Goal: Task Accomplishment & Management: Manage account settings

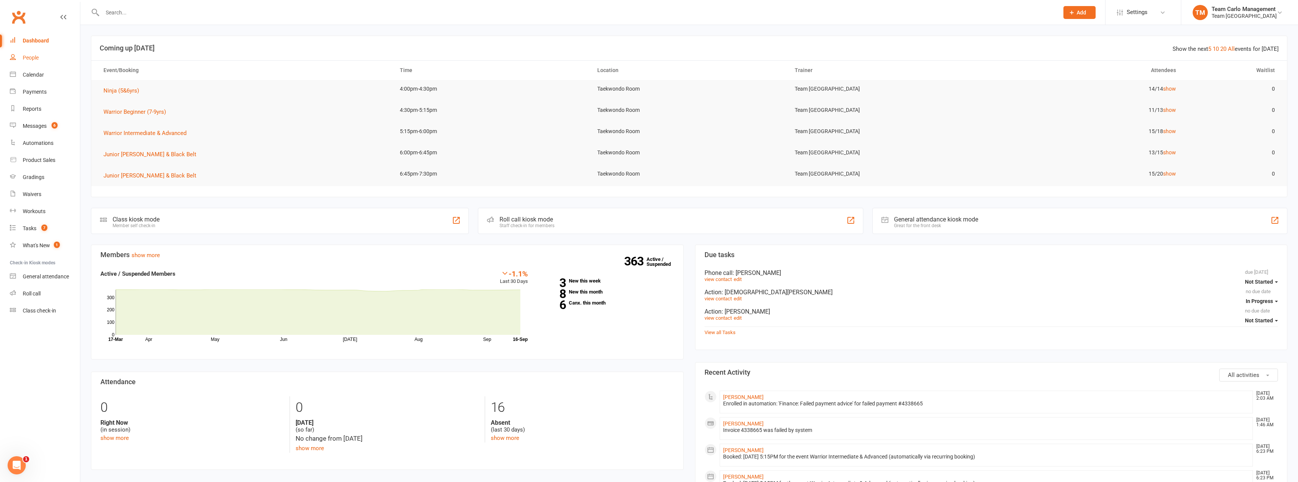
click at [26, 63] on link "People" at bounding box center [45, 57] width 70 height 17
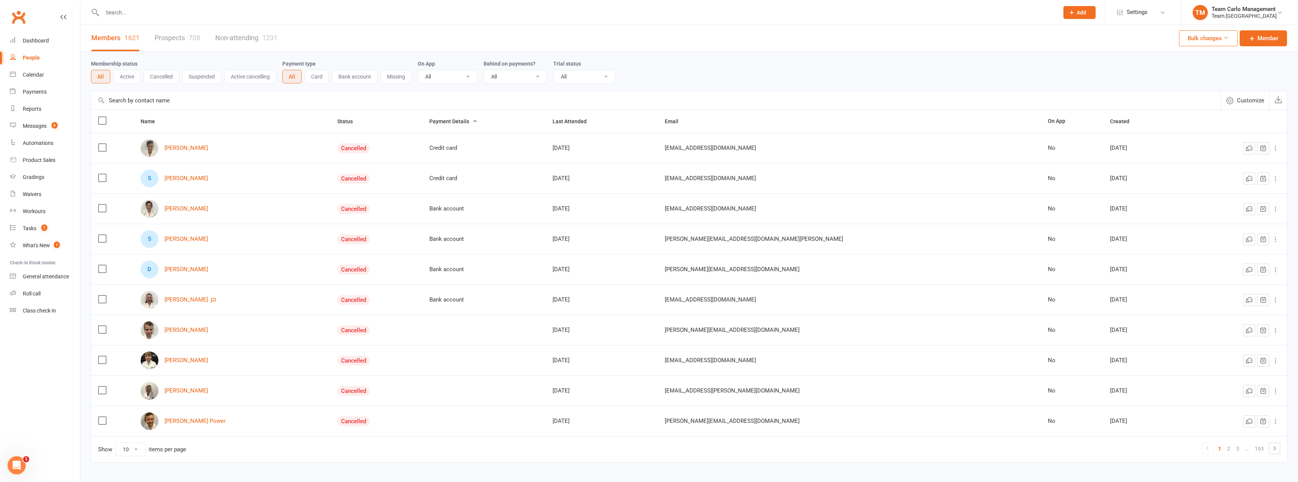
click at [118, 78] on button "Active" at bounding box center [126, 77] width 27 height 14
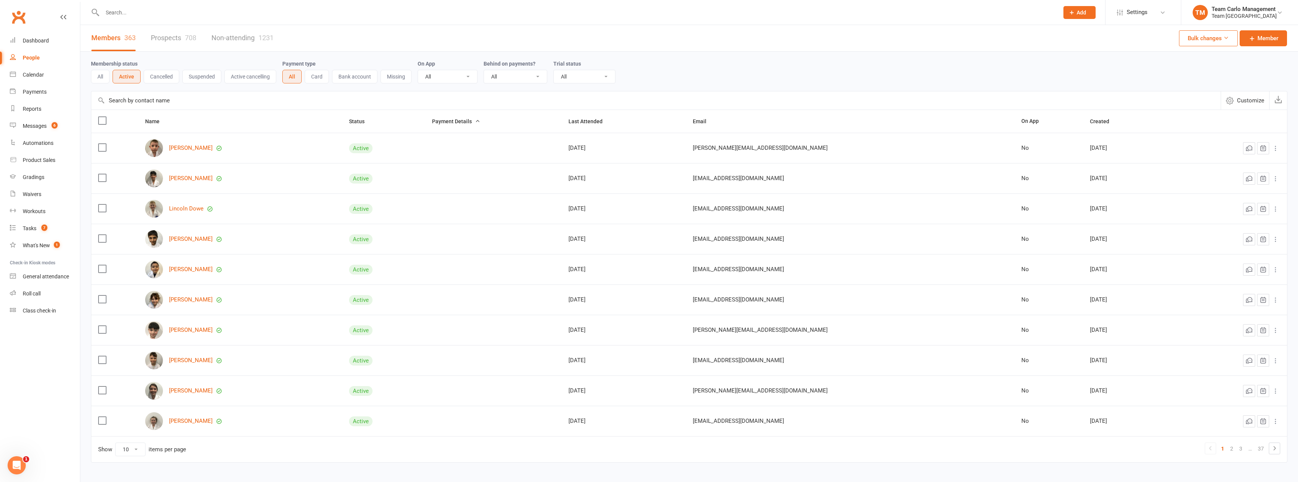
click at [104, 78] on button "All" at bounding box center [100, 77] width 19 height 14
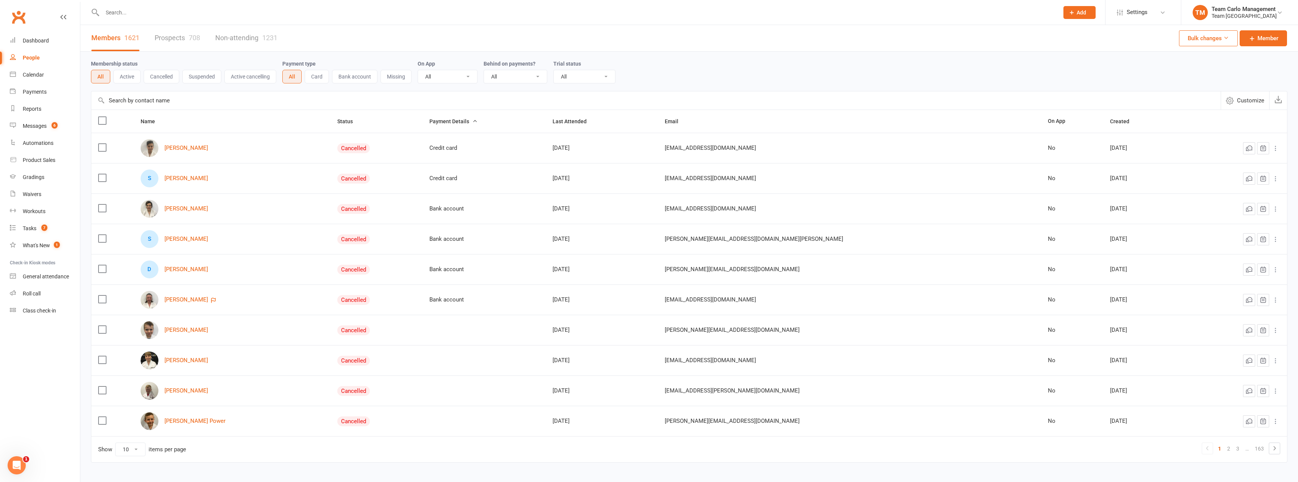
click at [124, 78] on button "Active" at bounding box center [126, 77] width 27 height 14
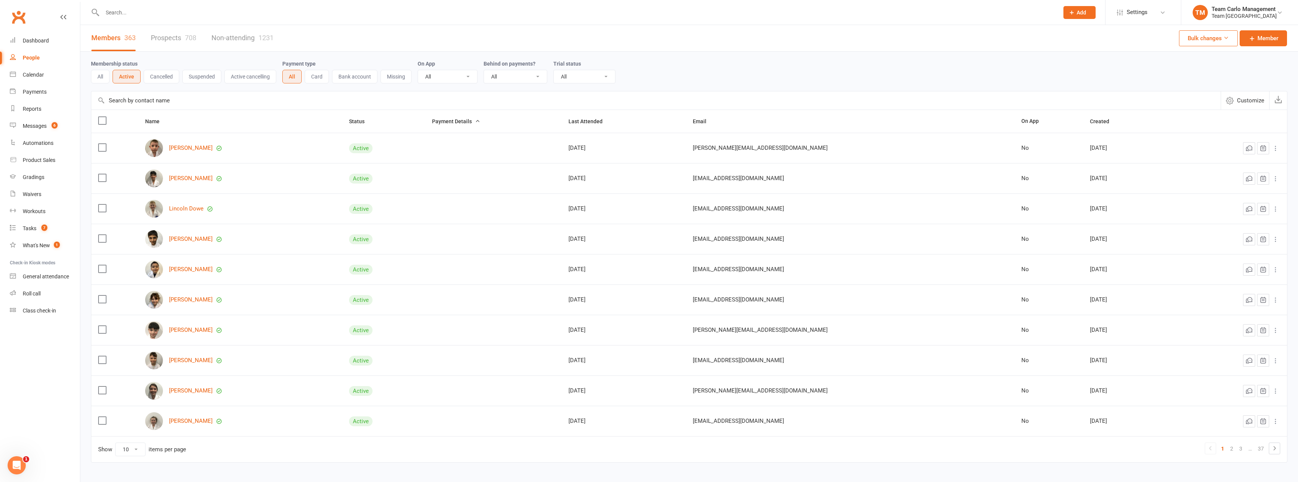
click at [158, 77] on button "Cancelled" at bounding box center [162, 77] width 36 height 14
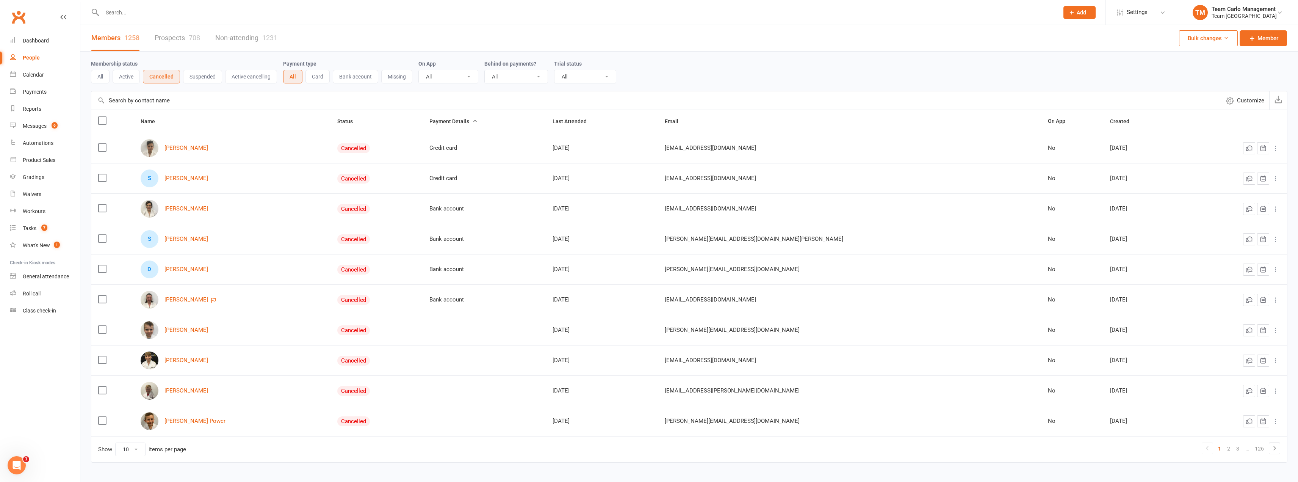
click at [123, 76] on button "Active" at bounding box center [126, 77] width 27 height 14
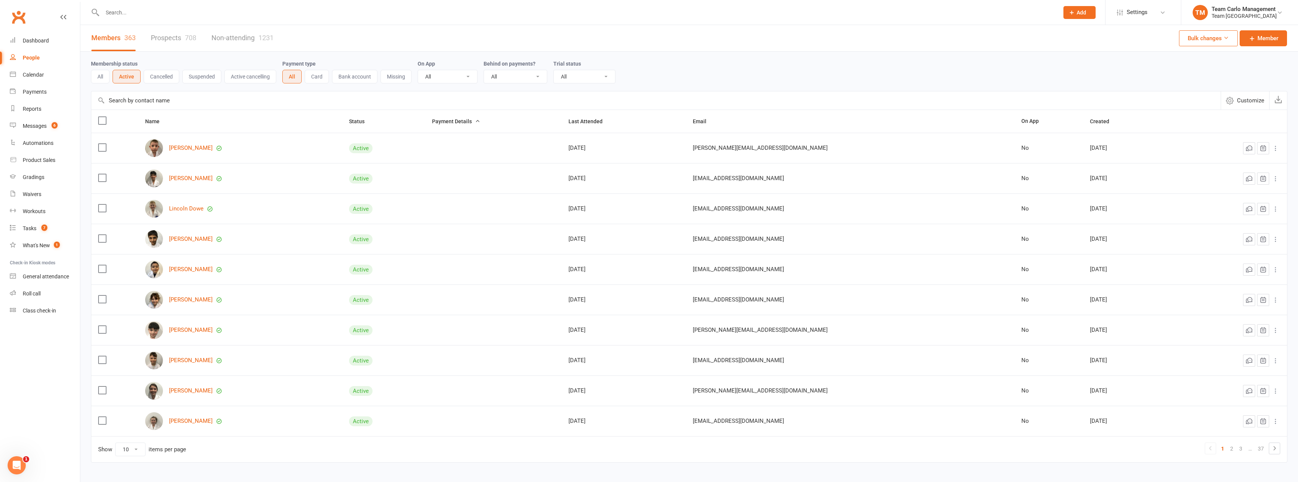
click at [99, 73] on button "All" at bounding box center [100, 77] width 19 height 14
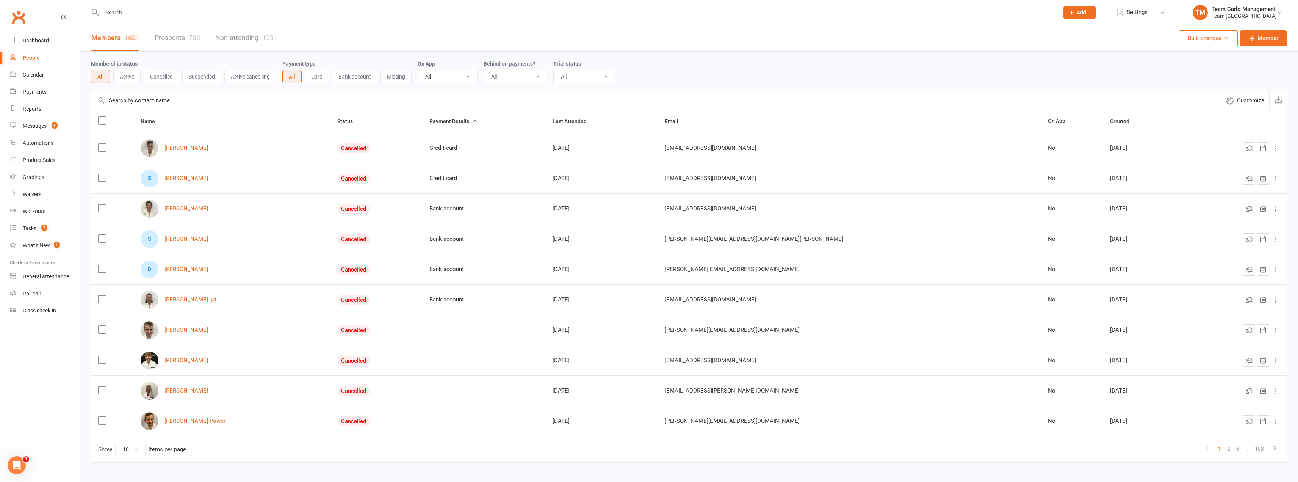
click at [129, 73] on button "Active" at bounding box center [126, 77] width 27 height 14
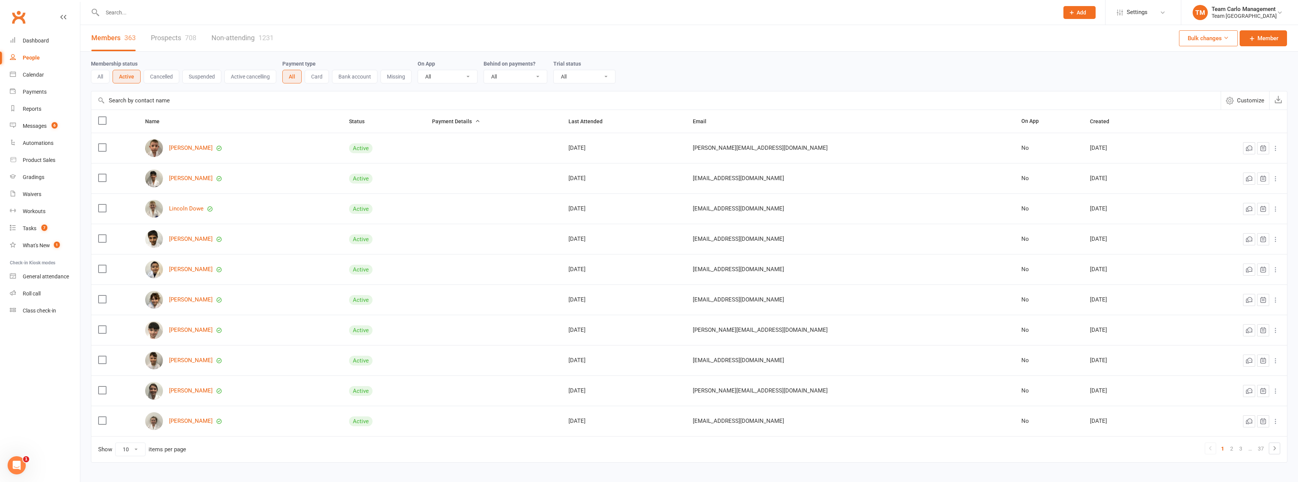
click at [156, 73] on button "Cancelled" at bounding box center [162, 77] width 36 height 14
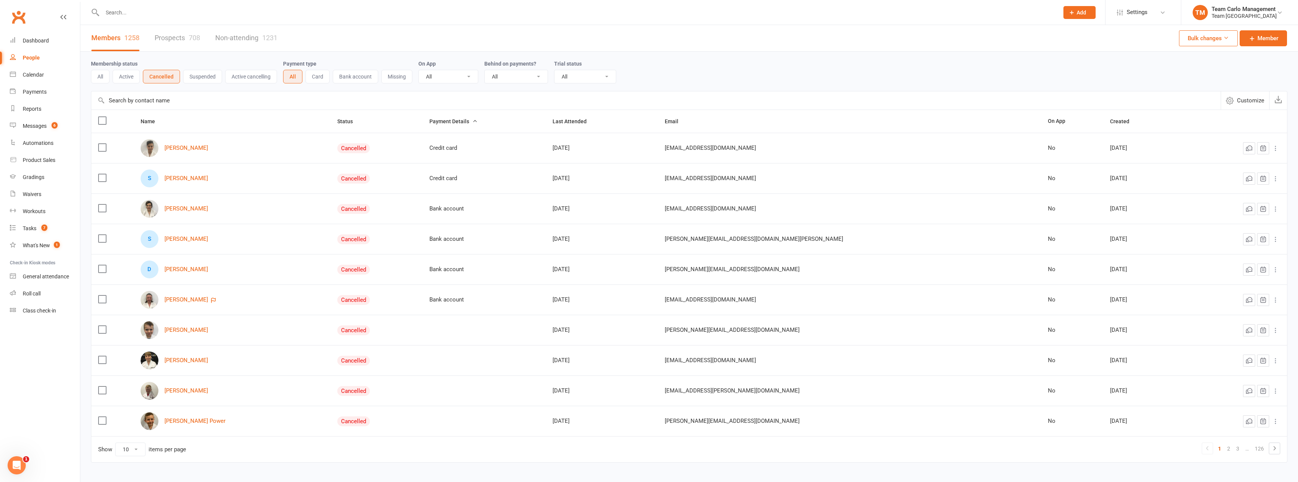
click at [198, 73] on button "Suspended" at bounding box center [202, 77] width 39 height 14
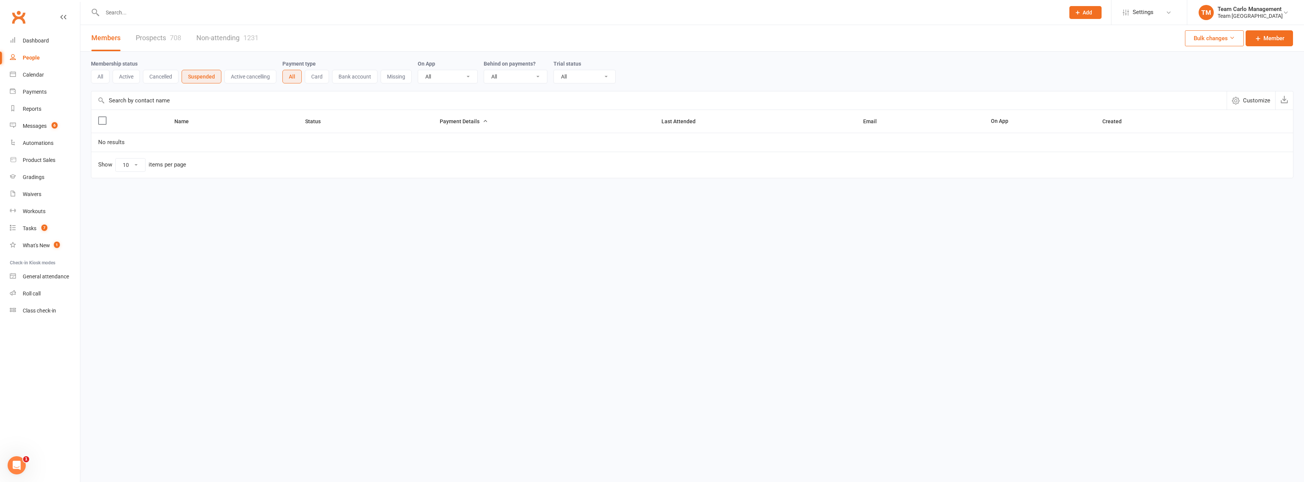
click at [126, 76] on button "Active" at bounding box center [126, 77] width 27 height 14
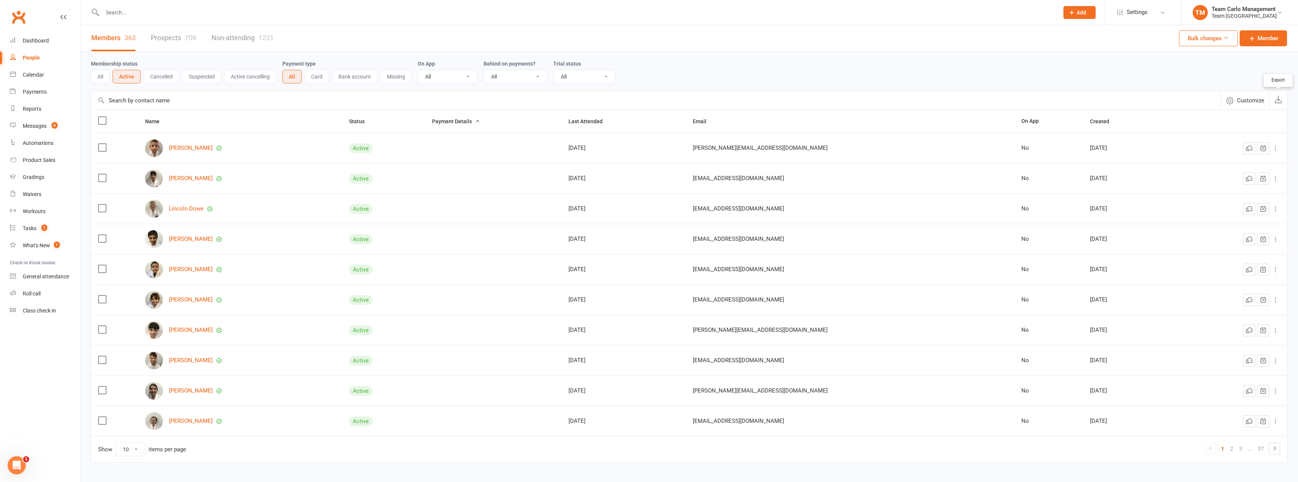
click at [1283, 100] on button "button" at bounding box center [1278, 100] width 18 height 18
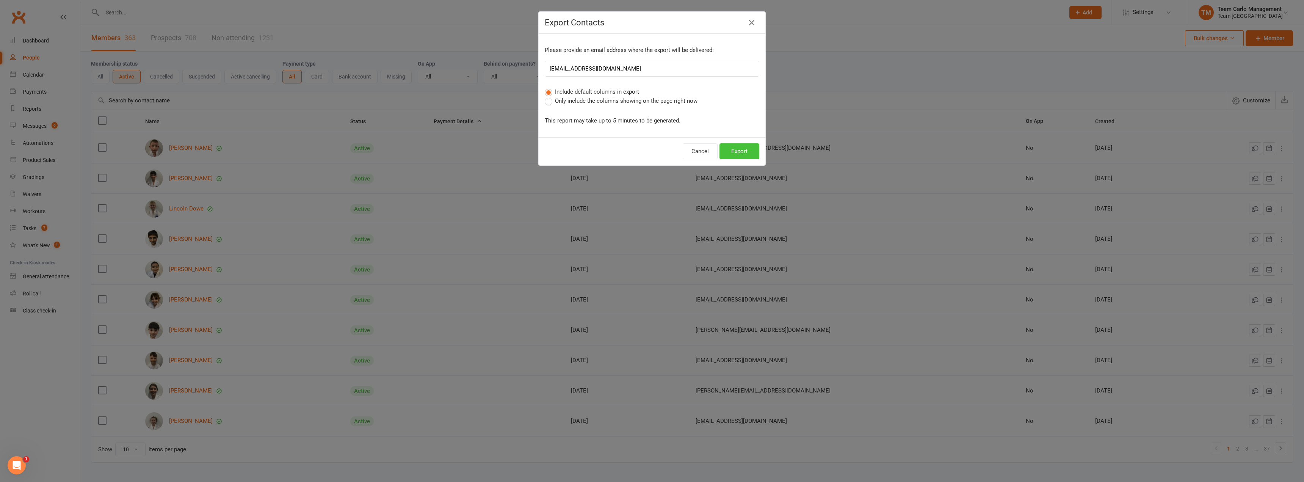
drag, startPoint x: 738, startPoint y: 145, endPoint x: 246, endPoint y: 58, distance: 499.9
click at [738, 145] on button "Export" at bounding box center [739, 151] width 40 height 16
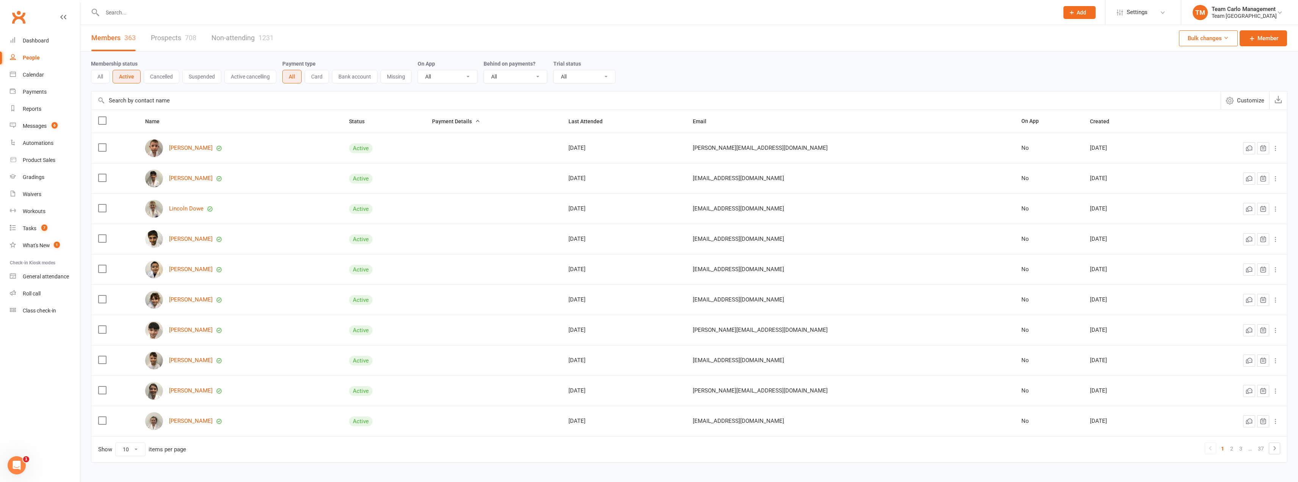
drag, startPoint x: 1262, startPoint y: 0, endPoint x: 942, endPoint y: 46, distance: 322.7
click at [942, 46] on div "Members 363 Prospects 708 Non-attending 1231 Bulk changes Member" at bounding box center [689, 38] width 1218 height 27
click at [1278, 100] on icon "button" at bounding box center [1278, 100] width 8 height 8
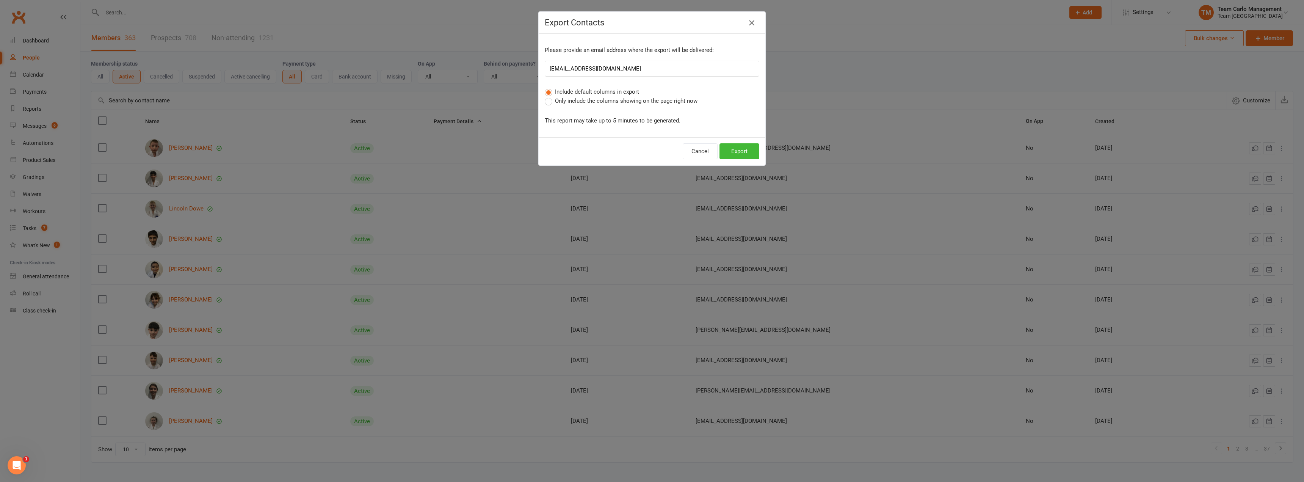
click at [752, 20] on icon "button" at bounding box center [751, 22] width 9 height 9
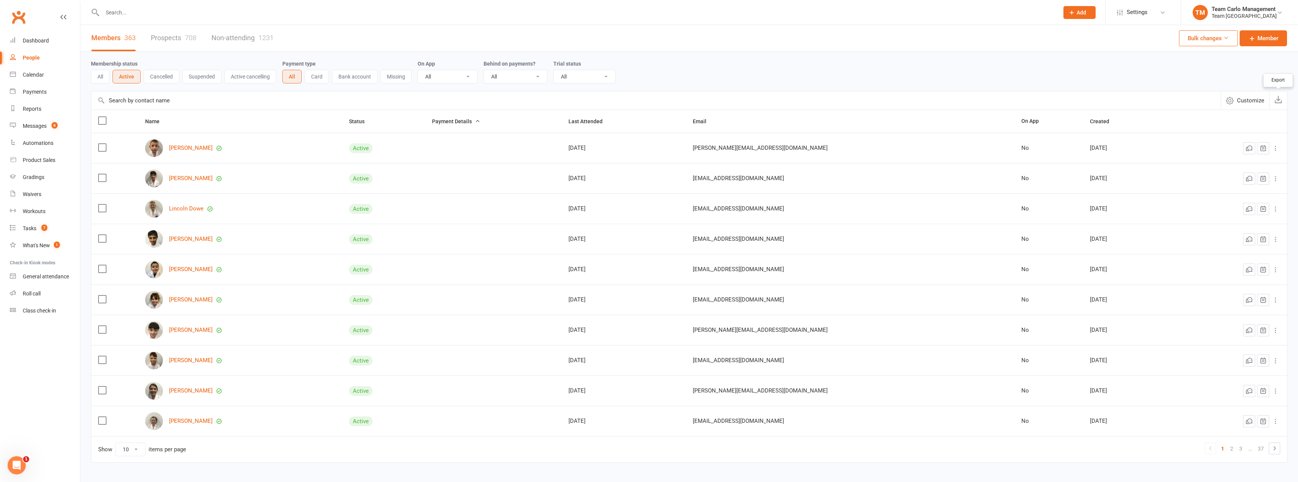
click at [1281, 100] on icon "button" at bounding box center [1278, 100] width 8 height 8
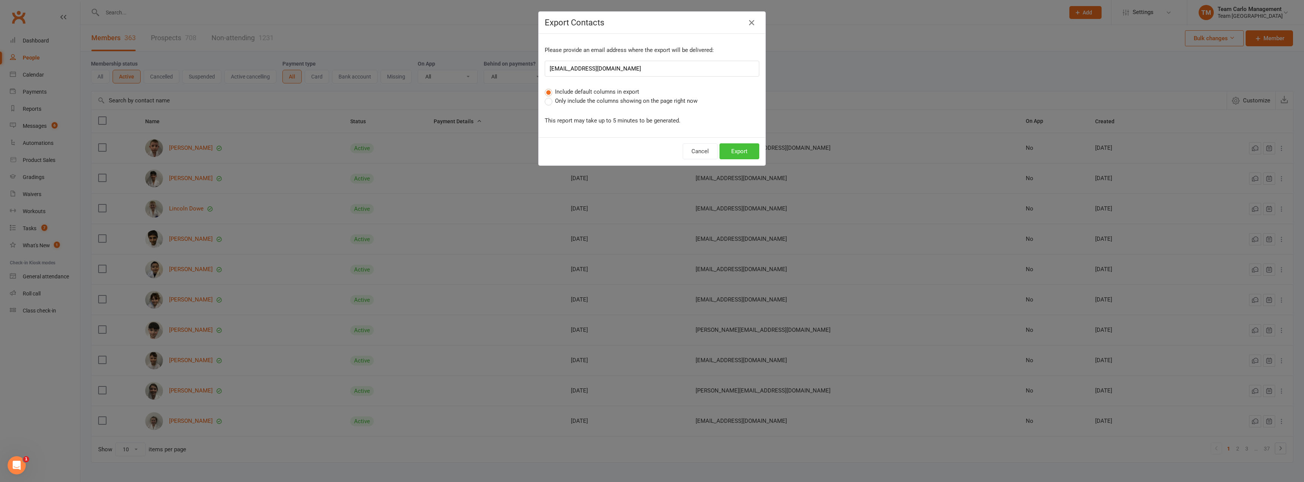
click at [741, 149] on button "Export" at bounding box center [739, 151] width 40 height 16
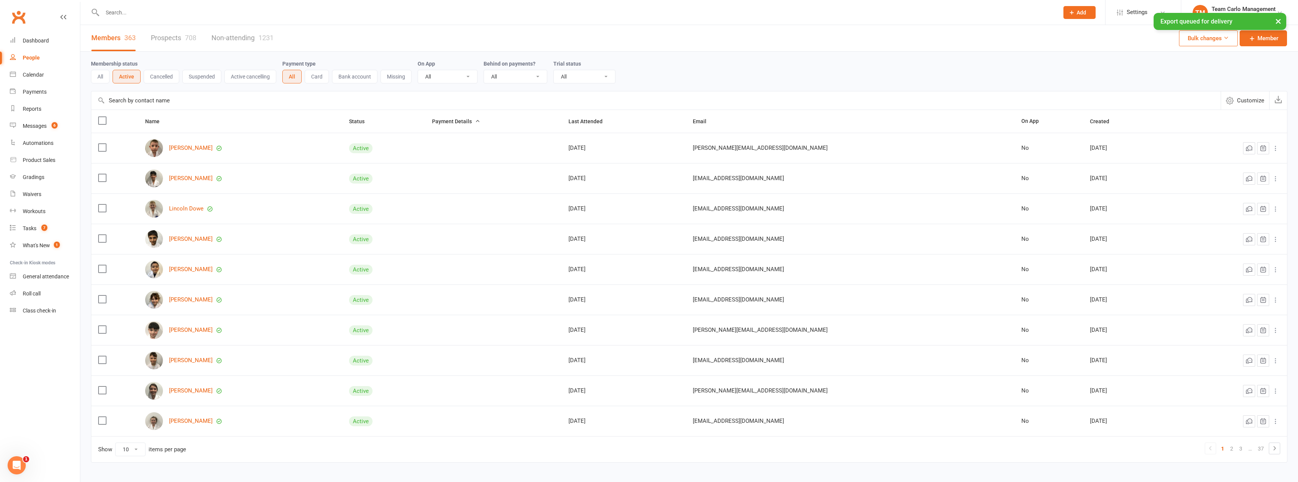
click at [1278, 20] on button "×" at bounding box center [1278, 21] width 14 height 16
click at [1169, 15] on link "Settings" at bounding box center [1143, 12] width 53 height 17
click at [1251, 19] on link "TM Team Carlo Management Team Carlo Airport West" at bounding box center [1240, 12] width 94 height 15
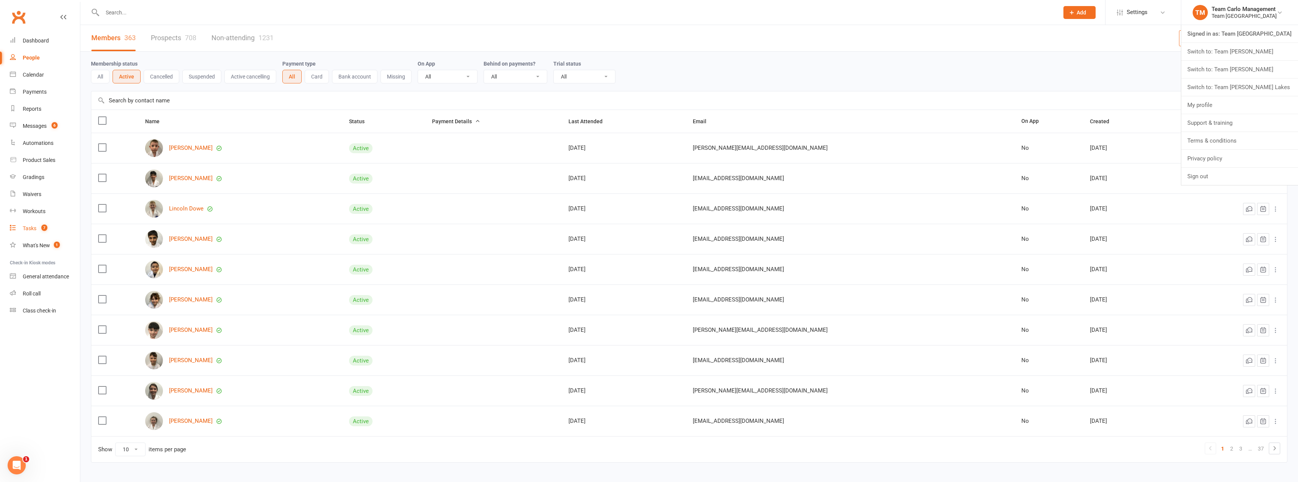
click at [34, 230] on div "Tasks" at bounding box center [30, 228] width 14 height 6
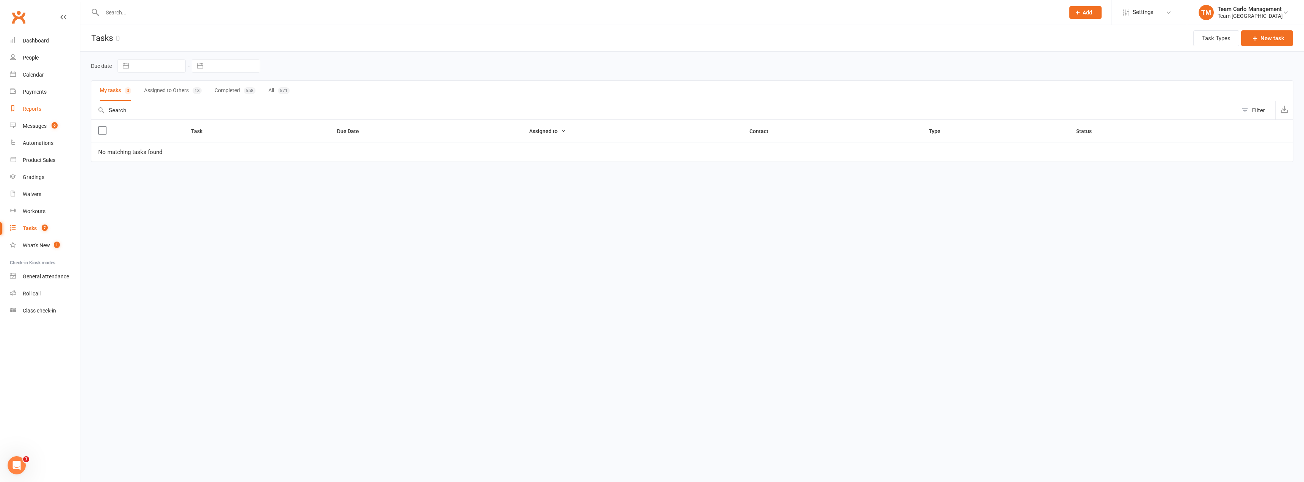
click at [28, 109] on div "Reports" at bounding box center [32, 109] width 19 height 6
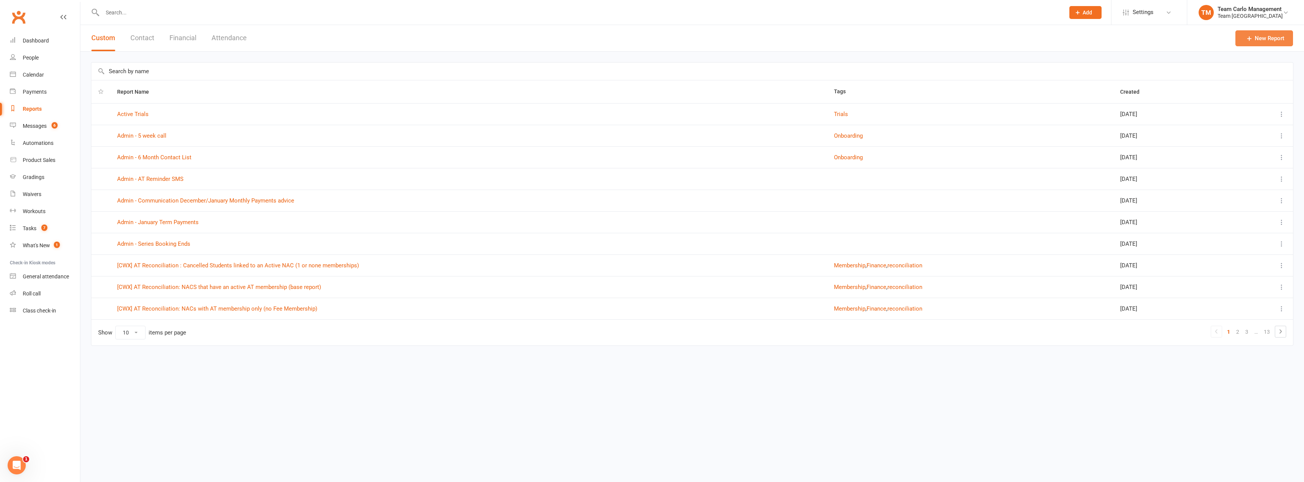
click at [1246, 37] on icon at bounding box center [1249, 38] width 8 height 8
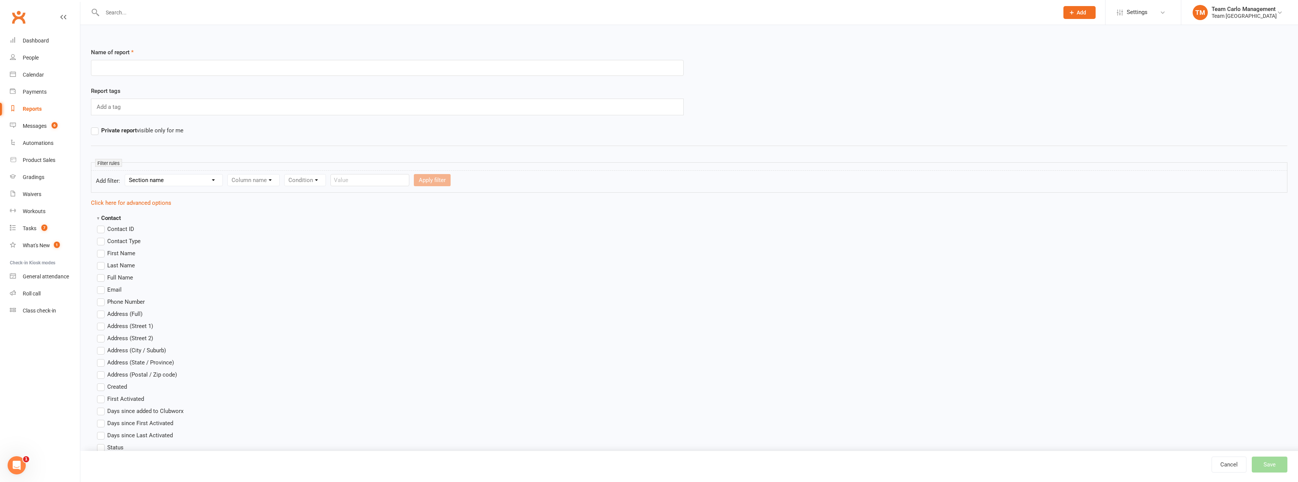
click at [163, 182] on select "Section name Contact Attendance Aggregate Payment Booking Waitlist Attendees Ca…" at bounding box center [173, 179] width 97 height 11
click at [133, 70] on input "text" at bounding box center [387, 68] width 593 height 16
click at [146, 65] on input "text" at bounding box center [387, 68] width 593 height 16
type input "Active Members"
click at [262, 181] on div "Column name" at bounding box center [253, 180] width 52 height 12
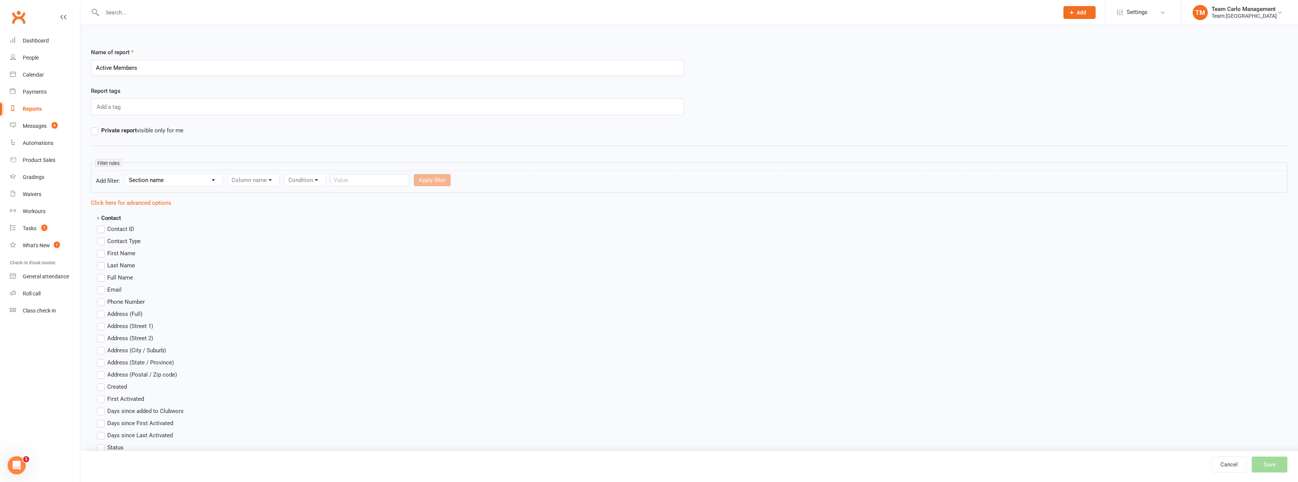
click at [262, 181] on div "Column name" at bounding box center [253, 180] width 52 height 12
click at [186, 180] on select "Section name Contact Attendance Aggregate Payment Booking Waitlist Attendees Ca…" at bounding box center [173, 179] width 97 height 11
click at [96, 130] on label "Private report visible only for me" at bounding box center [137, 130] width 92 height 9
click at [96, 126] on input "Private report visible only for me" at bounding box center [93, 126] width 5 height 0
click at [186, 178] on select "Section name Contact Attendance Aggregate Payment Booking Waitlist Attendees Ca…" at bounding box center [173, 179] width 97 height 11
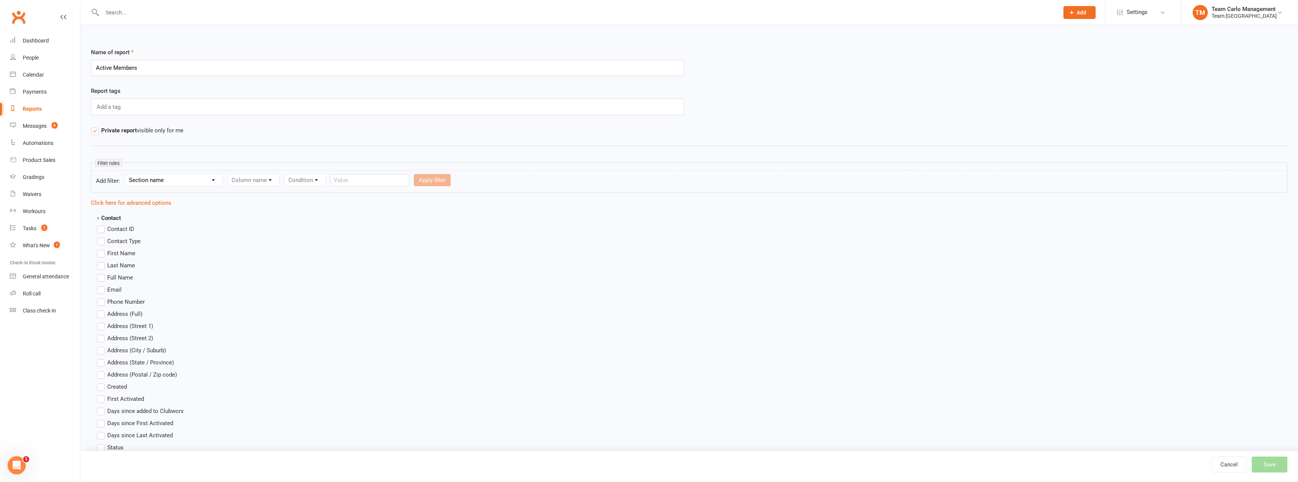
select select "11"
click at [126, 174] on select "Section name Contact Attendance Aggregate Payment Booking Waitlist Attendees Ca…" at bounding box center [173, 179] width 97 height 11
click at [262, 179] on select "Column name Membership ID Membership Name Membership Category Membership Start …" at bounding box center [302, 179] width 148 height 11
select select "1"
click at [230, 174] on select "Column name Membership ID Membership Name Membership Category Membership Start …" at bounding box center [302, 179] width 148 height 11
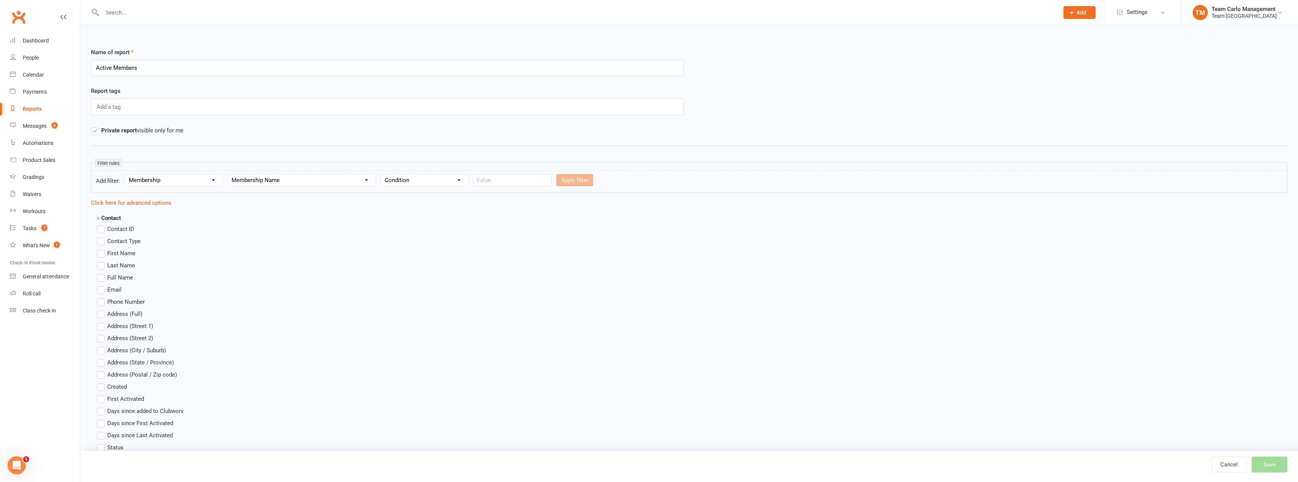
click at [434, 185] on select "Condition Equals Does not equal Contains Does not contain Is blank or does not …" at bounding box center [424, 179] width 87 height 11
click at [305, 181] on select "Column name Membership ID Membership Name Membership Category Membership Start …" at bounding box center [302, 179] width 148 height 11
click at [238, 164] on div "Filter rules" at bounding box center [689, 166] width 1196 height 8
click at [158, 180] on select "Section name Contact Attendance Aggregate Payment Booking Waitlist Attendees Ca…" at bounding box center [173, 179] width 97 height 11
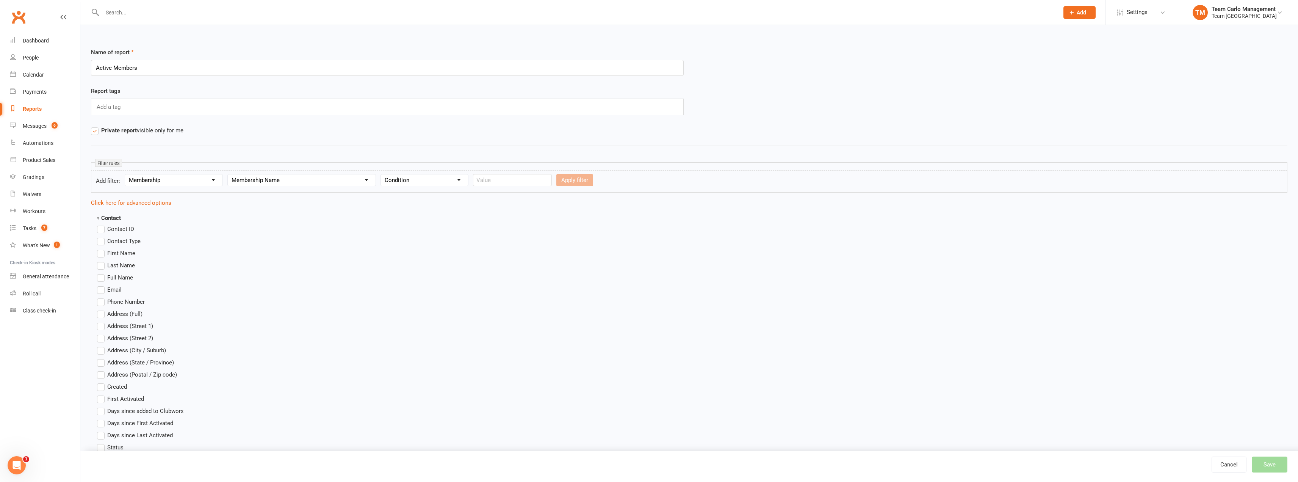
click at [110, 229] on span "Contact ID" at bounding box center [120, 228] width 27 height 8
click at [102, 224] on input "Contact ID" at bounding box center [99, 224] width 5 height 0
click at [119, 242] on span "Contact Type" at bounding box center [123, 240] width 33 height 8
click at [102, 236] on input "Contact Type" at bounding box center [99, 236] width 5 height 0
click at [119, 252] on span "First Name" at bounding box center [121, 253] width 28 height 8
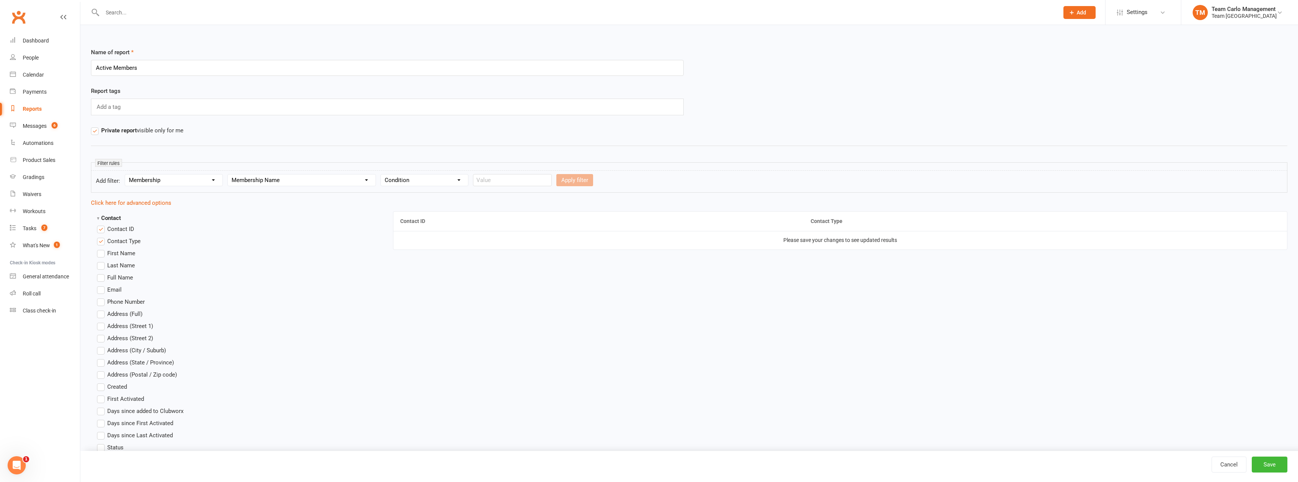
click at [102, 249] on input "First Name" at bounding box center [99, 249] width 5 height 0
click at [116, 266] on span "Last Name" at bounding box center [121, 265] width 28 height 8
click at [102, 261] on input "Last Name" at bounding box center [99, 261] width 5 height 0
click at [116, 277] on span "Full Name" at bounding box center [120, 277] width 26 height 8
click at [102, 273] on input "Full Name" at bounding box center [99, 273] width 5 height 0
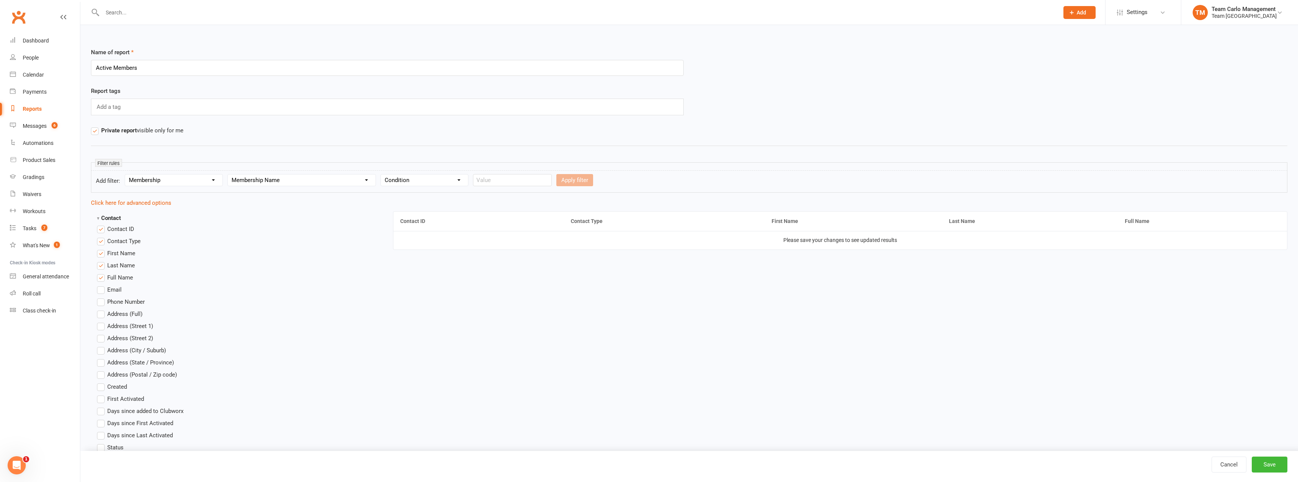
click at [113, 286] on span "Email" at bounding box center [114, 289] width 14 height 8
click at [102, 285] on input "Email" at bounding box center [99, 285] width 5 height 0
click at [123, 304] on span "Phone Number" at bounding box center [126, 301] width 38 height 8
click at [102, 297] on input "Phone Number" at bounding box center [99, 297] width 5 height 0
click at [123, 315] on span "Address (Full)" at bounding box center [124, 313] width 35 height 8
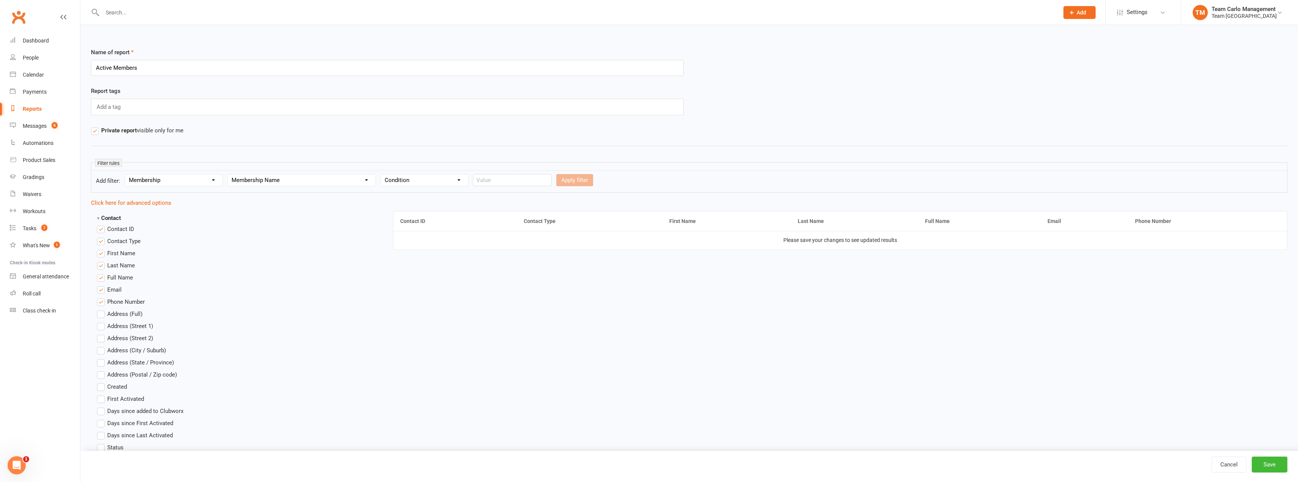
click at [102, 309] on input "Address (Full)" at bounding box center [99, 309] width 5 height 0
click at [123, 327] on span "Address (Street 1)" at bounding box center [130, 325] width 46 height 8
click at [102, 321] on input "Address (Street 1)" at bounding box center [99, 321] width 5 height 0
click at [128, 312] on span "Address (Full)" at bounding box center [124, 313] width 35 height 8
click at [102, 309] on input "Address (Full)" at bounding box center [99, 309] width 5 height 0
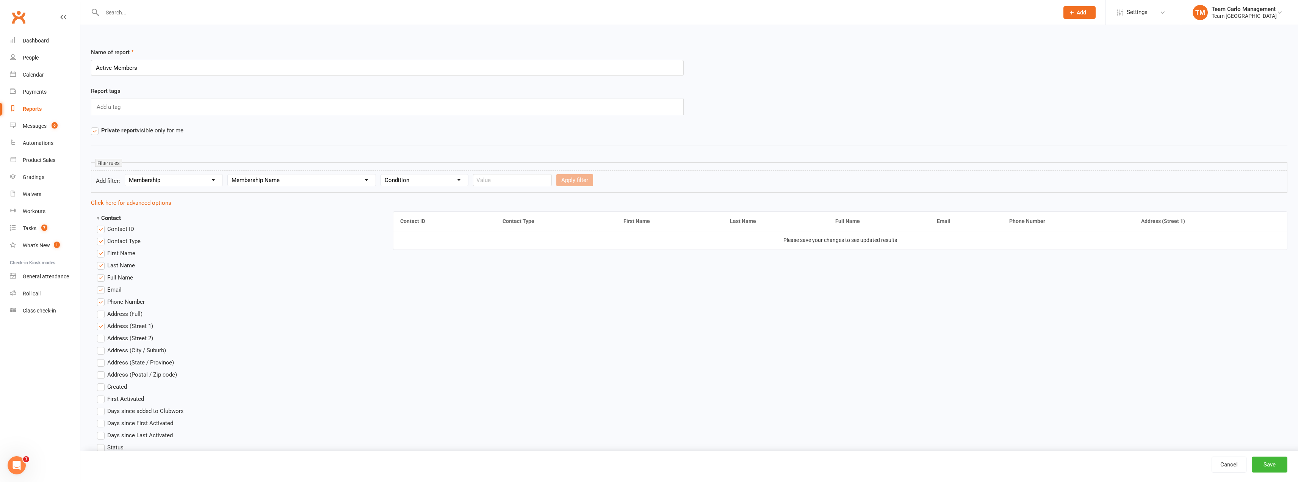
click at [124, 338] on span "Address (Street 2)" at bounding box center [130, 337] width 46 height 8
click at [102, 333] on input "Address (Street 2)" at bounding box center [99, 333] width 5 height 0
click at [126, 348] on span "Address (City / Suburb)" at bounding box center [136, 350] width 59 height 8
click at [102, 346] on input "Address (City / Suburb)" at bounding box center [99, 346] width 5 height 0
click at [136, 362] on span "Address (State / Province)" at bounding box center [140, 362] width 67 height 8
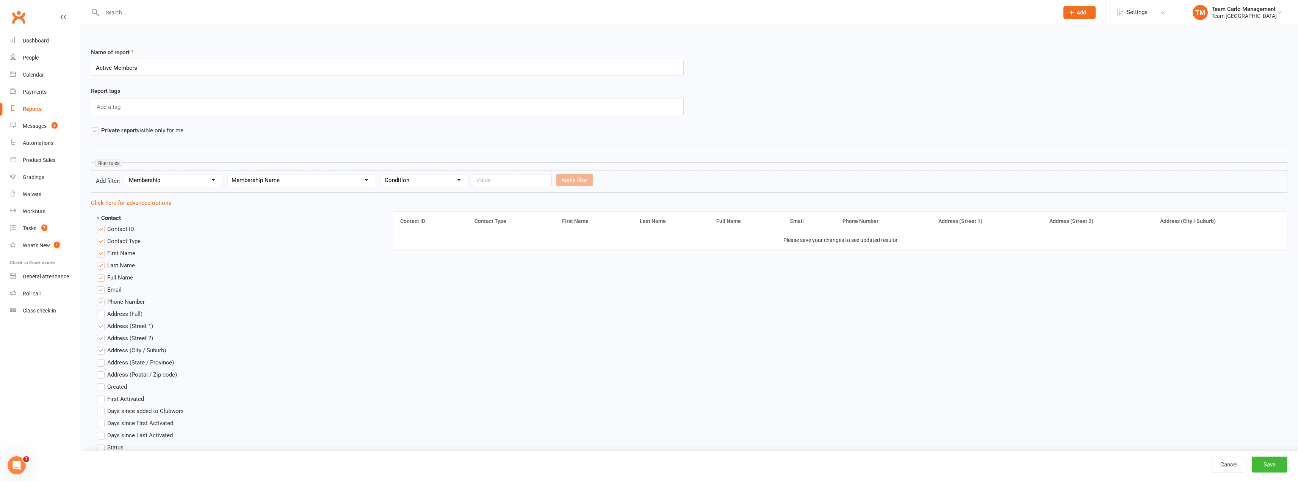
click at [102, 358] on input "Address (State / Province)" at bounding box center [99, 358] width 5 height 0
click at [144, 374] on span "Address (Postal / Zip code)" at bounding box center [142, 374] width 70 height 8
click at [102, 370] on input "Address (Postal / Zip code)" at bounding box center [99, 370] width 5 height 0
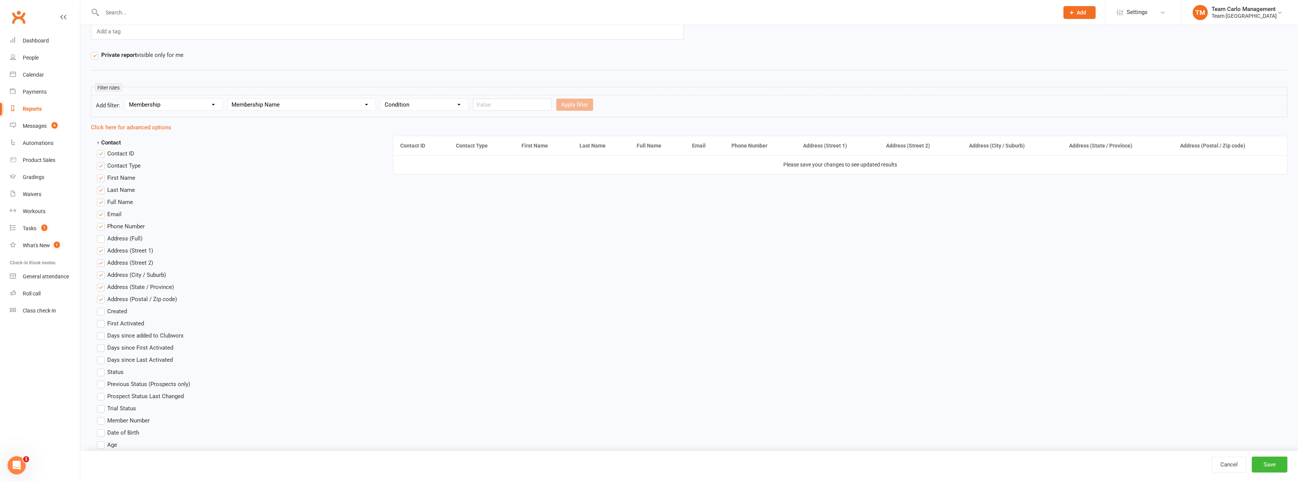
scroll to position [76, 0]
click at [116, 312] on span "Created" at bounding box center [117, 310] width 20 height 8
click at [102, 306] on input "Created" at bounding box center [99, 306] width 5 height 0
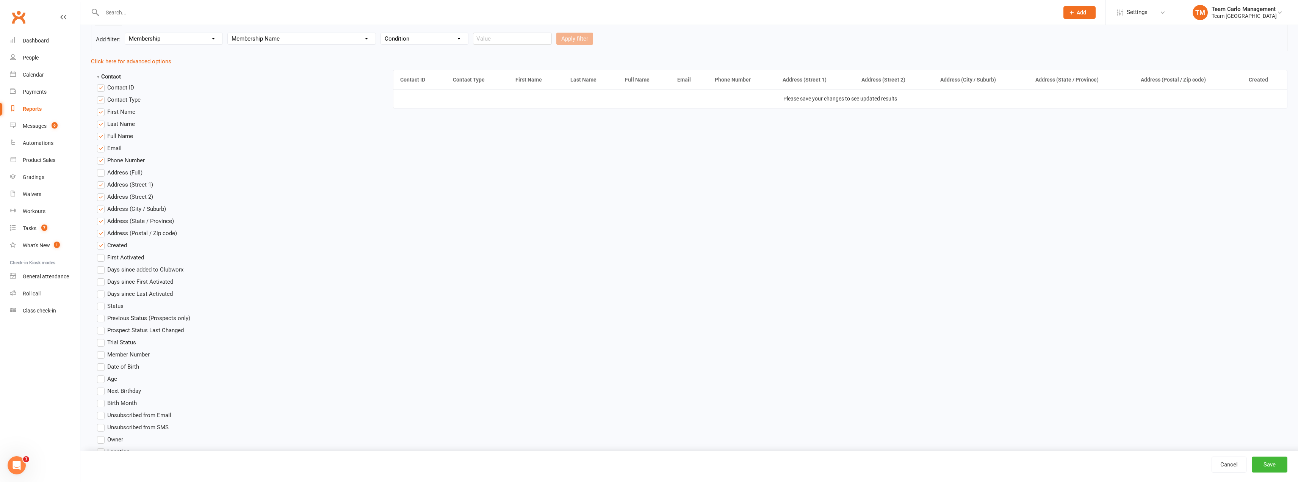
scroll to position [152, 0]
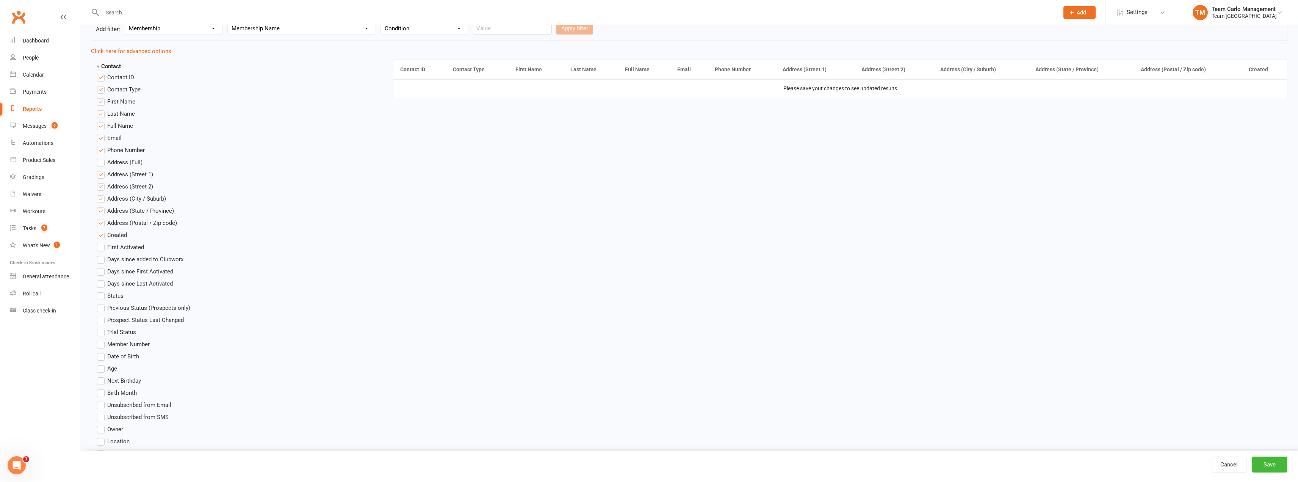
click at [114, 295] on span "Status" at bounding box center [115, 295] width 16 height 8
click at [102, 291] on input "Status" at bounding box center [99, 291] width 5 height 0
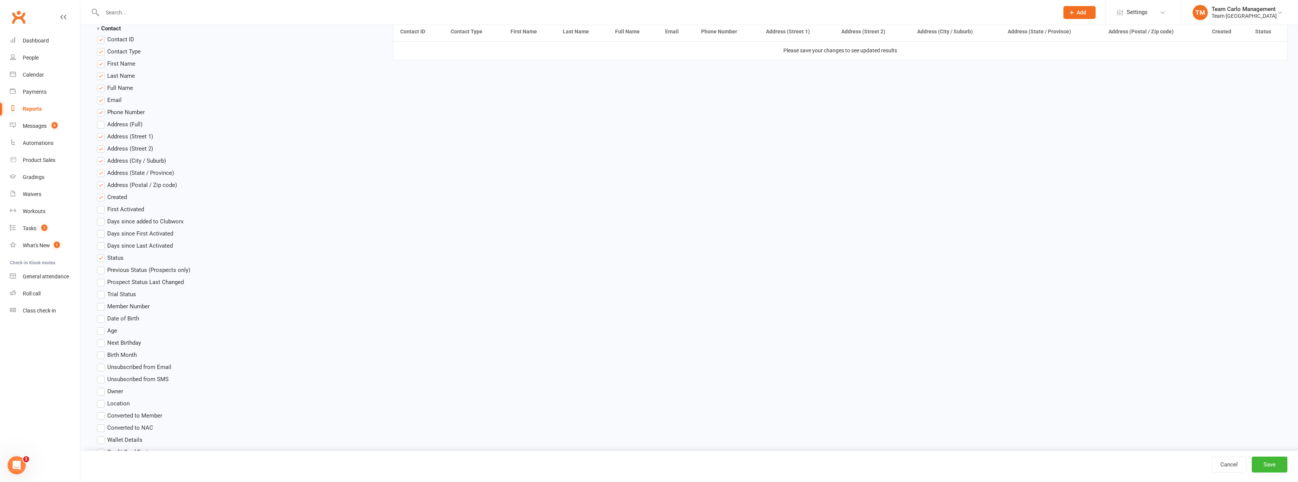
click at [113, 308] on span "Member Number" at bounding box center [128, 306] width 42 height 8
click at [102, 302] on input "Member Number" at bounding box center [99, 302] width 5 height 0
click at [113, 318] on span "Date of Birth" at bounding box center [123, 318] width 32 height 8
click at [102, 314] on input "Date of Birth" at bounding box center [99, 314] width 5 height 0
click at [110, 331] on span "Age" at bounding box center [112, 330] width 10 height 8
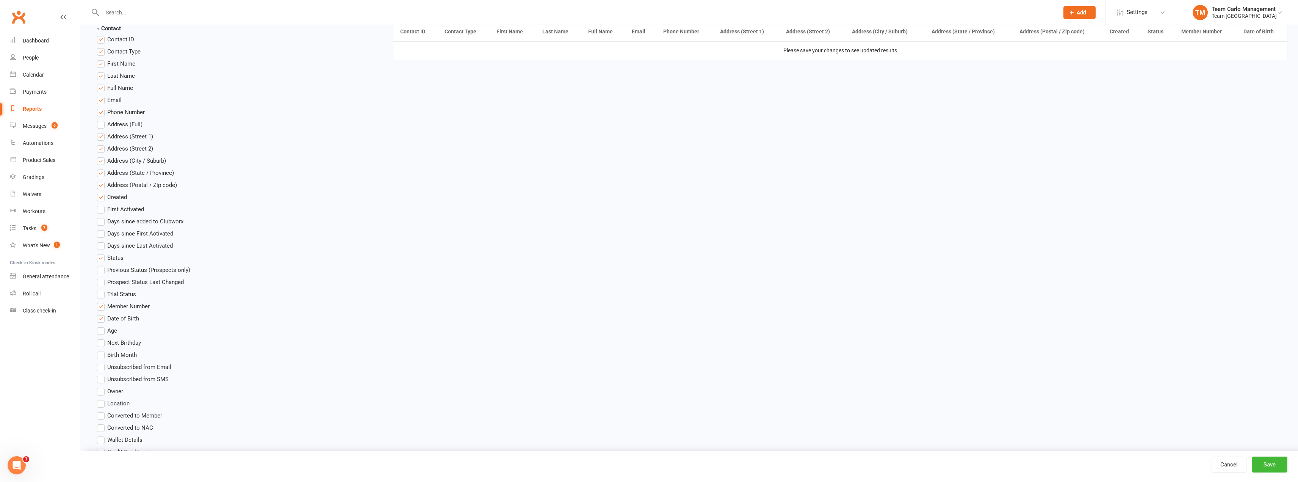
click at [102, 326] on input "Age" at bounding box center [99, 326] width 5 height 0
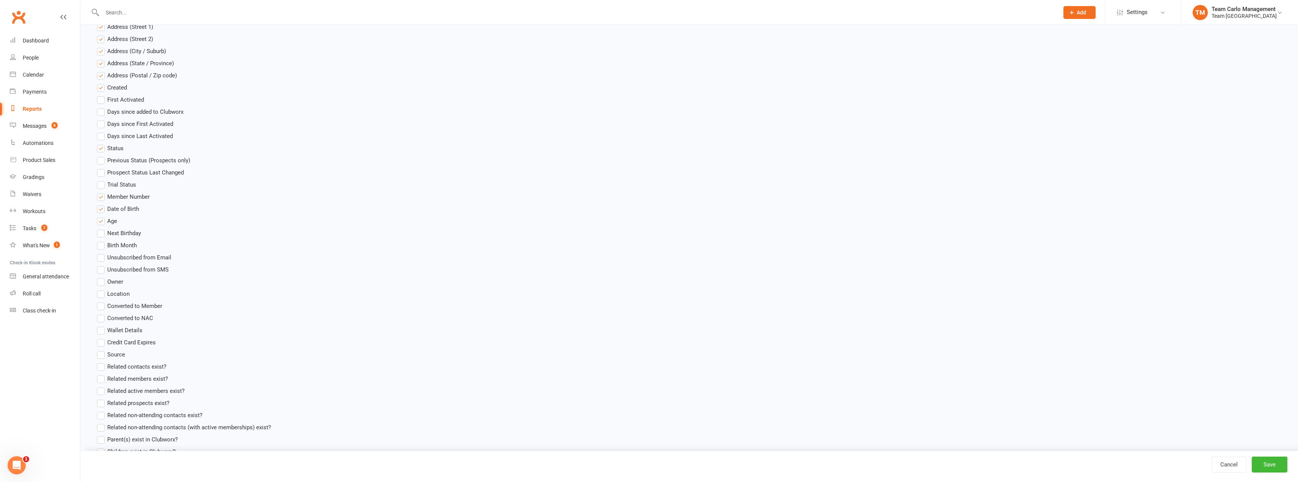
scroll to position [341, 0]
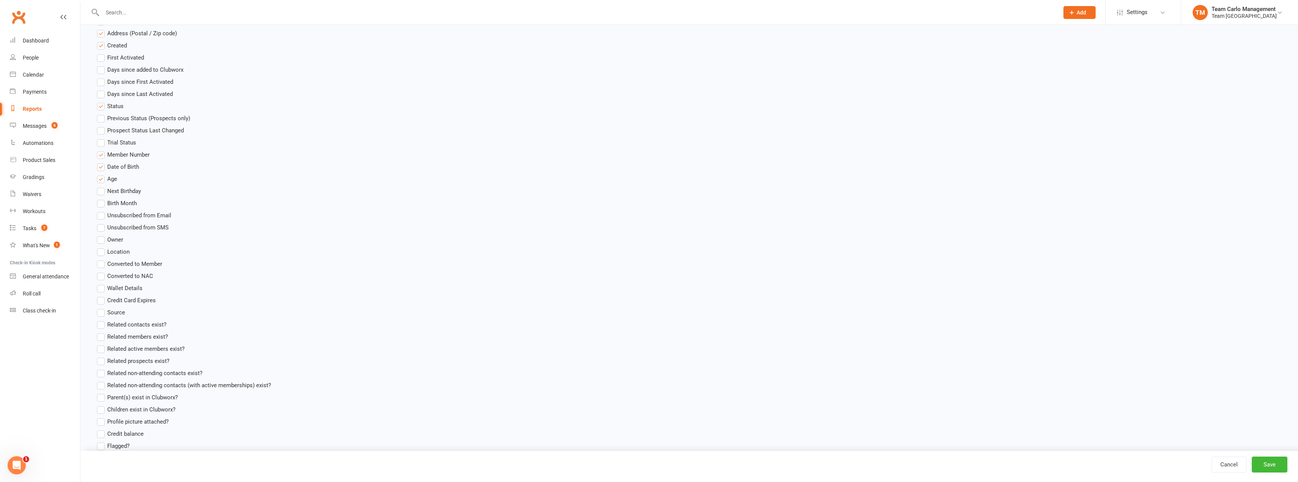
click at [110, 251] on span "Location" at bounding box center [118, 251] width 22 height 8
click at [102, 247] on input "Location" at bounding box center [99, 247] width 5 height 0
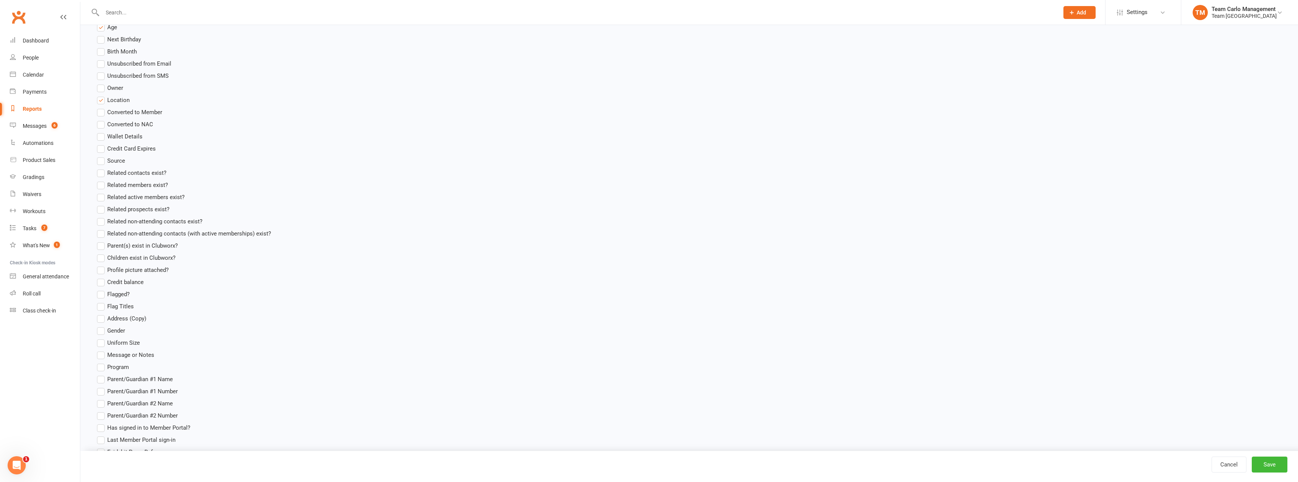
scroll to position [531, 0]
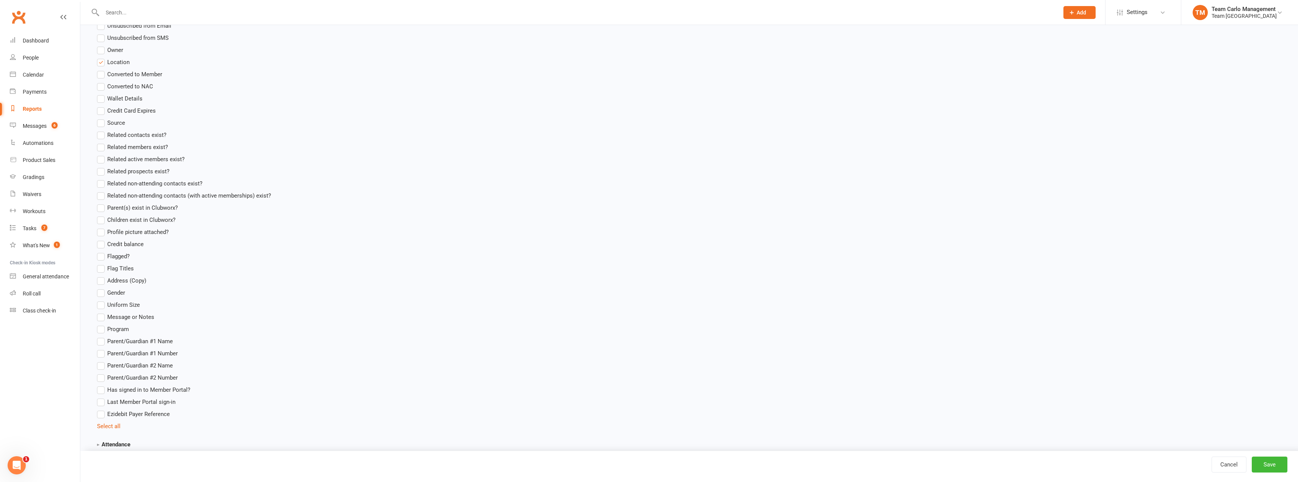
click at [117, 293] on span "Gender" at bounding box center [116, 292] width 18 height 8
click at [102, 288] on input "Gender" at bounding box center [99, 288] width 5 height 0
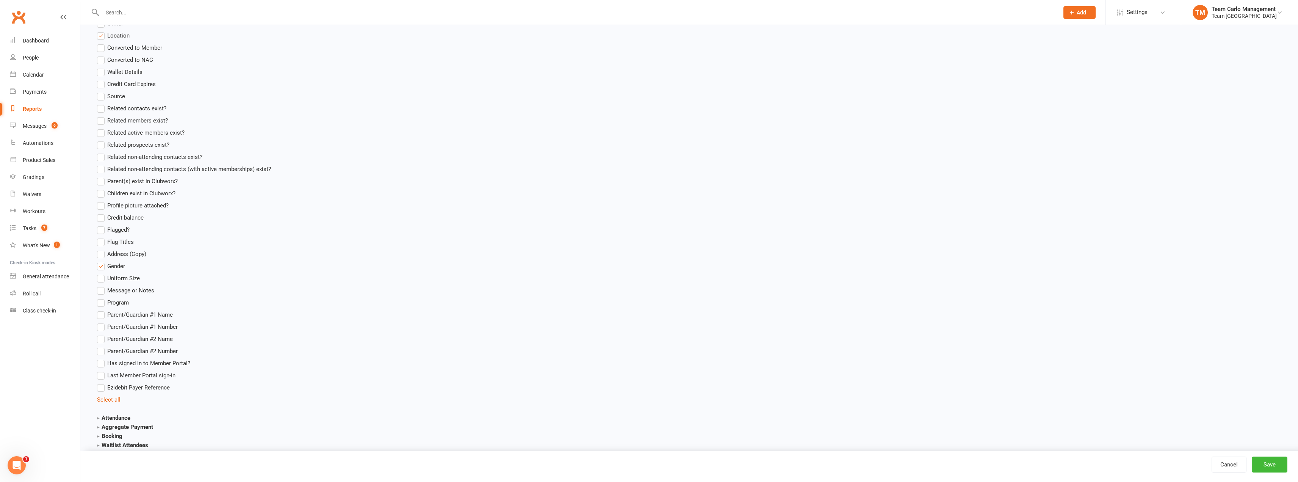
scroll to position [568, 0]
click at [130, 278] on span "Message or Notes" at bounding box center [130, 278] width 47 height 8
click at [102, 274] on input "Message or Notes" at bounding box center [99, 274] width 5 height 0
click at [122, 292] on span "Program" at bounding box center [118, 291] width 22 height 8
click at [102, 287] on input "Program" at bounding box center [99, 287] width 5 height 0
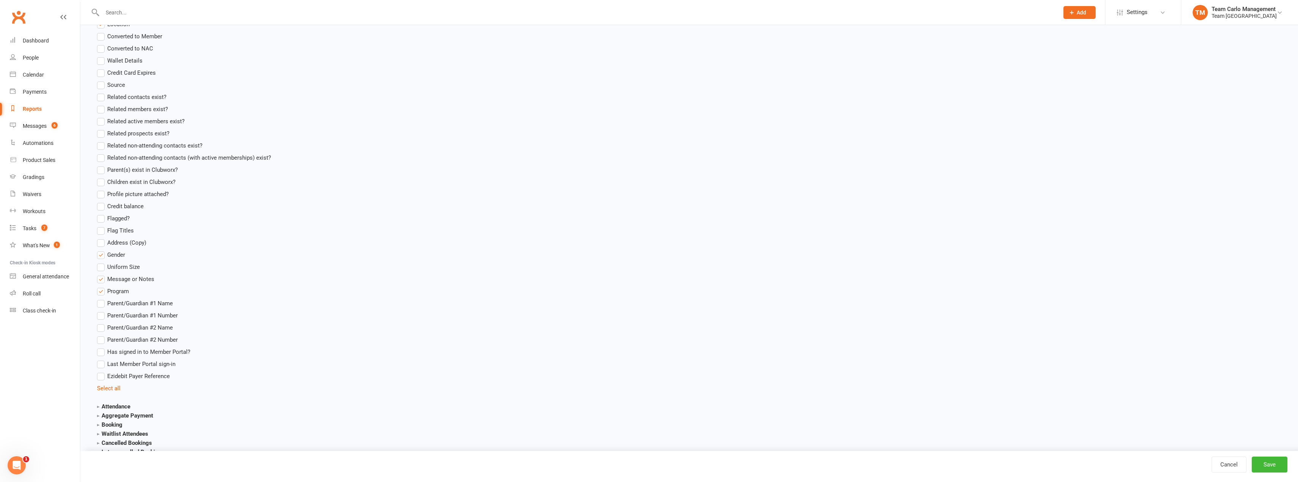
click at [121, 303] on span "Parent/Guardian #1 Name" at bounding box center [140, 303] width 66 height 8
click at [102, 299] on input "Parent/Guardian #1 Name" at bounding box center [99, 299] width 5 height 0
click at [145, 316] on span "Parent/Guardian #1 Number" at bounding box center [142, 315] width 70 height 8
click at [102, 311] on input "Parent/Guardian #1 Number" at bounding box center [99, 311] width 5 height 0
click at [141, 326] on span "Parent/Guardian #2 Name" at bounding box center [140, 327] width 66 height 8
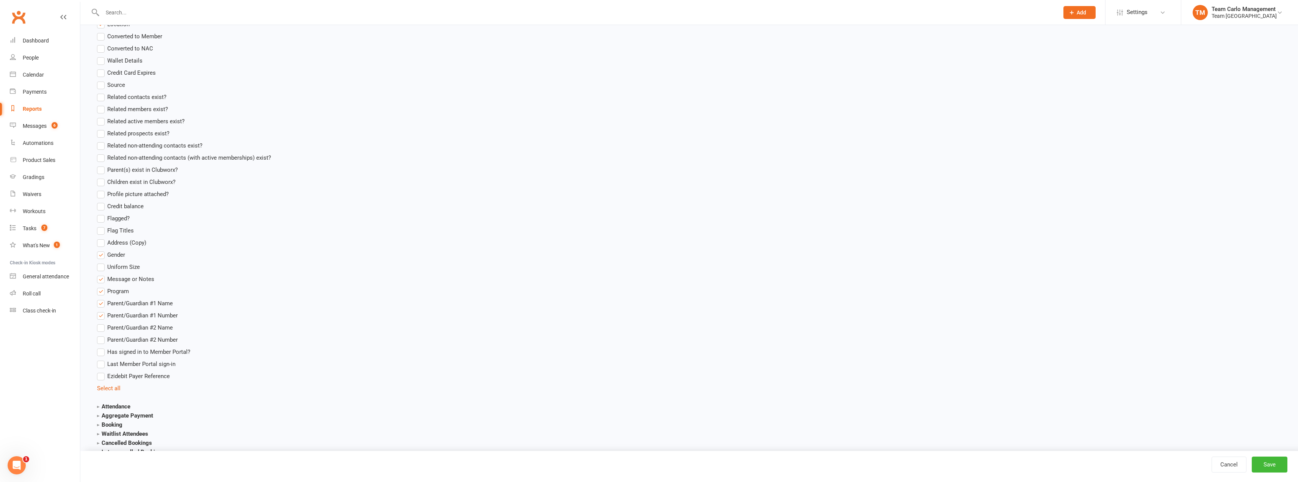
click at [102, 323] on input "Parent/Guardian #2 Name" at bounding box center [99, 323] width 5 height 0
click at [139, 339] on span "Parent/Guardian #2 Number" at bounding box center [142, 339] width 70 height 8
click at [102, 335] on input "Parent/Guardian #2 Number" at bounding box center [99, 335] width 5 height 0
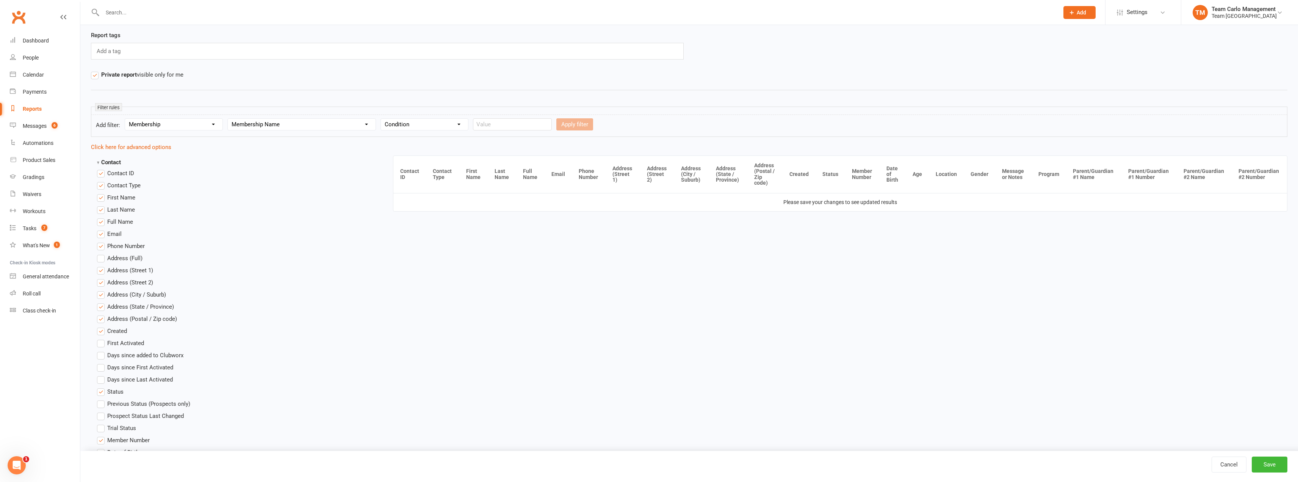
scroll to position [0, 0]
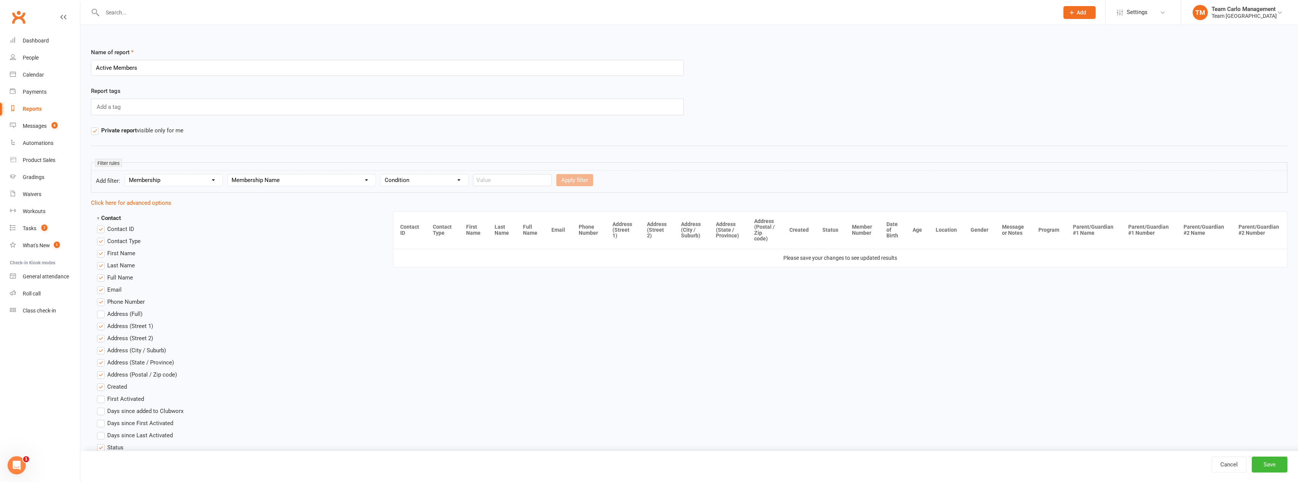
click at [194, 178] on select "Section name Contact Attendance Aggregate Payment Booking Waitlist Attendees Ca…" at bounding box center [173, 179] width 97 height 11
select select "0"
click at [126, 174] on select "Section name Contact Attendance Aggregate Payment Booking Waitlist Attendees Ca…" at bounding box center [173, 179] width 97 height 11
select select
click at [325, 177] on select "Column name Is in other report Is not in other report Contact Type First Name L…" at bounding box center [318, 179] width 180 height 11
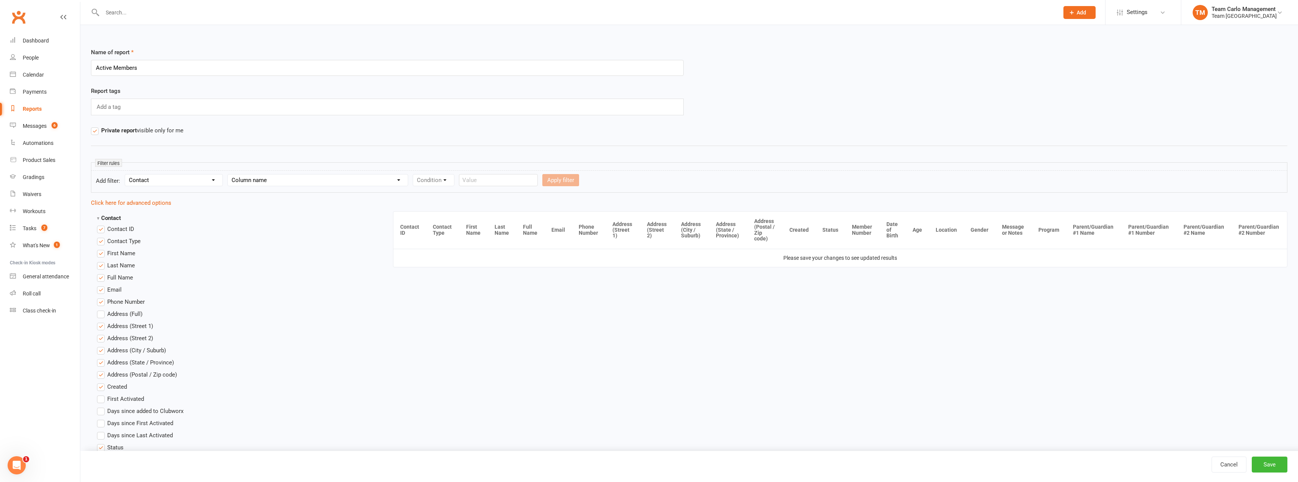
drag, startPoint x: 115, startPoint y: 158, endPoint x: 110, endPoint y: 164, distance: 8.1
click at [110, 164] on small "Filter rules" at bounding box center [108, 163] width 27 height 8
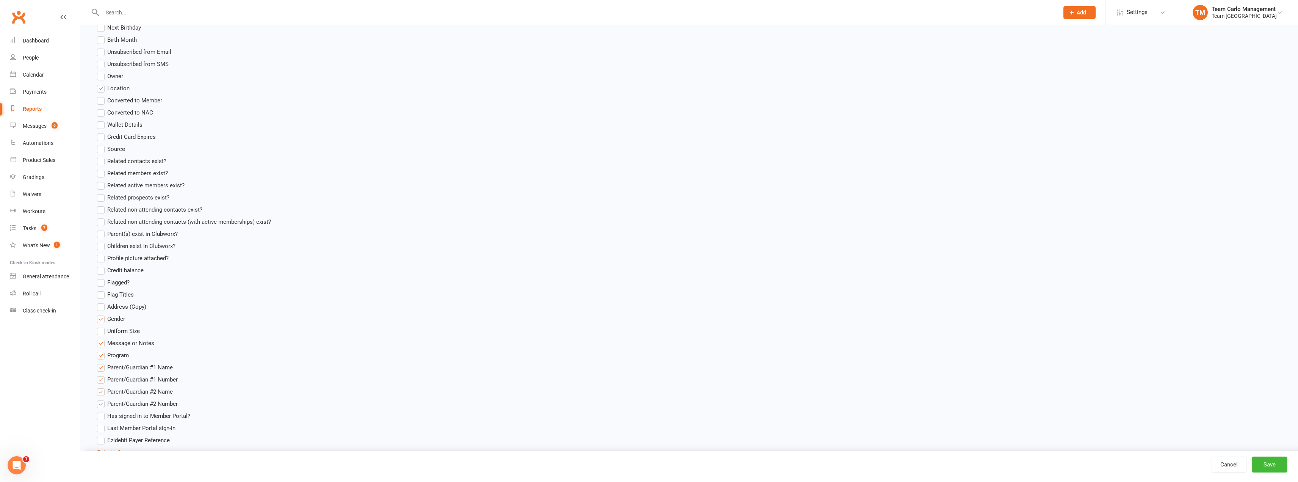
scroll to position [513, 0]
click at [1281, 470] on button "Save" at bounding box center [1270, 464] width 36 height 16
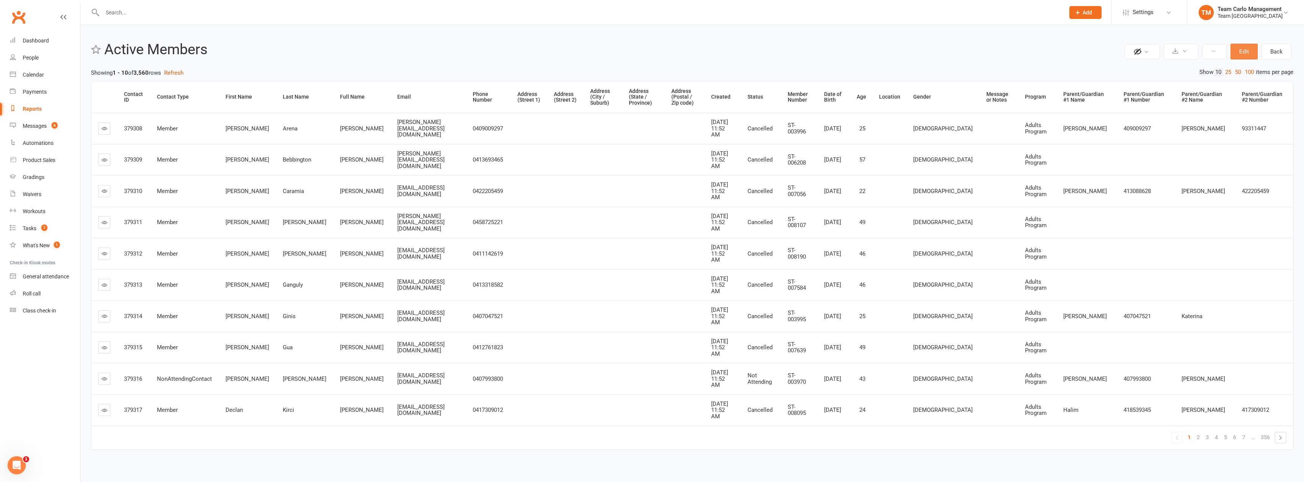
click at [1244, 52] on button "Edit" at bounding box center [1243, 52] width 27 height 16
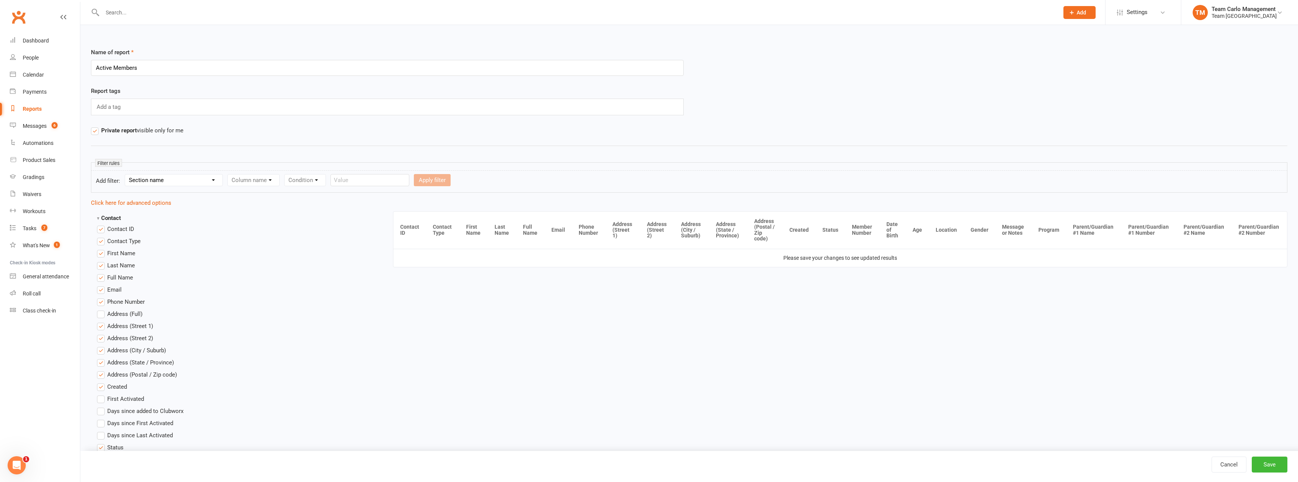
click at [211, 182] on select "Section name Contact Attendance Aggregate Payment Booking Waitlist Attendees Ca…" at bounding box center [173, 179] width 97 height 11
select select "0"
click at [126, 174] on select "Section name Contact Attendance Aggregate Payment Booking Waitlist Attendees Ca…" at bounding box center [173, 179] width 97 height 11
click at [259, 182] on select "Column name Is in other report Is not in other report Contact Type First Name L…" at bounding box center [318, 179] width 180 height 11
select select "19"
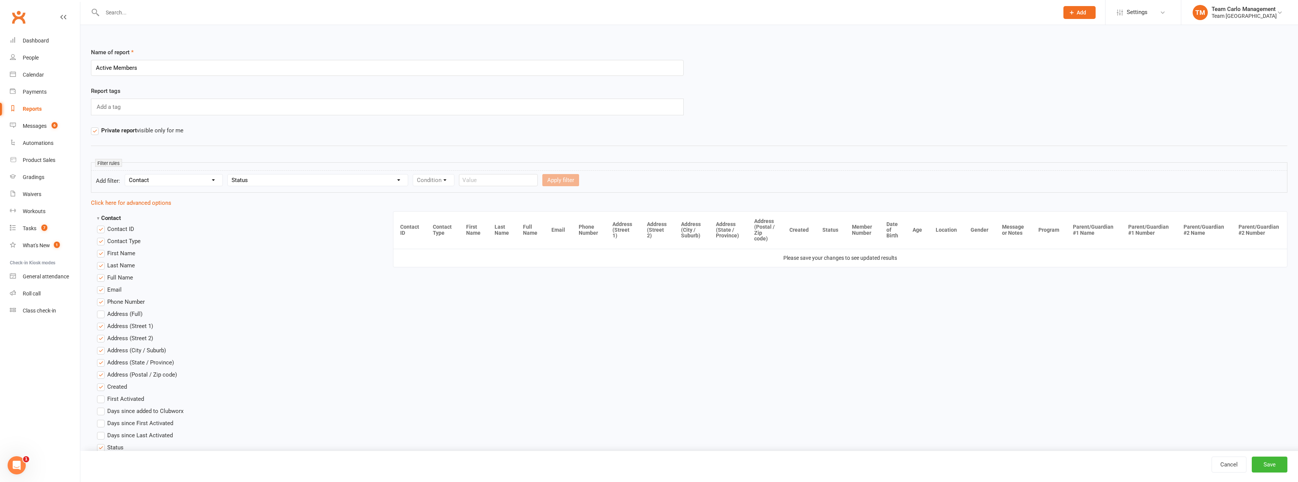
click at [230, 174] on select "Column name Is in other report Is not in other report Contact Type First Name L…" at bounding box center [318, 179] width 180 height 11
click at [443, 184] on select "Condition Equals Does not equal Contains Does not contain Is blank or does not …" at bounding box center [456, 179] width 87 height 11
select select "0"
click at [415, 174] on select "Condition Equals Does not equal Contains Does not contain Is blank or does not …" at bounding box center [456, 179] width 87 height 11
click at [564, 181] on select "Value Prospect: Open Prospect: Closed Prospect: Website Lead Prospect: Term Fol…" at bounding box center [565, 179] width 119 height 11
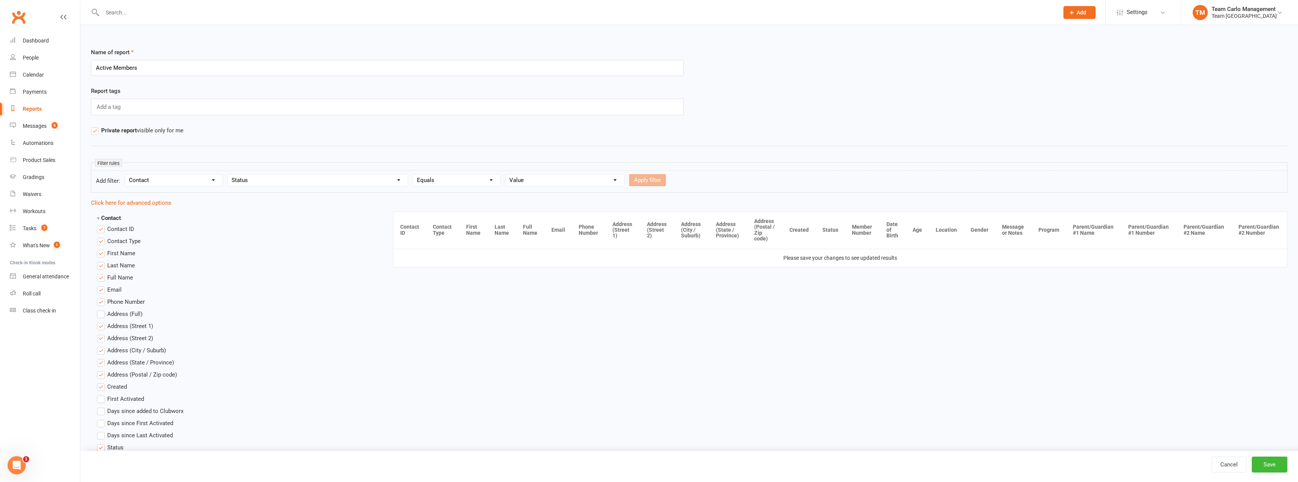
select select "12"
click at [507, 174] on select "Value Prospect: Open Prospect: Closed Prospect: Website Lead Prospect: Term Fol…" at bounding box center [565, 179] width 119 height 11
click at [645, 177] on button "Apply filter" at bounding box center [647, 180] width 37 height 12
select select
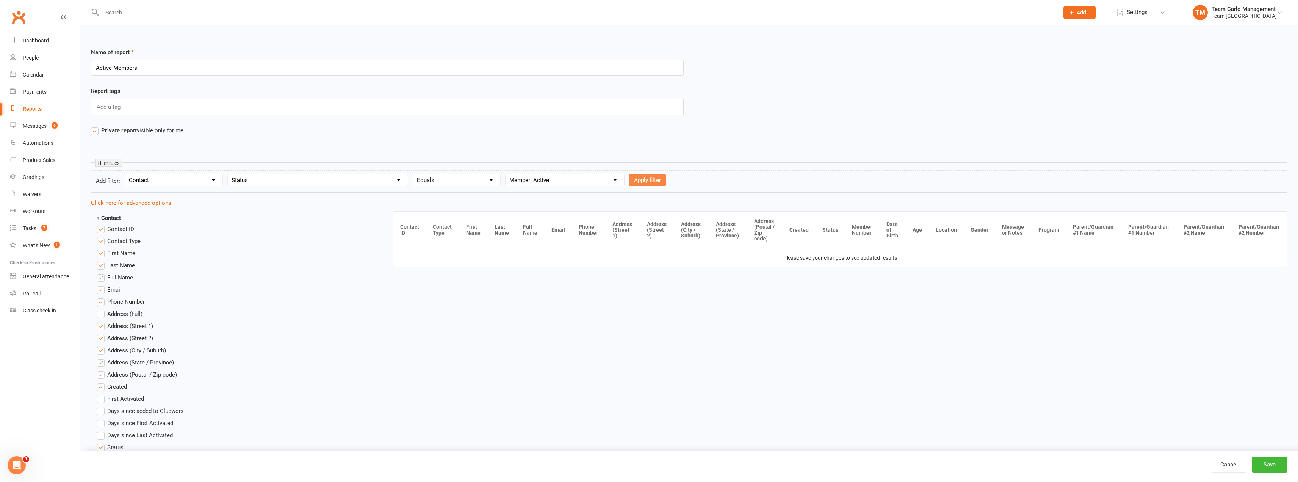
select select
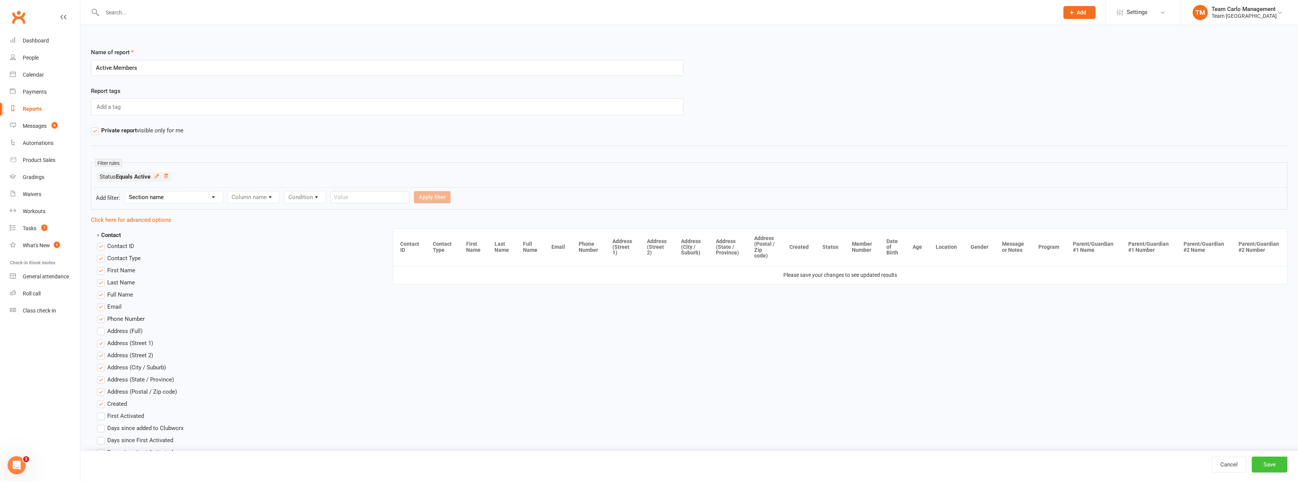
click at [1268, 463] on button "Save" at bounding box center [1270, 464] width 36 height 16
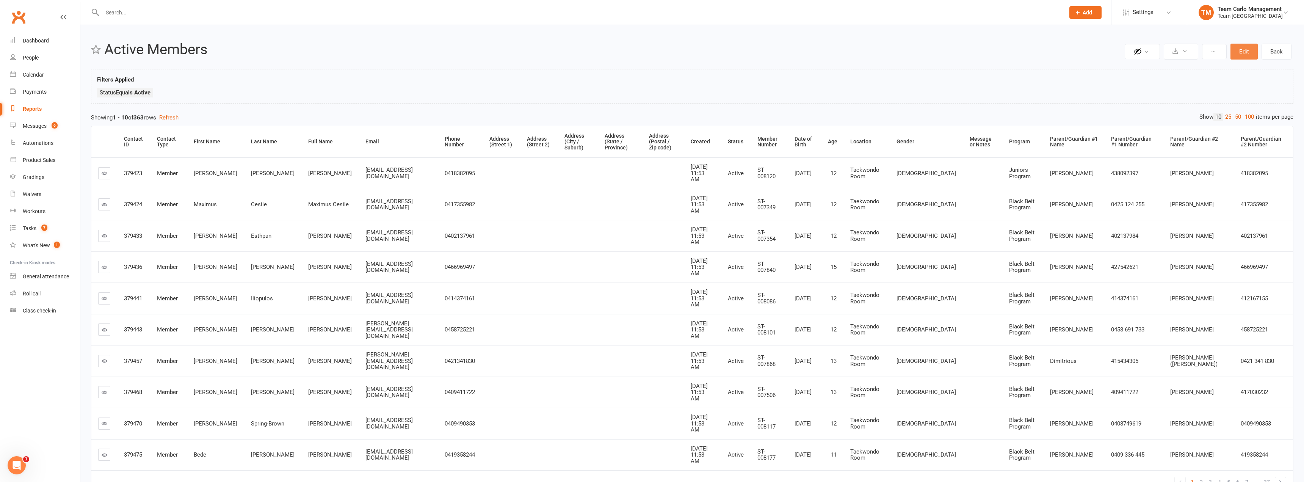
click at [1239, 56] on button "Edit" at bounding box center [1243, 52] width 27 height 16
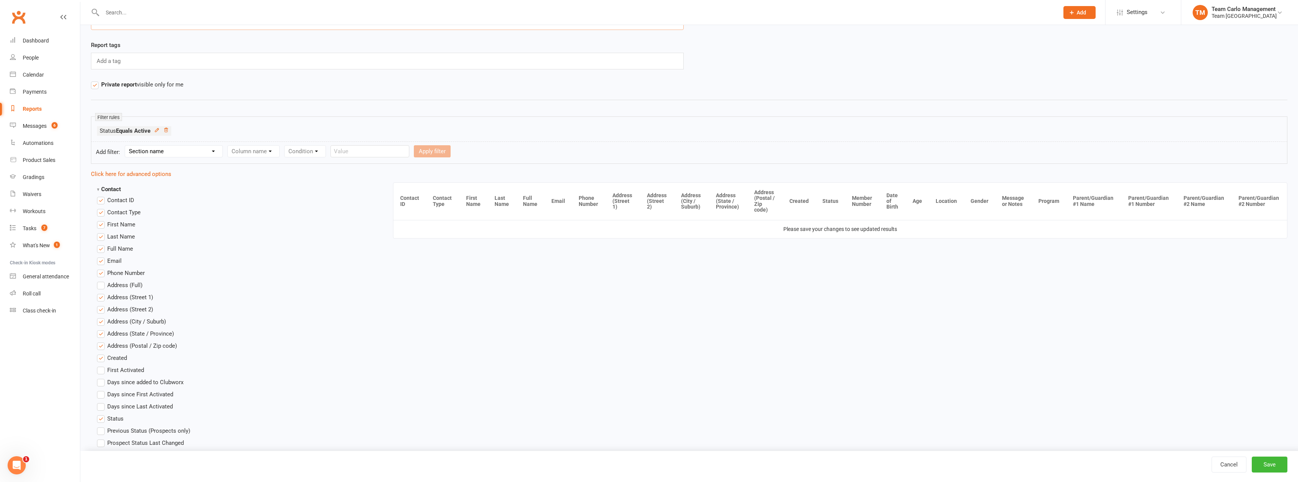
scroll to position [114, 0]
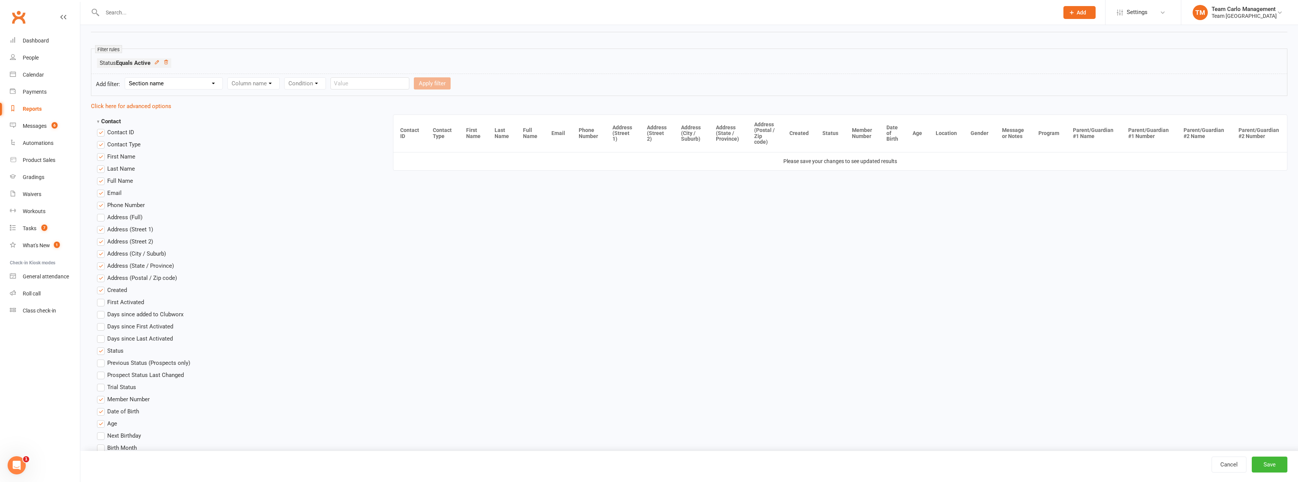
click at [108, 219] on span "Address (Full)" at bounding box center [124, 217] width 35 height 8
click at [102, 213] on input "Address (Full)" at bounding box center [99, 213] width 5 height 0
click at [1267, 459] on button "Save" at bounding box center [1270, 464] width 36 height 16
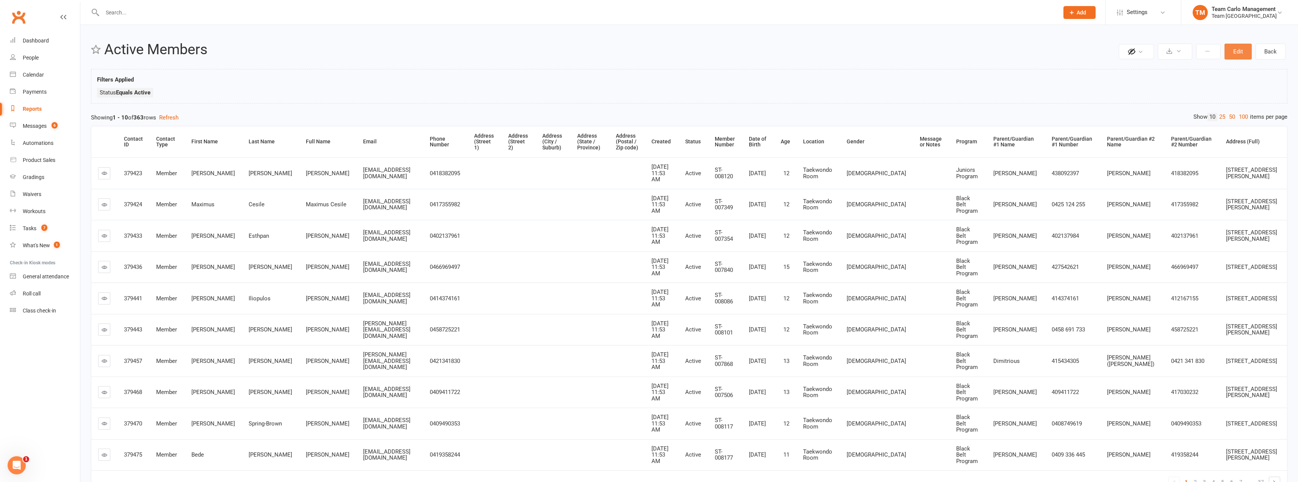
click at [1245, 55] on button "Edit" at bounding box center [1237, 52] width 27 height 16
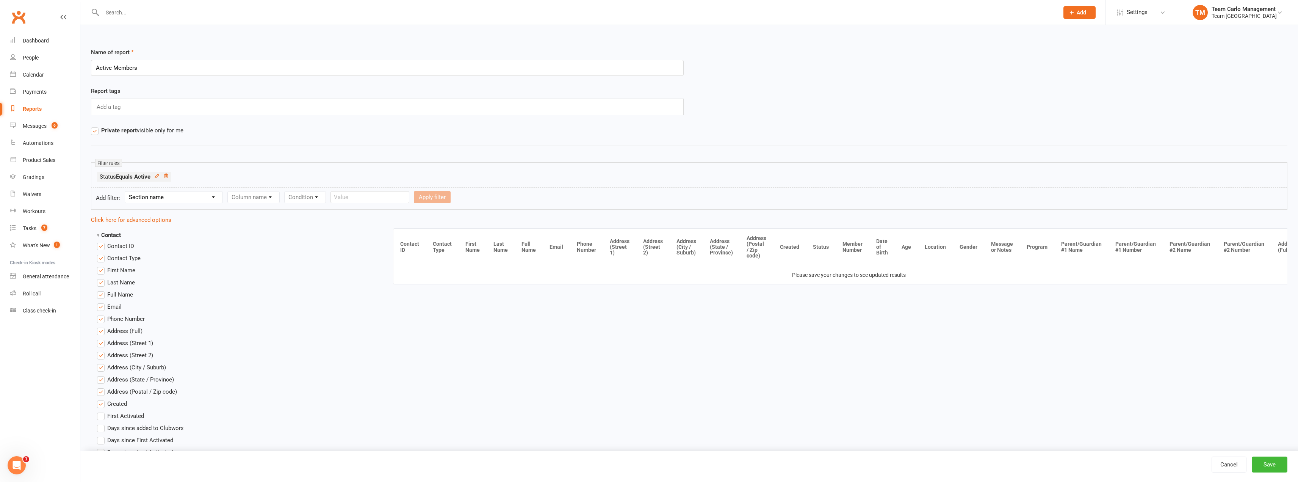
click at [116, 344] on span "Address (Street 1)" at bounding box center [130, 342] width 46 height 8
click at [102, 338] on input "Address (Street 1)" at bounding box center [99, 338] width 5 height 0
click at [116, 351] on span "Address (Street 2)" at bounding box center [130, 355] width 46 height 8
click at [102, 351] on input "Address (Street 2)" at bounding box center [99, 351] width 5 height 0
click at [117, 366] on span "Address (City / Suburb)" at bounding box center [136, 367] width 59 height 8
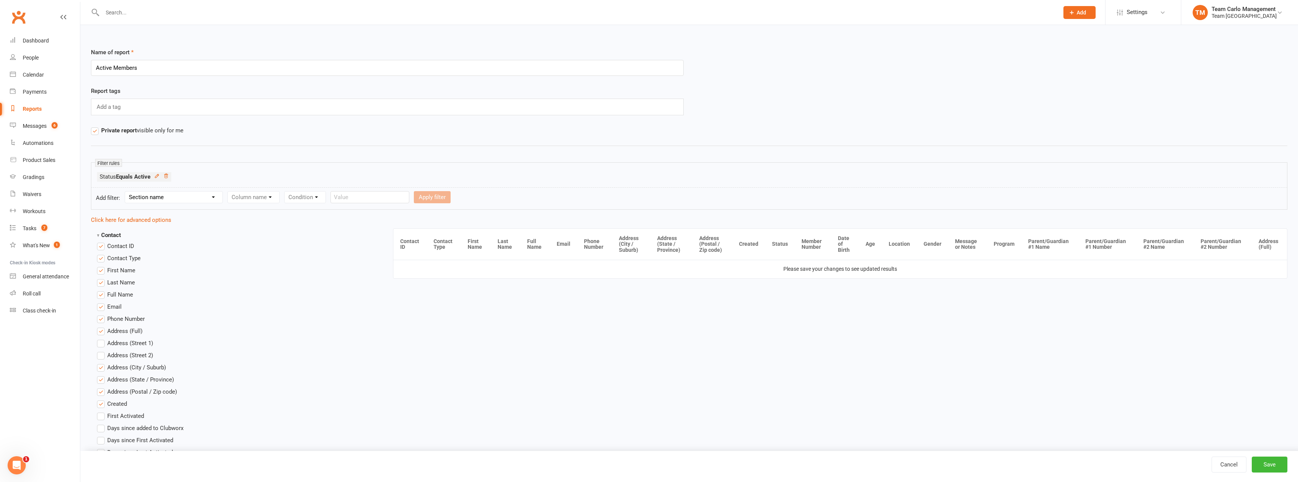
click at [102, 363] on input "Address (City / Suburb)" at bounding box center [99, 363] width 5 height 0
click at [124, 382] on span "Address (State / Province)" at bounding box center [140, 379] width 67 height 8
click at [102, 375] on input "Address (State / Province)" at bounding box center [99, 375] width 5 height 0
click at [132, 389] on span "Address (Postal / Zip code)" at bounding box center [142, 391] width 70 height 8
click at [102, 387] on input "Address (Postal / Zip code)" at bounding box center [99, 387] width 5 height 0
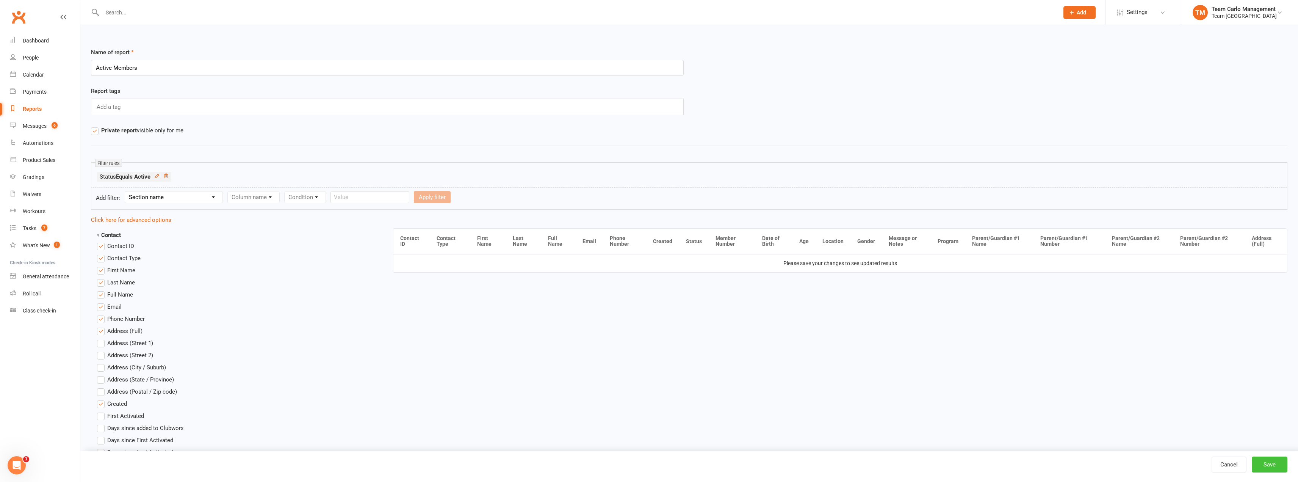
click at [1272, 463] on button "Save" at bounding box center [1270, 464] width 36 height 16
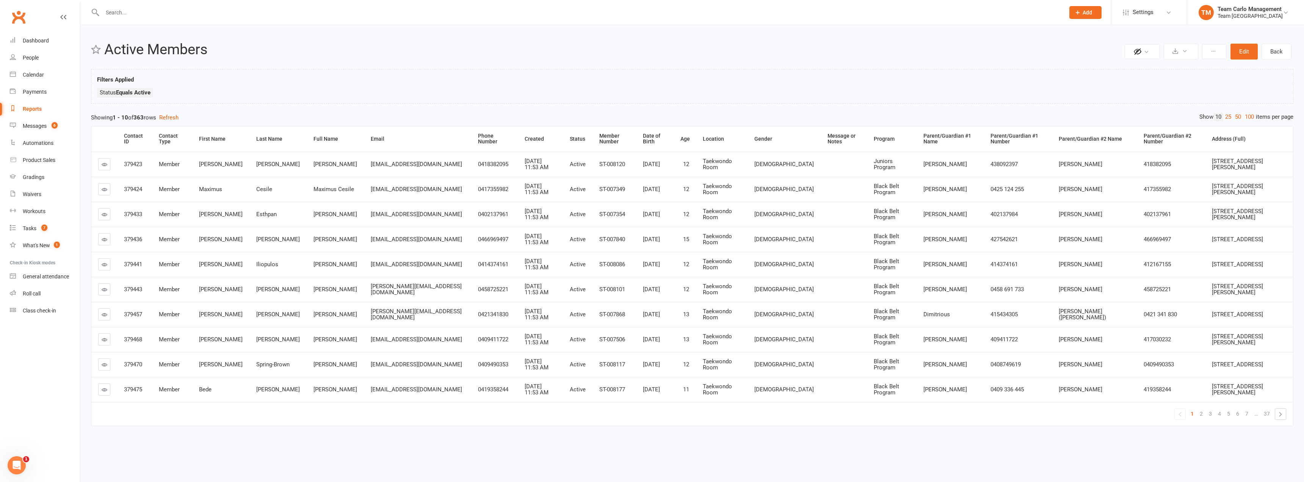
drag, startPoint x: 487, startPoint y: 159, endPoint x: 513, endPoint y: 251, distance: 95.7
click at [511, 245] on tbody "379423 Member Lucas Casaletto Lucas Casaletto lcelli@bigpond.com 0418382095 Oct…" at bounding box center [691, 277] width 1201 height 250
click at [524, 264] on span "Oct 3, 2018 11:53 AM" at bounding box center [536, 264] width 24 height 13
click at [1185, 57] on button at bounding box center [1180, 52] width 34 height 16
click at [1149, 66] on link "Export to CSV" at bounding box center [1158, 69] width 80 height 15
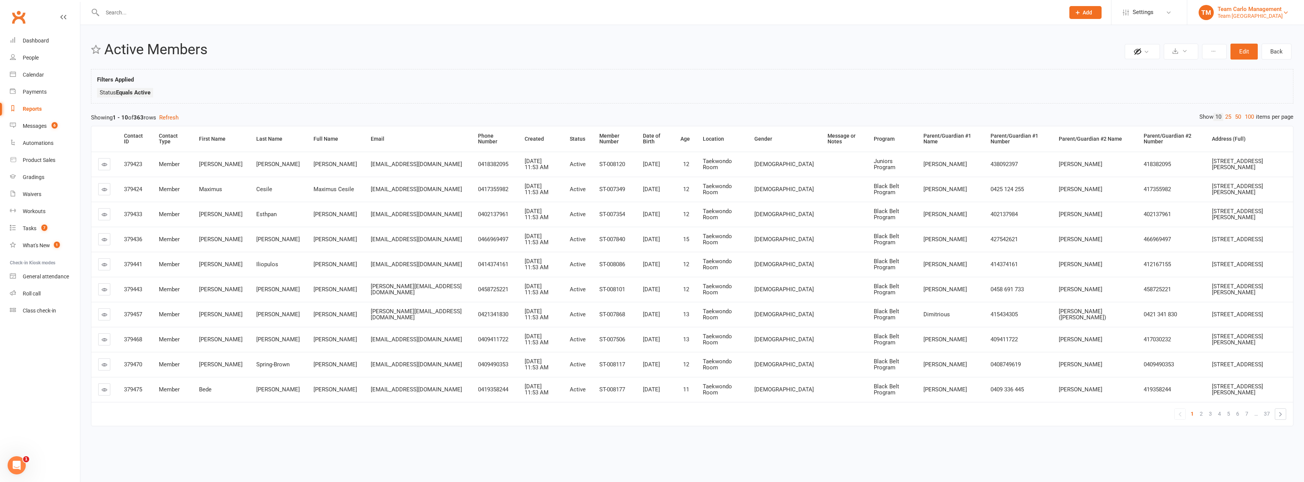
click at [1245, 14] on div "Team [GEOGRAPHIC_DATA]" at bounding box center [1249, 16] width 65 height 7
drag, startPoint x: 1234, startPoint y: 55, endPoint x: 1129, endPoint y: 82, distance: 109.1
click at [1207, 82] on div "Private Report Only visible by me Public Report Visible to everyone Export to C…" at bounding box center [691, 238] width 1223 height 426
click at [1103, 80] on div "Filters Applied Status Equals Active" at bounding box center [692, 88] width 1190 height 26
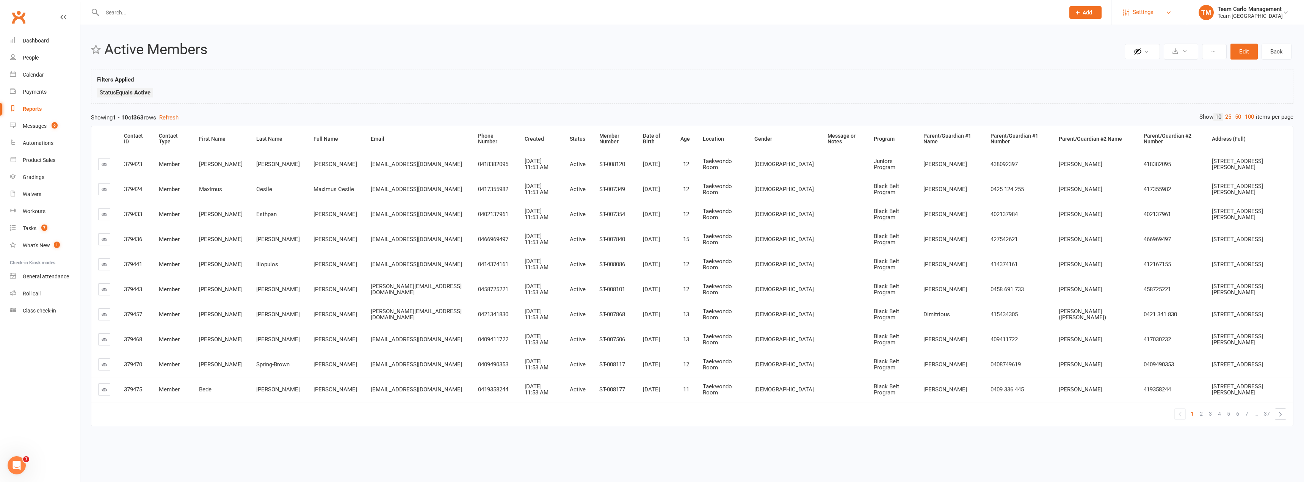
click at [1159, 11] on link "Settings" at bounding box center [1149, 12] width 53 height 17
click at [1049, 68] on div "Private Report Only visible by me Public Report Visible to everyone Export to C…" at bounding box center [691, 238] width 1223 height 426
click at [1286, 12] on icon at bounding box center [1285, 12] width 6 height 6
click at [1176, 69] on div "Private Report Only visible by me Public Report Visible to everyone Export to C…" at bounding box center [691, 238] width 1223 height 426
click at [1191, 52] on button at bounding box center [1180, 52] width 34 height 16
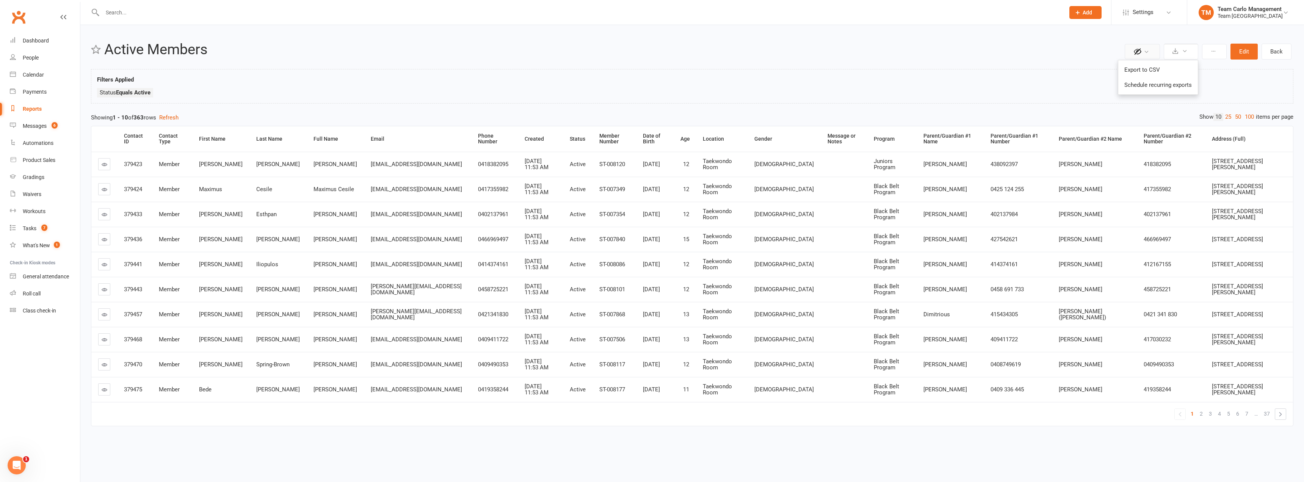
click at [1149, 56] on button at bounding box center [1141, 51] width 35 height 15
click at [1155, 99] on div "Public Report Visible to everyone" at bounding box center [1162, 95] width 63 height 16
click at [1173, 54] on button at bounding box center [1180, 52] width 34 height 16
click at [1153, 68] on link "Export to CSV" at bounding box center [1158, 69] width 80 height 15
click at [1165, 11] on link "Settings" at bounding box center [1149, 12] width 53 height 17
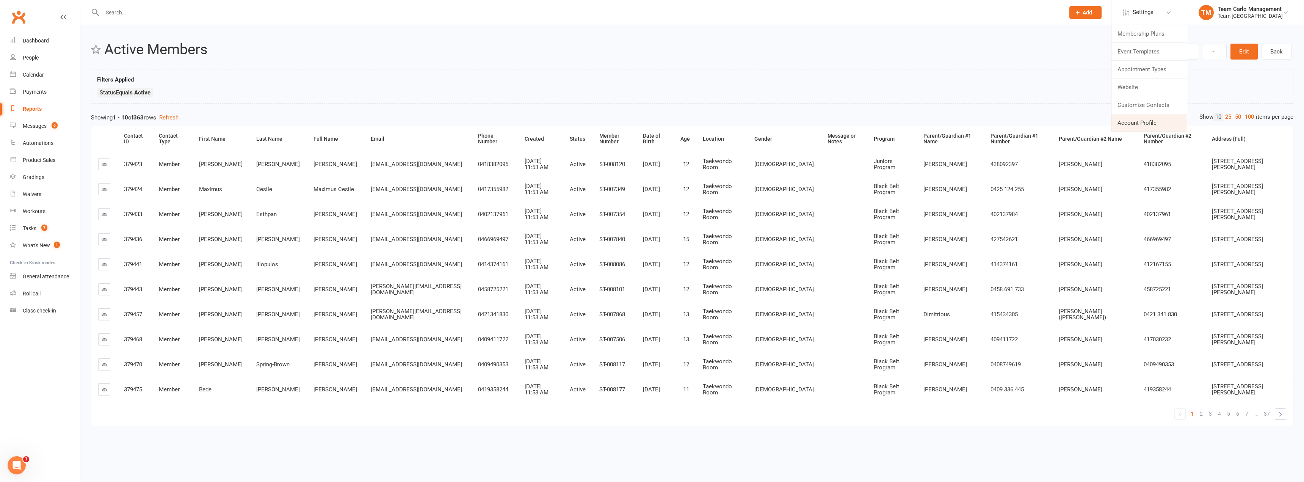
click at [1141, 121] on link "Account Profile" at bounding box center [1148, 122] width 75 height 17
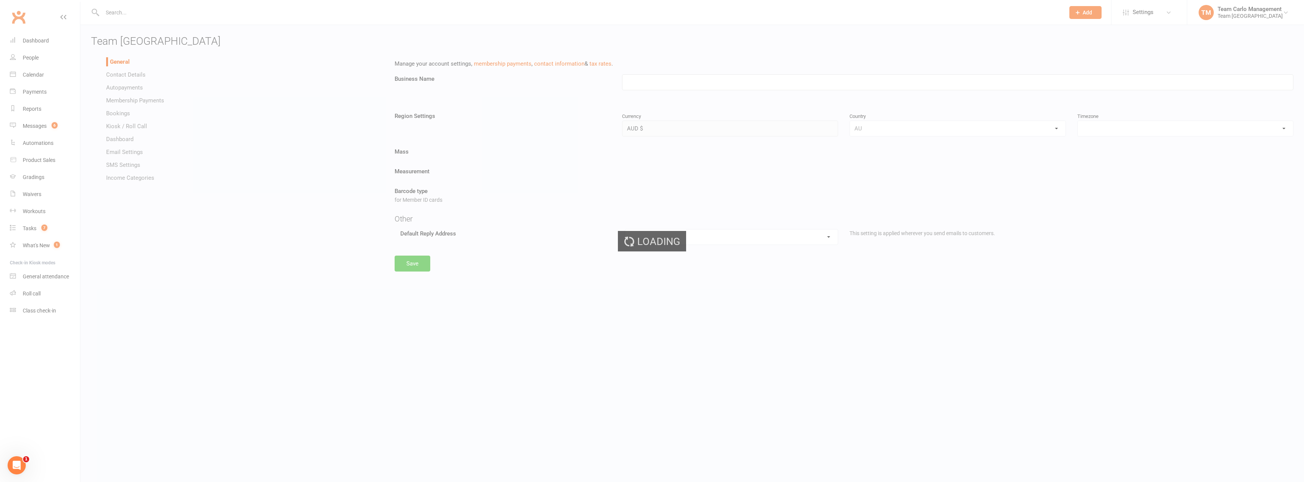
type input "Team [GEOGRAPHIC_DATA]"
select select "Australia/Melbourne"
select select "airportwest@teamcarlo.com.au"
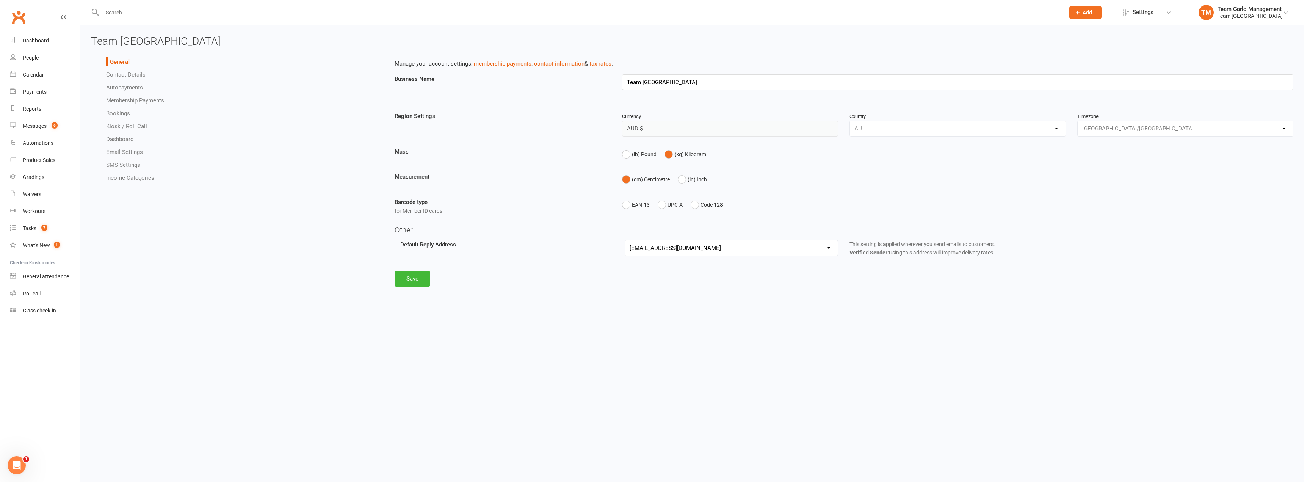
click at [113, 152] on link "Email Settings" at bounding box center [124, 152] width 37 height 7
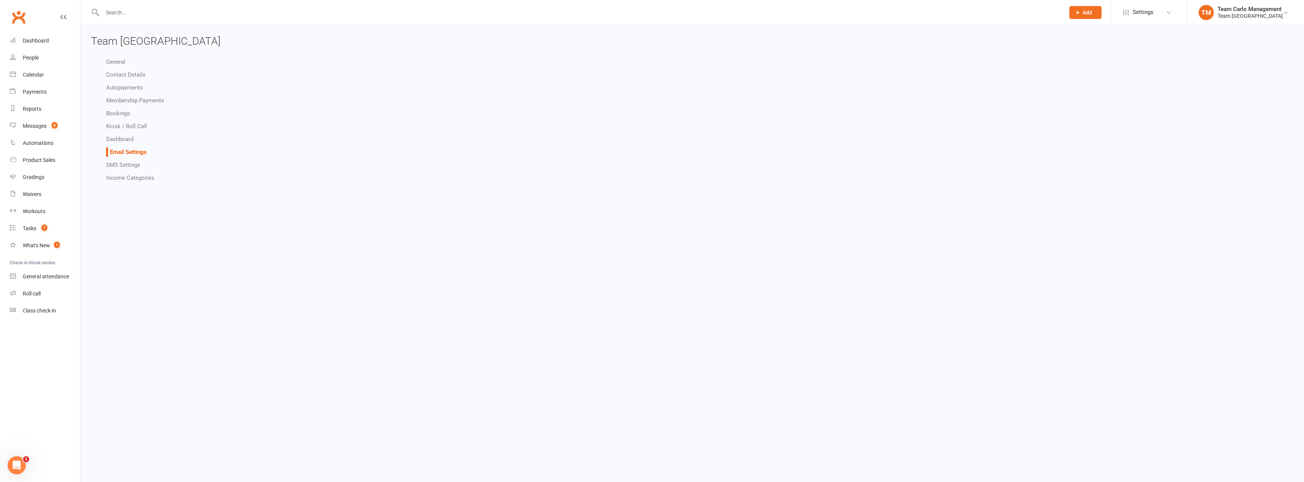
click at [113, 152] on link "Email Settings" at bounding box center [128, 152] width 37 height 7
click at [132, 165] on link "SMS Settings" at bounding box center [123, 164] width 34 height 7
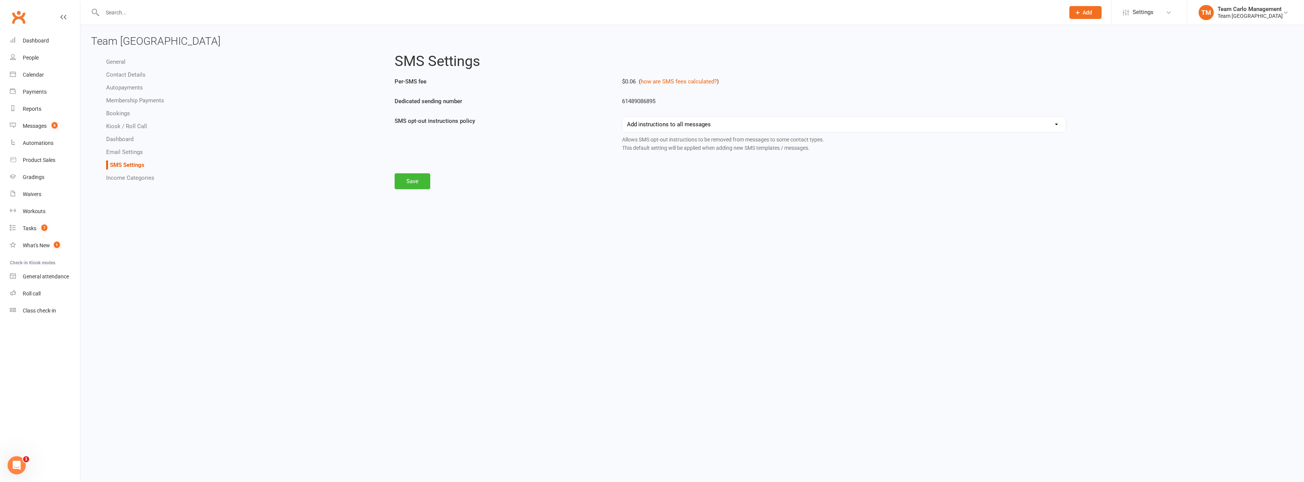
click at [117, 60] on link "General" at bounding box center [115, 61] width 19 height 7
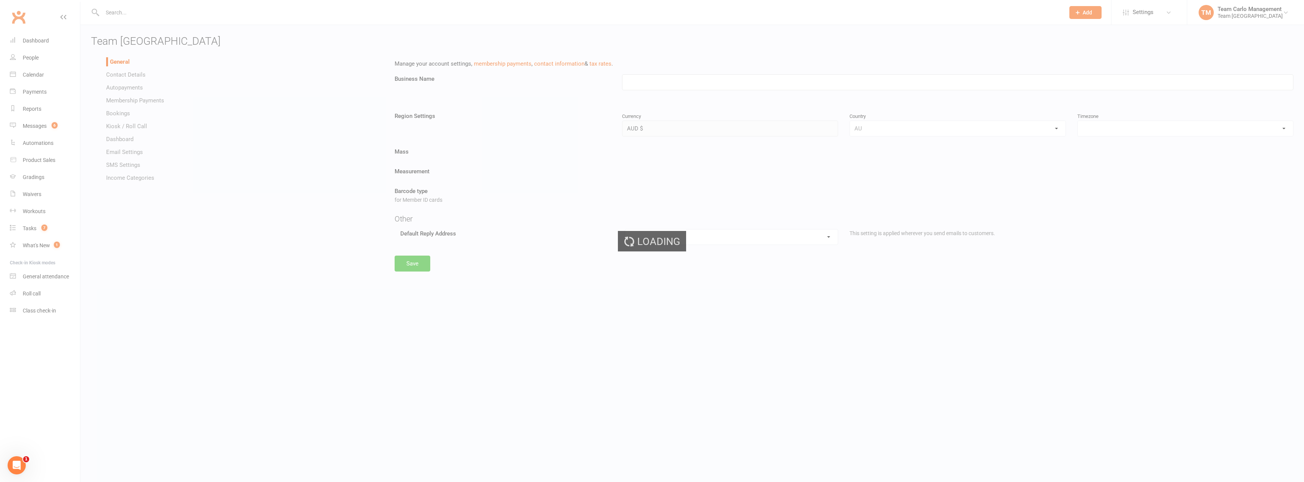
type input "Team [GEOGRAPHIC_DATA]"
select select "Australia/Melbourne"
select select "airportwest@teamcarlo.com.au"
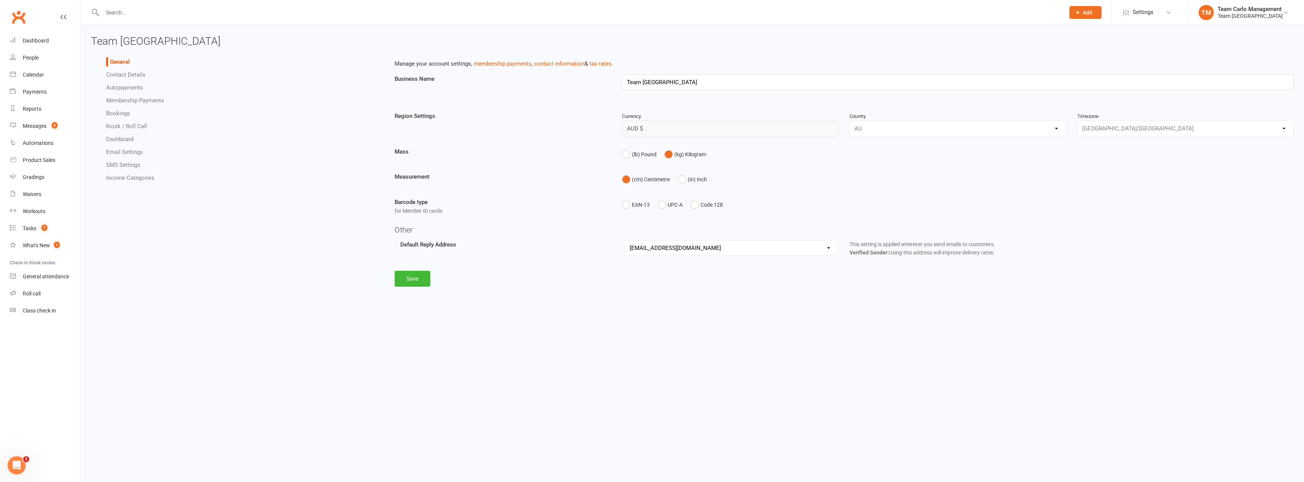
click at [117, 76] on link "Contact Details" at bounding box center [125, 74] width 39 height 7
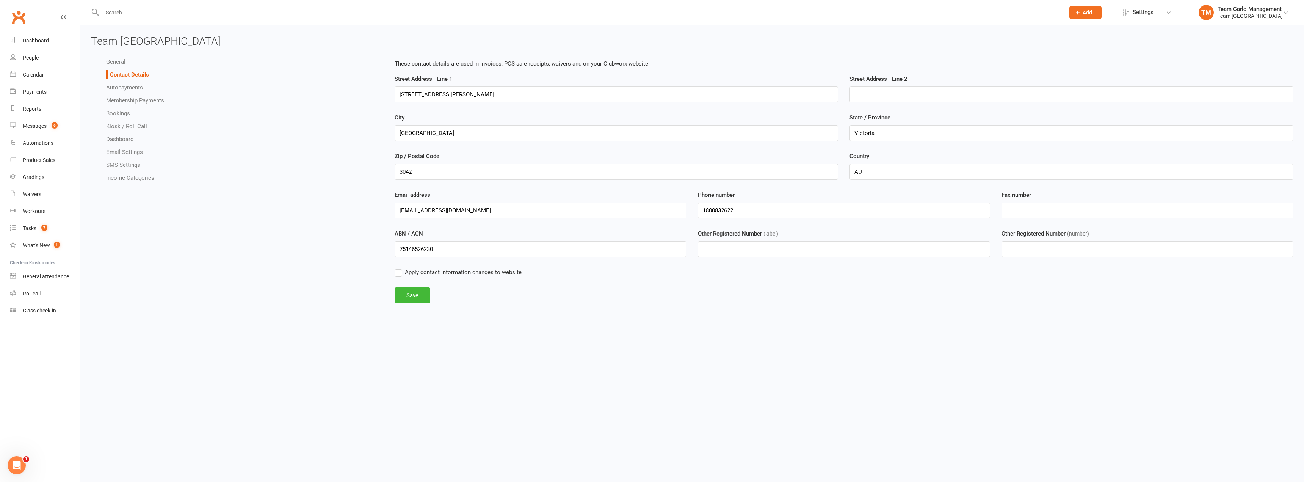
click at [117, 87] on link "Autopayments" at bounding box center [124, 87] width 37 height 7
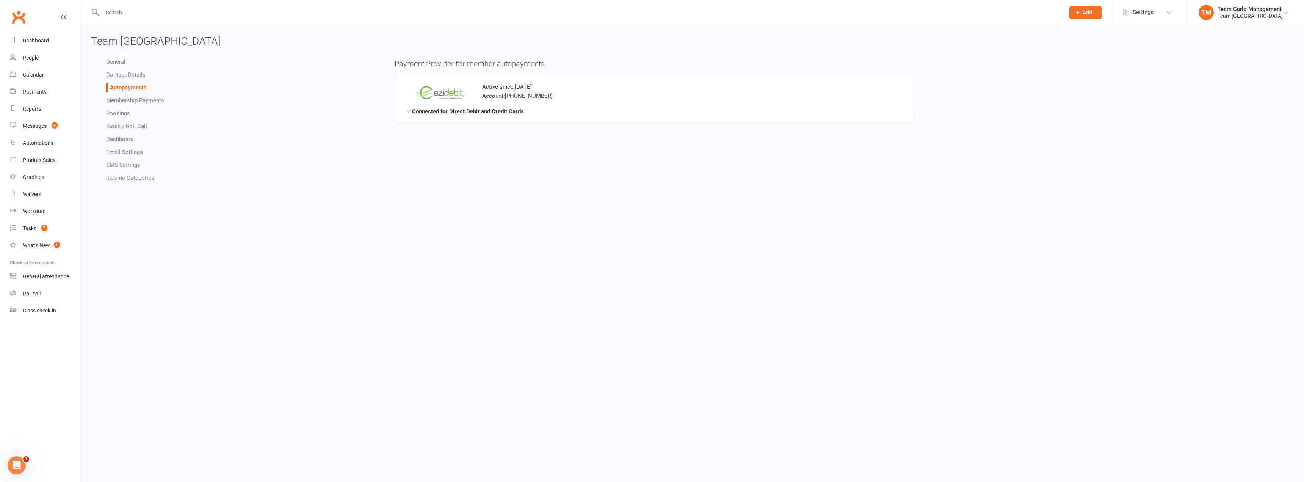
click at [110, 153] on link "Email Settings" at bounding box center [124, 152] width 37 height 7
click at [117, 163] on link "SMS Settings" at bounding box center [123, 164] width 34 height 7
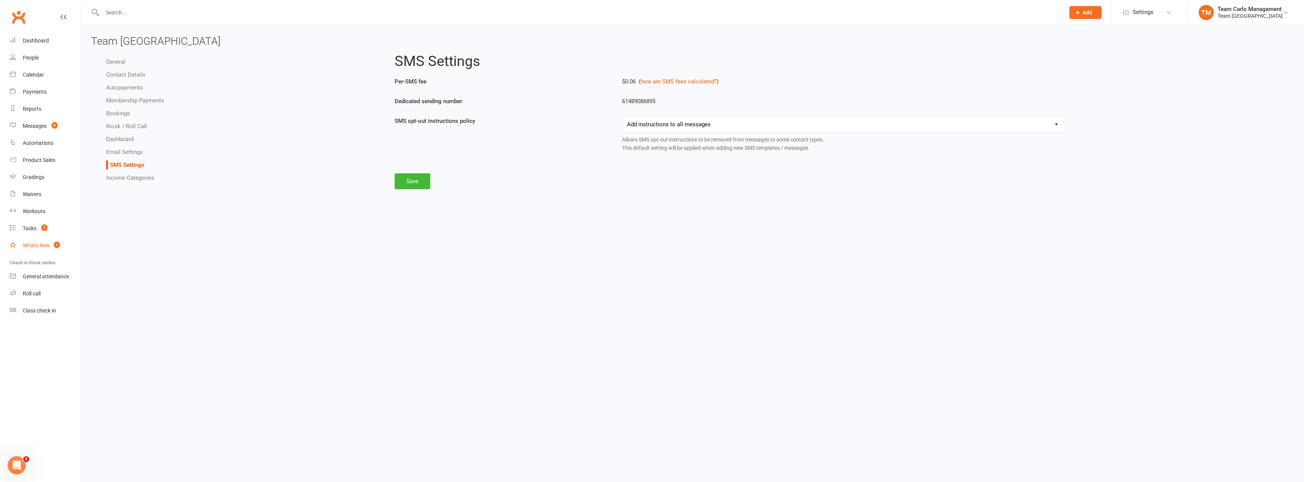
click at [31, 245] on div "What's New" at bounding box center [36, 245] width 27 height 6
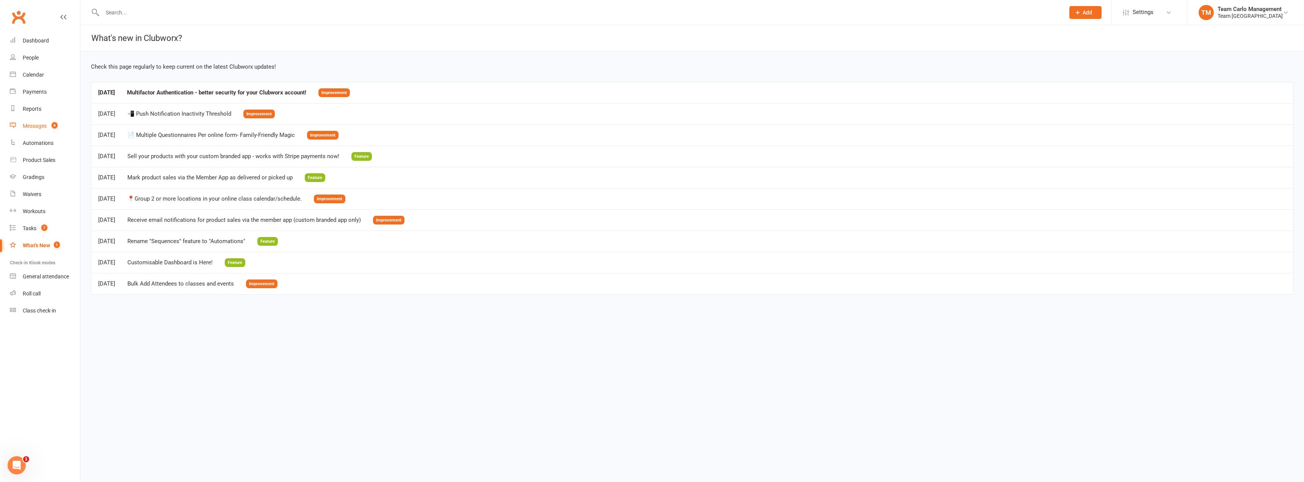
click at [44, 125] on div "Messages" at bounding box center [35, 126] width 24 height 6
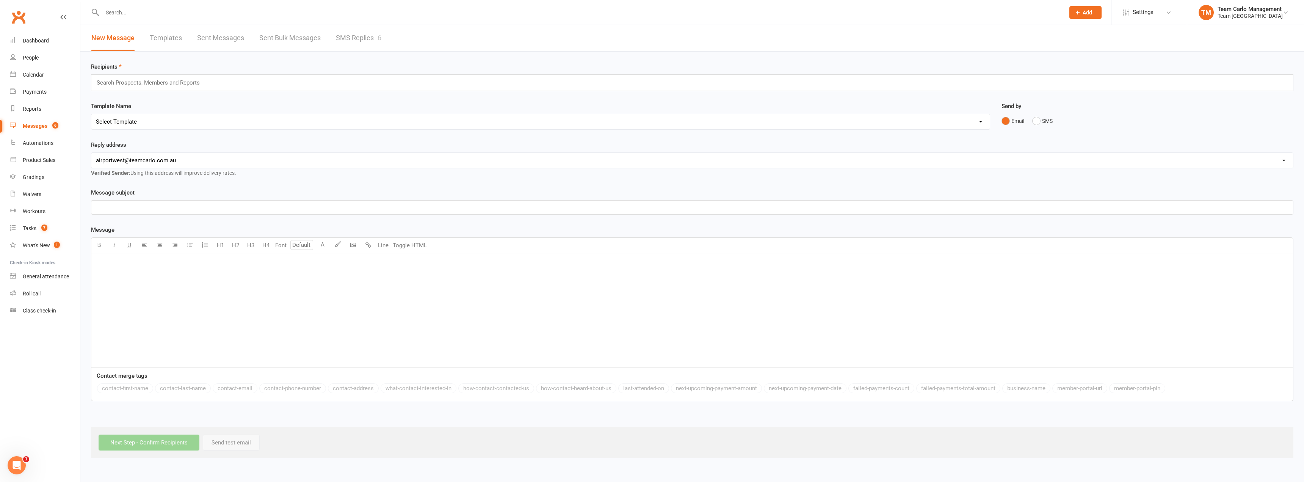
click at [368, 27] on link "SMS Replies 6" at bounding box center [358, 38] width 45 height 26
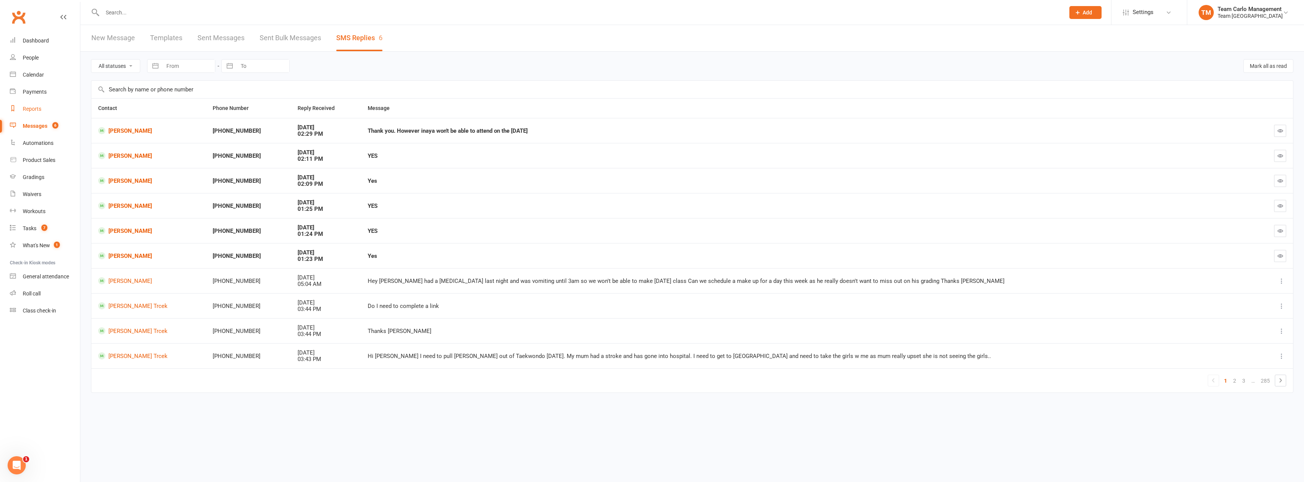
click at [38, 105] on link "Reports" at bounding box center [45, 108] width 70 height 17
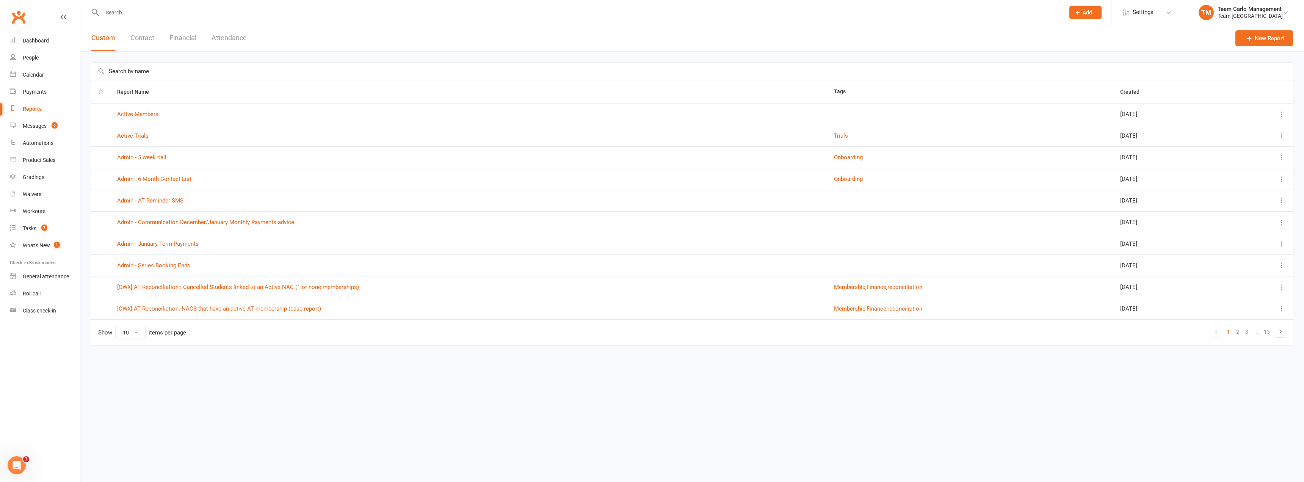
click at [1284, 115] on icon at bounding box center [1282, 114] width 8 height 8
click at [1236, 130] on link "View" at bounding box center [1247, 128] width 75 height 15
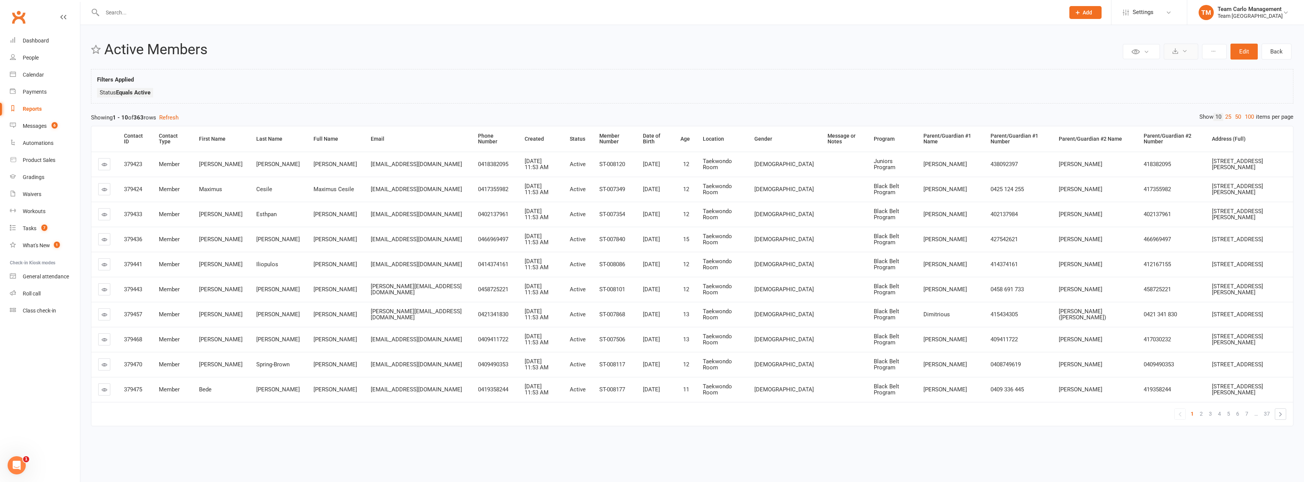
click at [1187, 56] on button at bounding box center [1180, 52] width 34 height 16
click at [1029, 97] on ul "Status Equals Active" at bounding box center [692, 94] width 1190 height 13
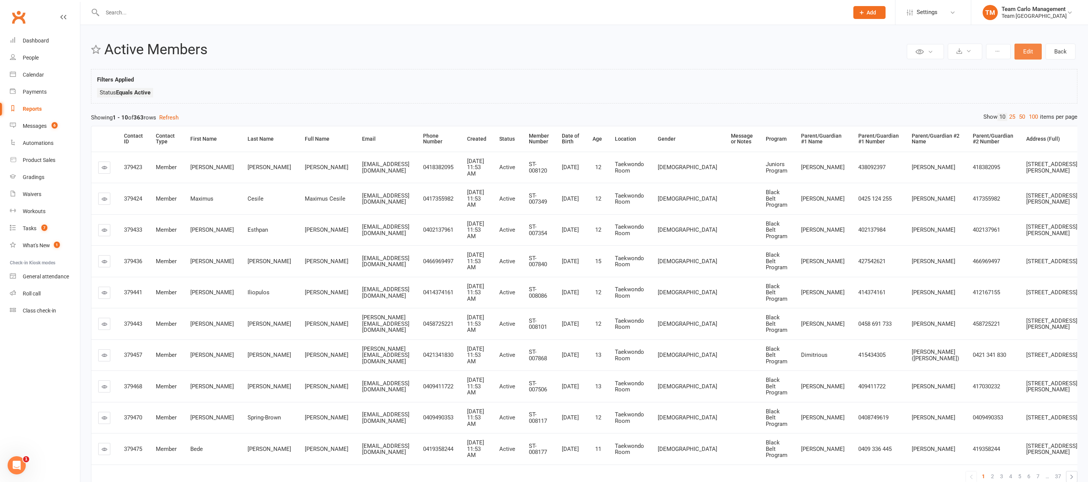
click at [1023, 49] on button "Edit" at bounding box center [1027, 52] width 27 height 16
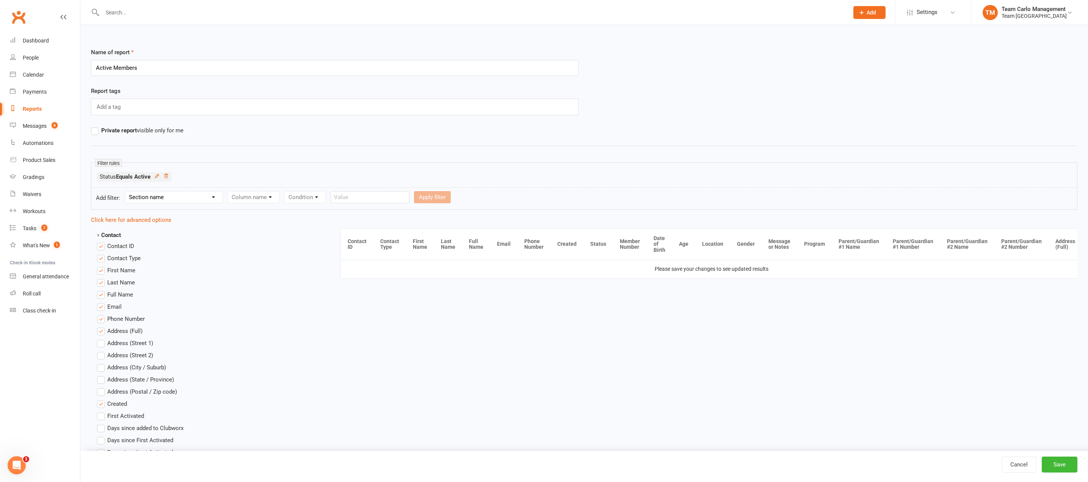
click at [163, 196] on select "Section name Contact Attendance Aggregate Payment Booking Waitlist Attendees Ca…" at bounding box center [173, 196] width 97 height 11
drag, startPoint x: 242, startPoint y: 174, endPoint x: 217, endPoint y: 179, distance: 25.9
click at [242, 174] on ul "Status Equals Active" at bounding box center [584, 178] width 974 height 13
click at [167, 177] on icon at bounding box center [166, 176] width 4 height 4
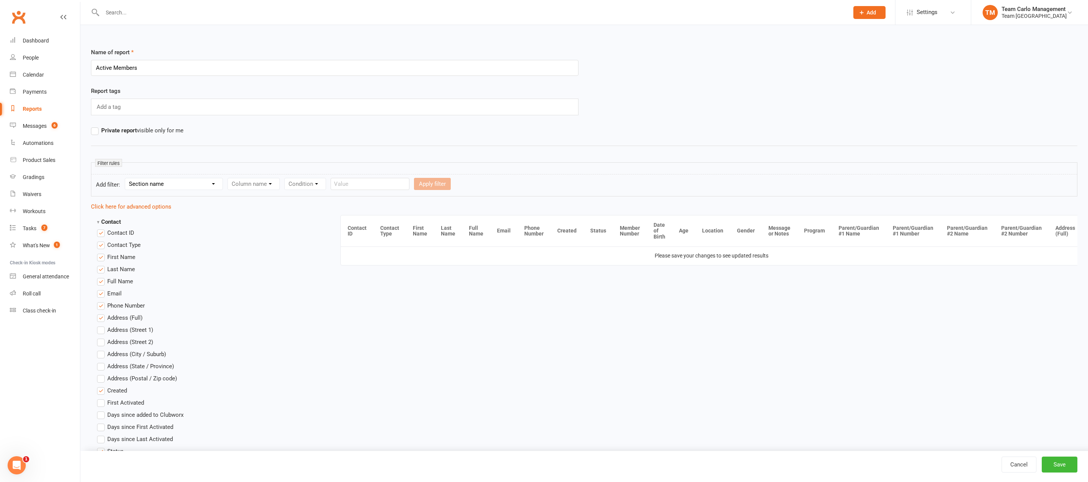
click at [177, 186] on select "Section name Contact Attendance Aggregate Payment Booking Waitlist Attendees Ca…" at bounding box center [173, 183] width 97 height 11
select select "0"
click at [126, 178] on select "Section name Contact Attendance Aggregate Payment Booking Waitlist Attendees Ca…" at bounding box center [173, 183] width 97 height 11
drag, startPoint x: 268, startPoint y: 185, endPoint x: 278, endPoint y: 189, distance: 10.2
click at [268, 185] on select "Column name Is in other report Is not in other report Contact Type First Name L…" at bounding box center [318, 183] width 180 height 11
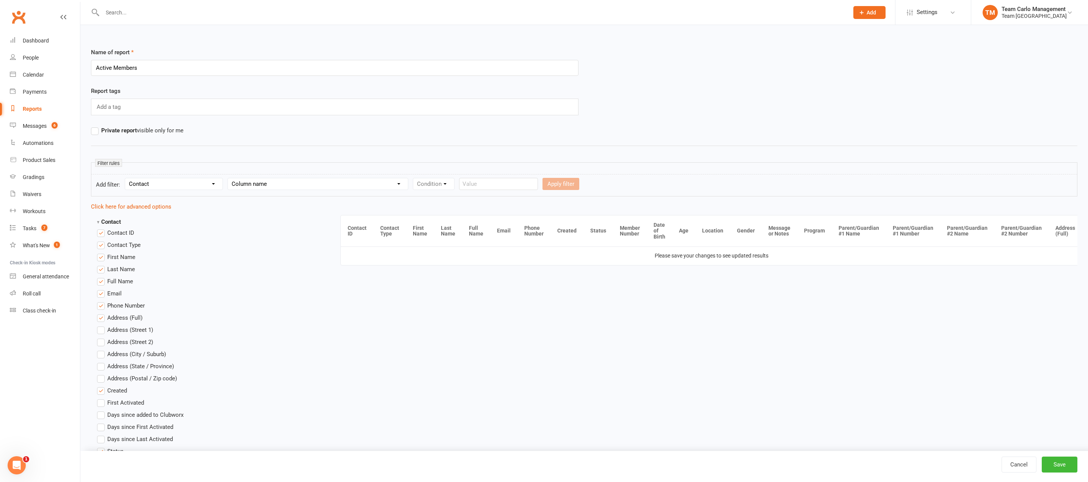
select select "19"
click at [230, 178] on select "Column name Is in other report Is not in other report Contact Type First Name L…" at bounding box center [318, 183] width 180 height 11
click at [446, 190] on form "Add filter: Section name Contact Attendance Aggregate Payment Booking Waitlist …" at bounding box center [584, 185] width 986 height 22
click at [451, 186] on select "Condition Equals Does not equal Contains Does not contain Is blank or does not …" at bounding box center [456, 183] width 87 height 11
select select "0"
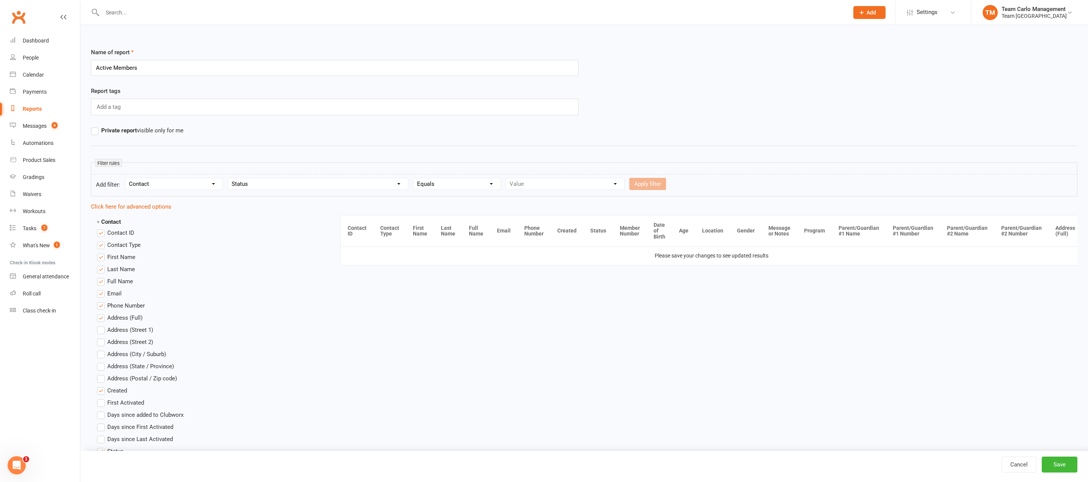
click at [415, 178] on select "Condition Equals Does not equal Contains Does not contain Is blank or does not …" at bounding box center [456, 183] width 87 height 11
click at [565, 192] on form "Add filter: Section name Contact Attendance Aggregate Payment Booking Waitlist …" at bounding box center [584, 185] width 986 height 22
drag, startPoint x: 574, startPoint y: 182, endPoint x: 575, endPoint y: 188, distance: 6.1
click at [575, 182] on select "Value Prospect: Open Prospect: Closed Prospect: Website Lead Prospect: Term Fol…" at bounding box center [565, 183] width 119 height 11
select select "12"
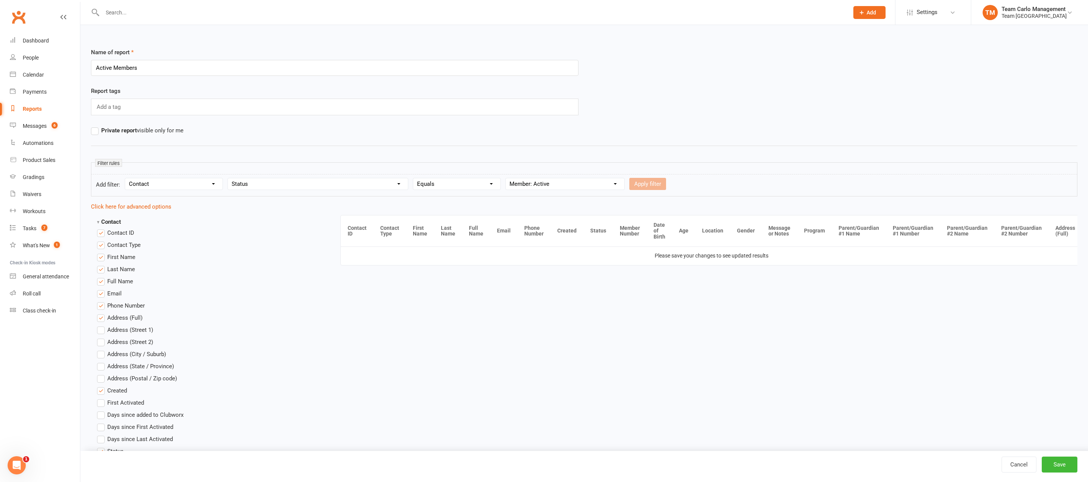
click at [507, 178] on select "Value Prospect: Open Prospect: Closed Prospect: Website Lead Prospect: Term Fol…" at bounding box center [565, 183] width 119 height 11
click at [645, 180] on button "Apply filter" at bounding box center [647, 184] width 37 height 12
select select
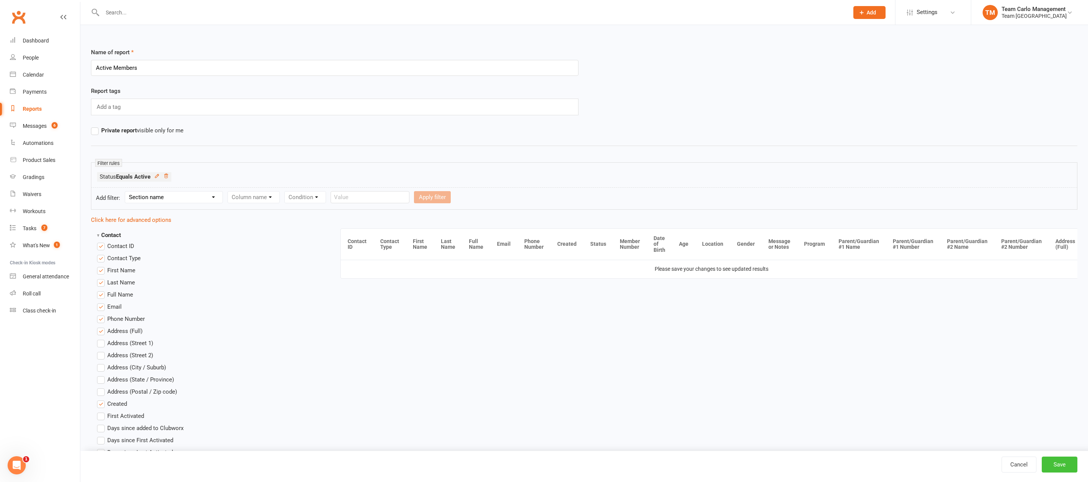
click at [1063, 462] on button "Save" at bounding box center [1059, 464] width 36 height 16
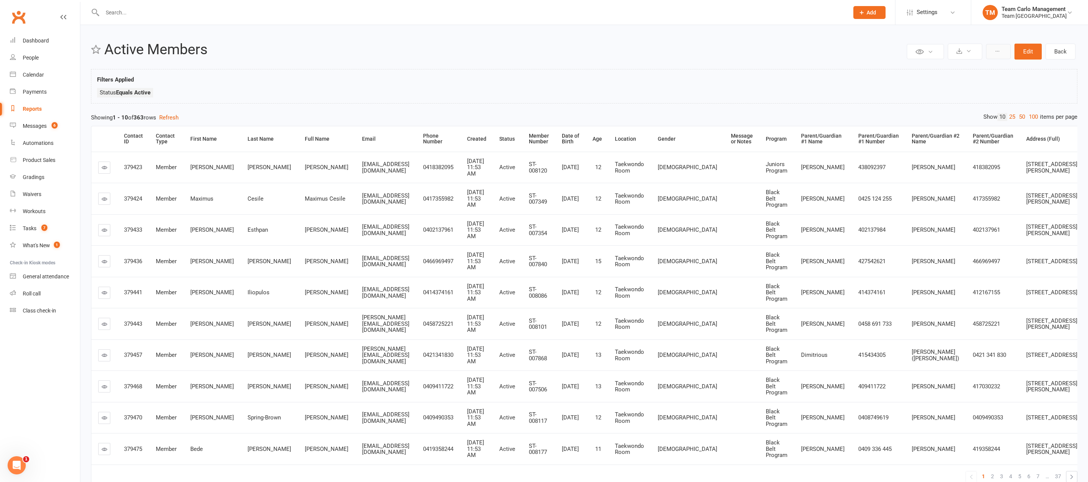
click at [999, 54] on button at bounding box center [998, 51] width 25 height 15
click at [977, 71] on link "Clone report" at bounding box center [972, 69] width 75 height 15
click at [996, 50] on icon at bounding box center [996, 51] width 5 height 5
click at [36, 42] on div "Dashboard" at bounding box center [36, 41] width 26 height 6
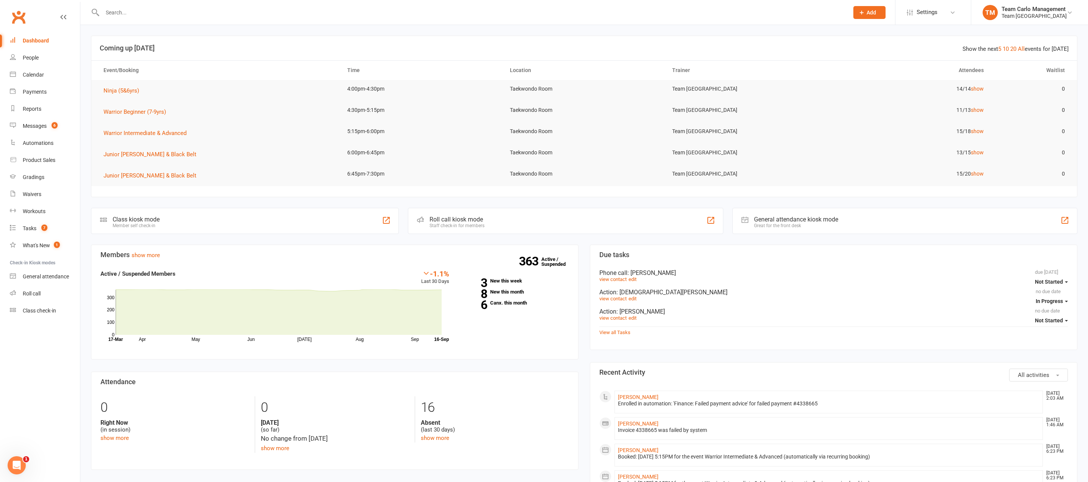
click at [1014, 3] on li "TM Team Carlo Management Team Carlo Airport West Signed in as: Team Carlo Airpo…" at bounding box center [1029, 12] width 117 height 25
click at [954, 19] on link "Settings" at bounding box center [932, 12] width 53 height 17
click at [945, 122] on link "Account Profile" at bounding box center [932, 122] width 75 height 17
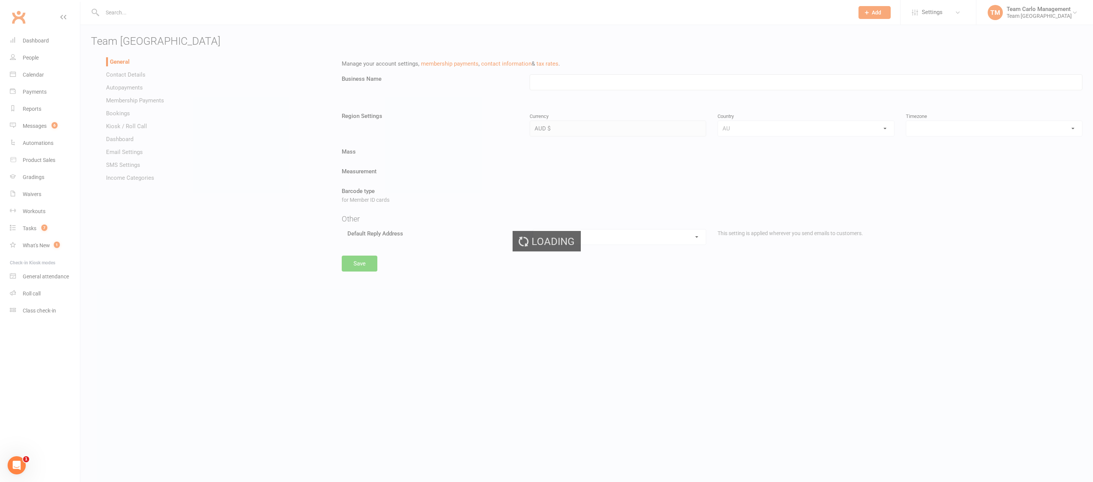
type input "Team [GEOGRAPHIC_DATA]"
select select "Australia/Melbourne"
select select "airportwest@teamcarlo.com.au"
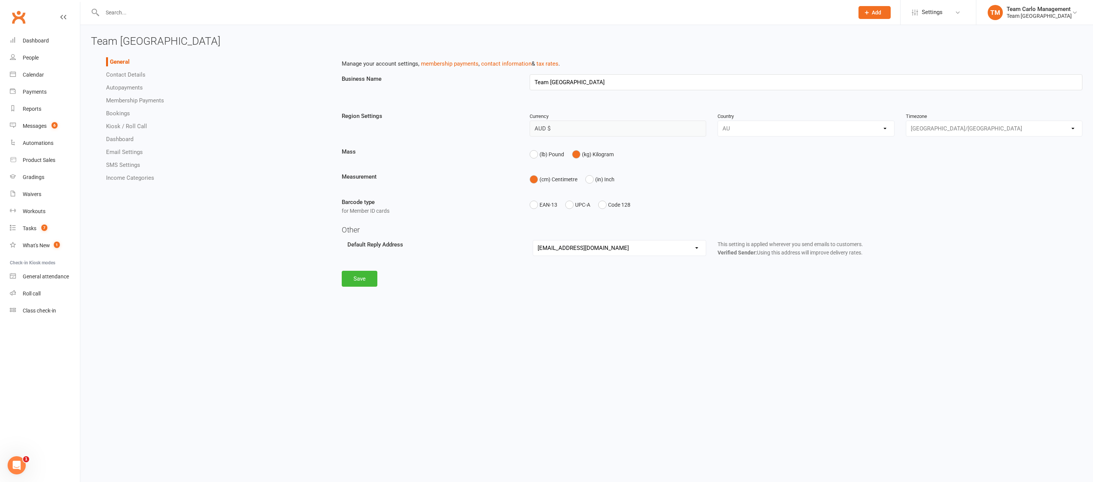
click at [127, 76] on link "Contact Details" at bounding box center [125, 74] width 39 height 7
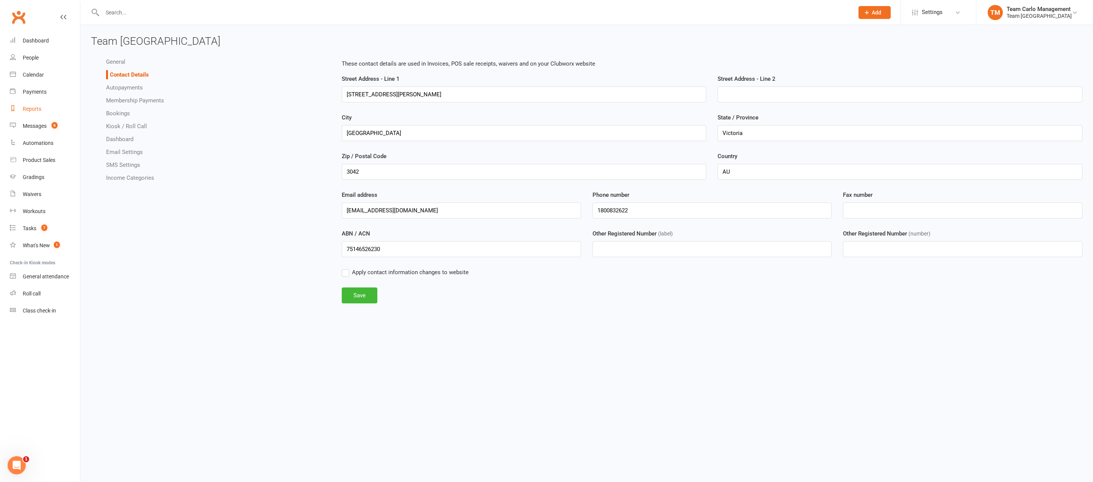
click at [34, 105] on link "Reports" at bounding box center [45, 108] width 70 height 17
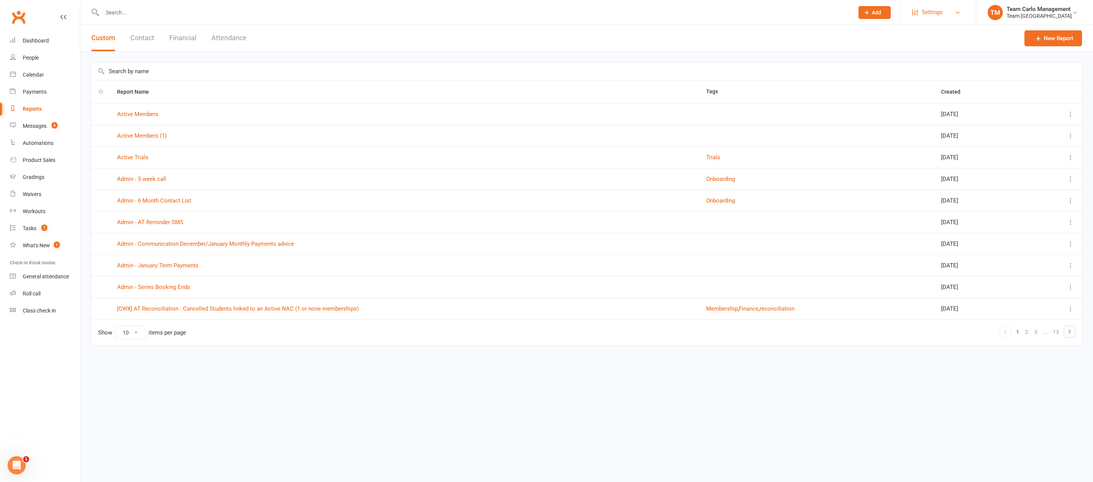
click at [941, 20] on span "Settings" at bounding box center [932, 12] width 21 height 17
click at [626, 377] on html "Prospect Member Non-attending contact Class / event Appointment Grading event T…" at bounding box center [546, 188] width 1093 height 377
click at [1072, 111] on icon at bounding box center [1071, 114] width 8 height 8
click at [1067, 138] on button at bounding box center [1070, 135] width 9 height 9
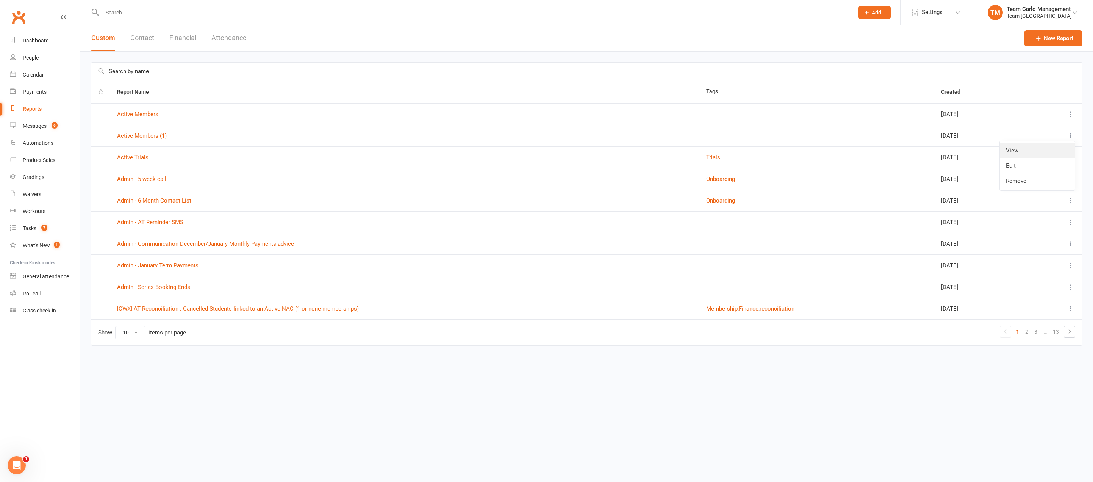
click at [1034, 153] on link "View" at bounding box center [1037, 150] width 75 height 15
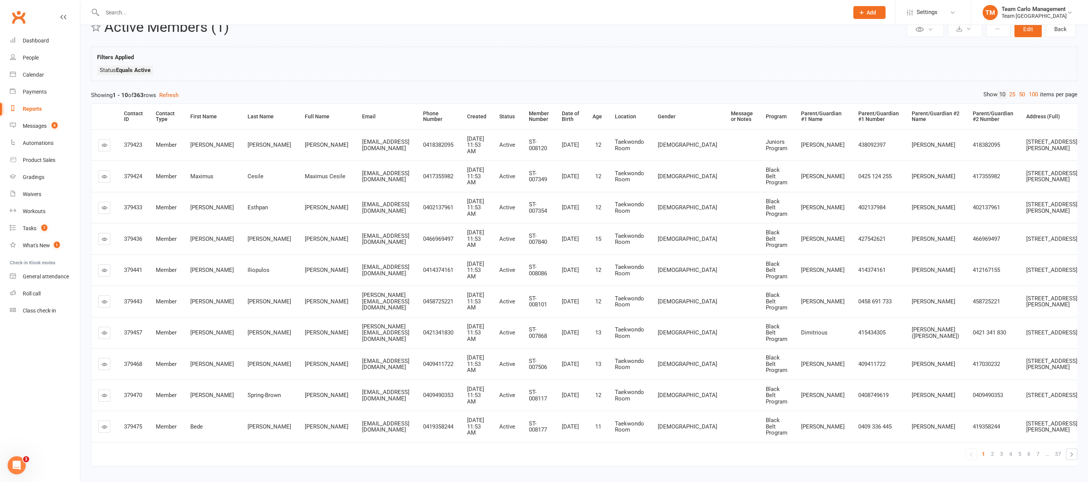
scroll to position [43, 0]
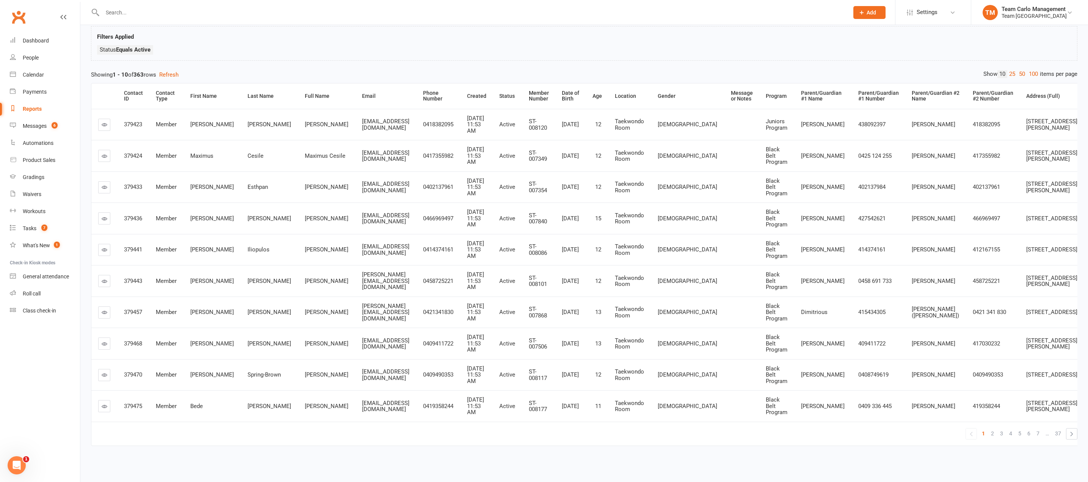
click at [1032, 78] on div "Showing 1 - 10 of 363 rows Refresh" at bounding box center [584, 74] width 986 height 9
click at [1032, 77] on link "100" at bounding box center [1033, 74] width 13 height 8
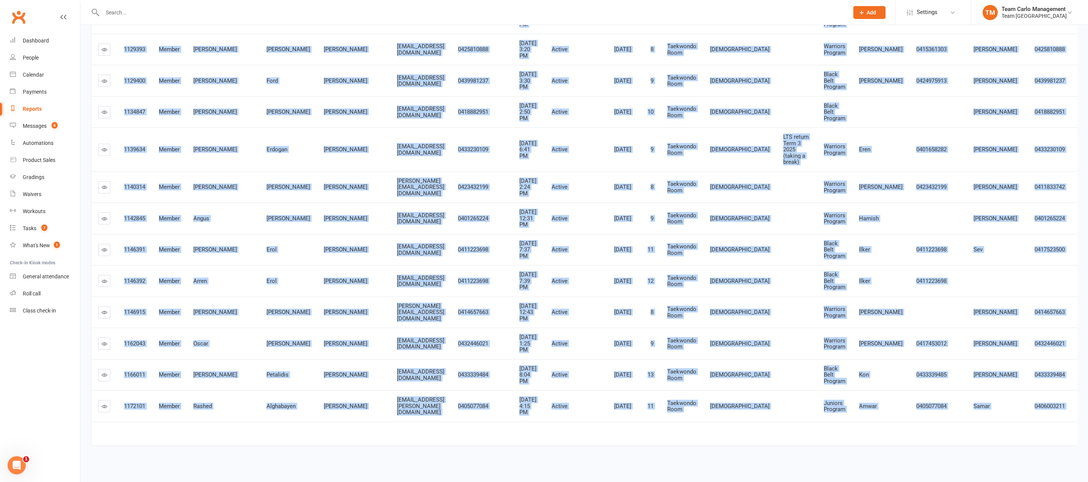
scroll to position [3525, 0]
drag, startPoint x: 102, startPoint y: 98, endPoint x: 1069, endPoint y: 408, distance: 1015.3
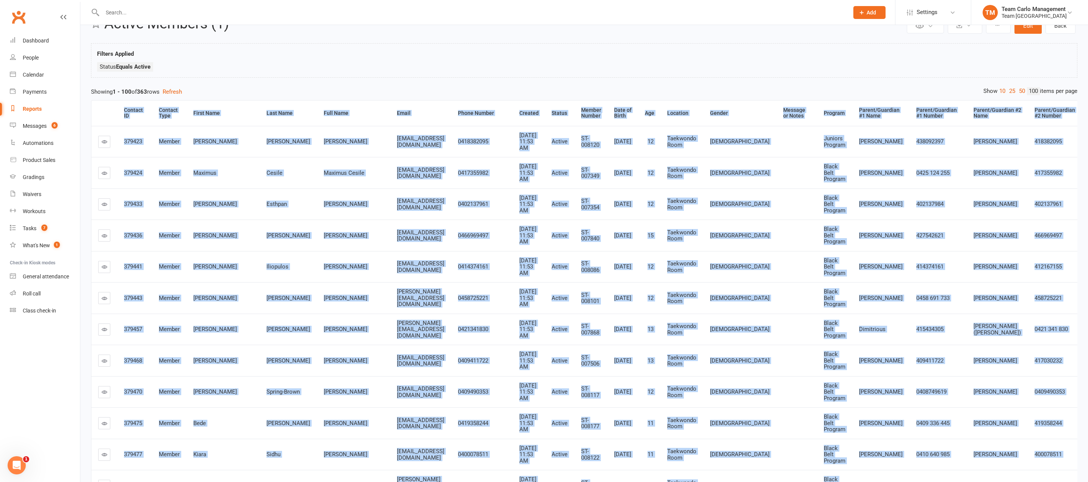
scroll to position [38, 0]
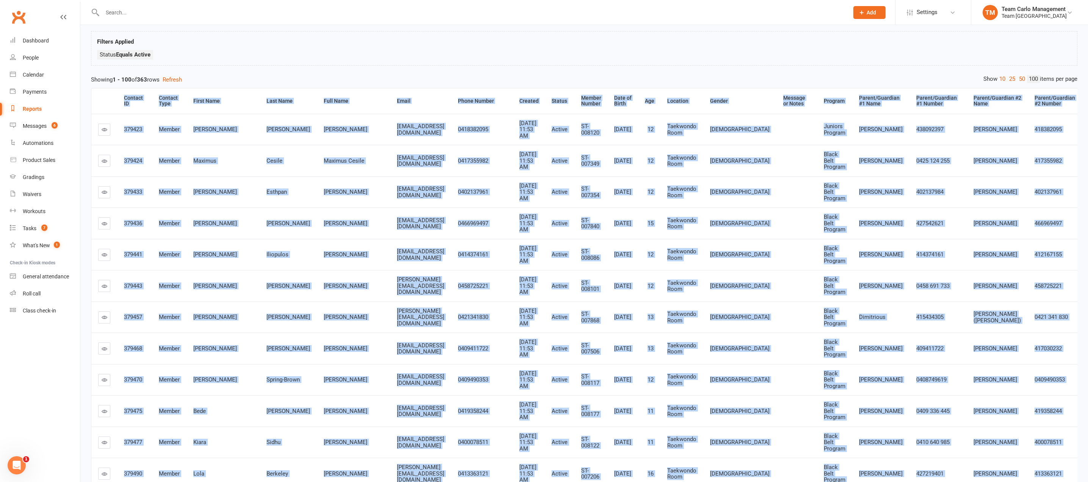
copy table "Contact ID Contact Type First Name Last Name Full Name Email Phone Number Creat…"
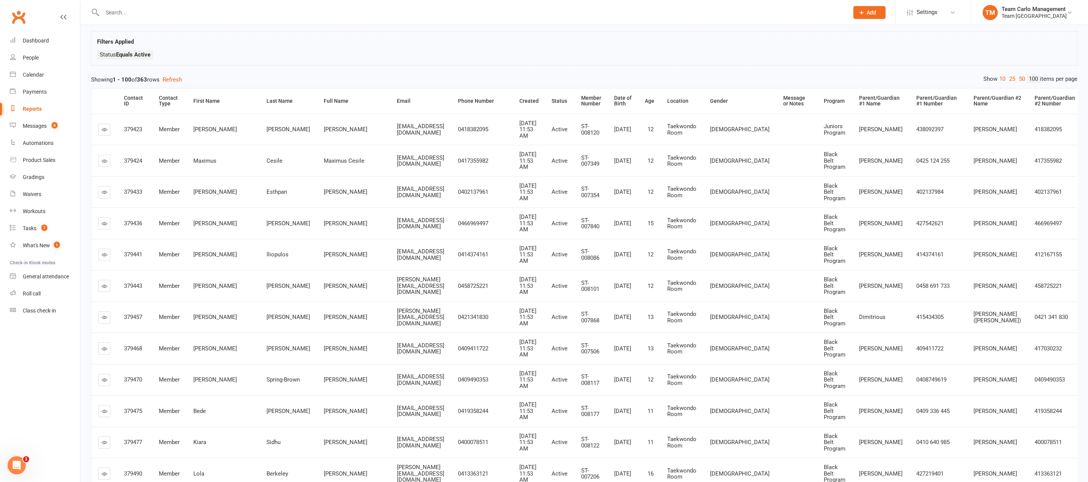
click at [775, 49] on div "Filters Applied Status Equals Active" at bounding box center [584, 50] width 974 height 26
click at [1019, 78] on link "50" at bounding box center [1022, 79] width 10 height 8
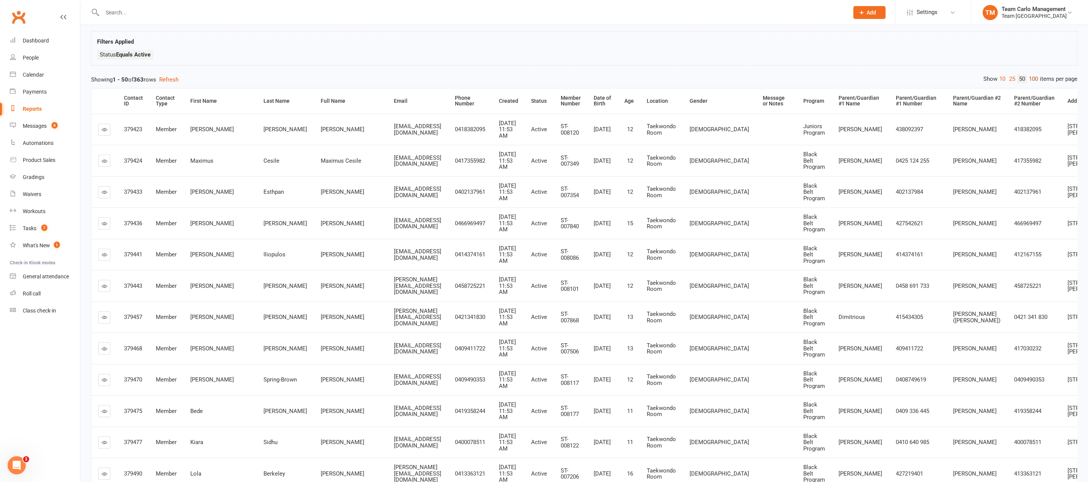
click at [1030, 78] on link "100" at bounding box center [1033, 79] width 13 height 8
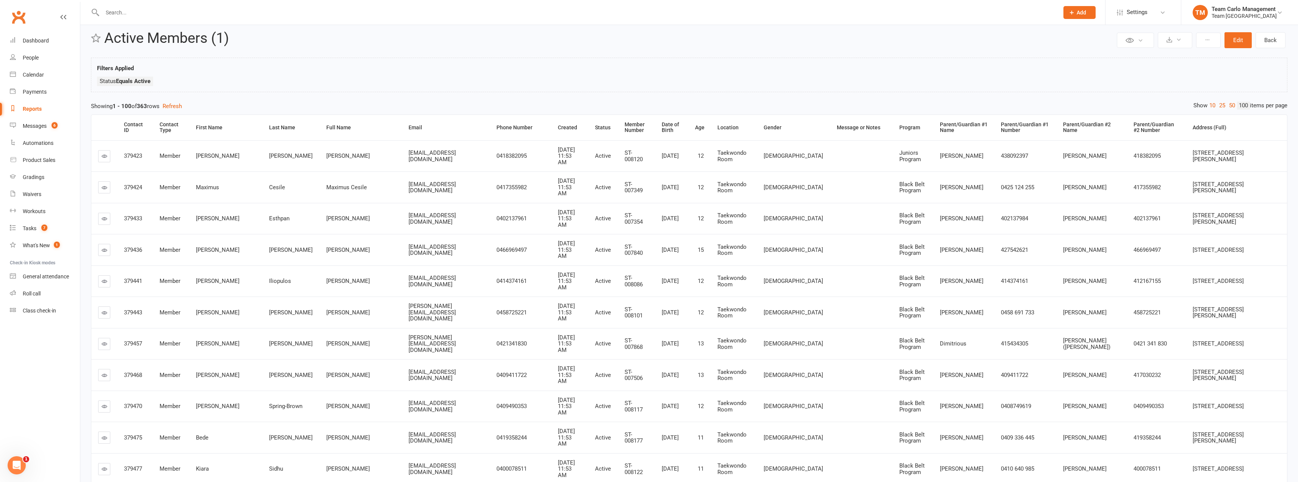
scroll to position [0, 0]
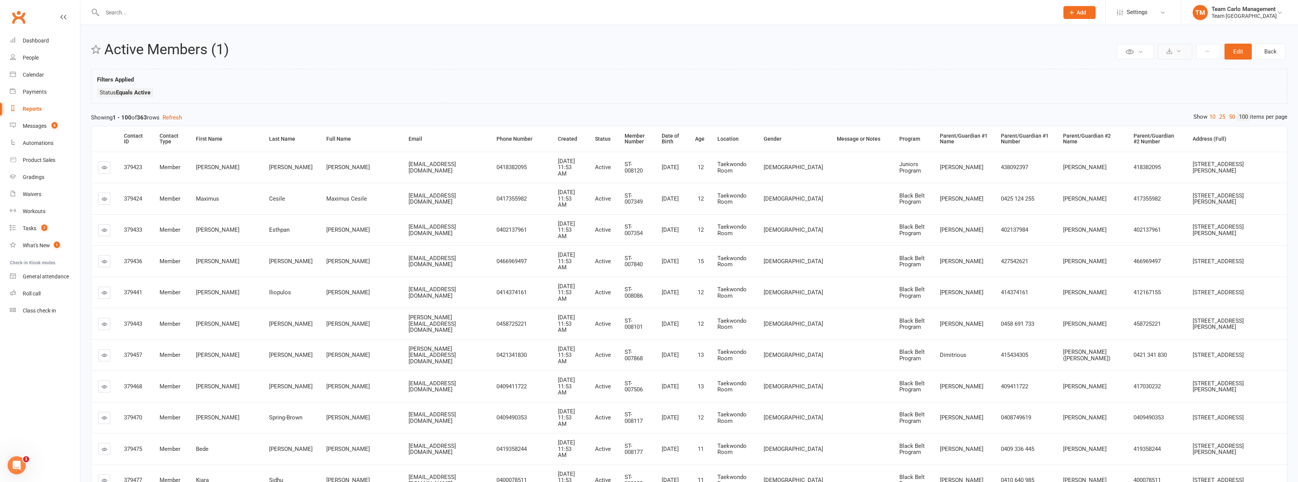
click at [1087, 49] on icon at bounding box center [1179, 51] width 6 height 6
click at [1087, 18] on div "Team [GEOGRAPHIC_DATA]" at bounding box center [1244, 16] width 65 height 7
click at [1087, 99] on link "My profile" at bounding box center [1239, 104] width 117 height 17
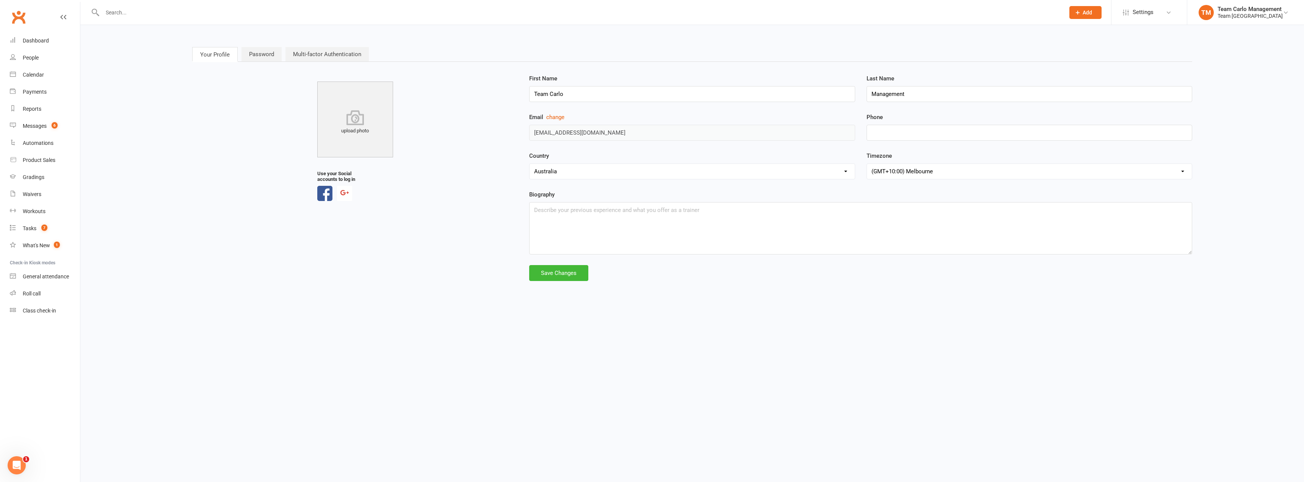
click at [323, 52] on link "Multi-factor Authentication" at bounding box center [326, 54] width 83 height 14
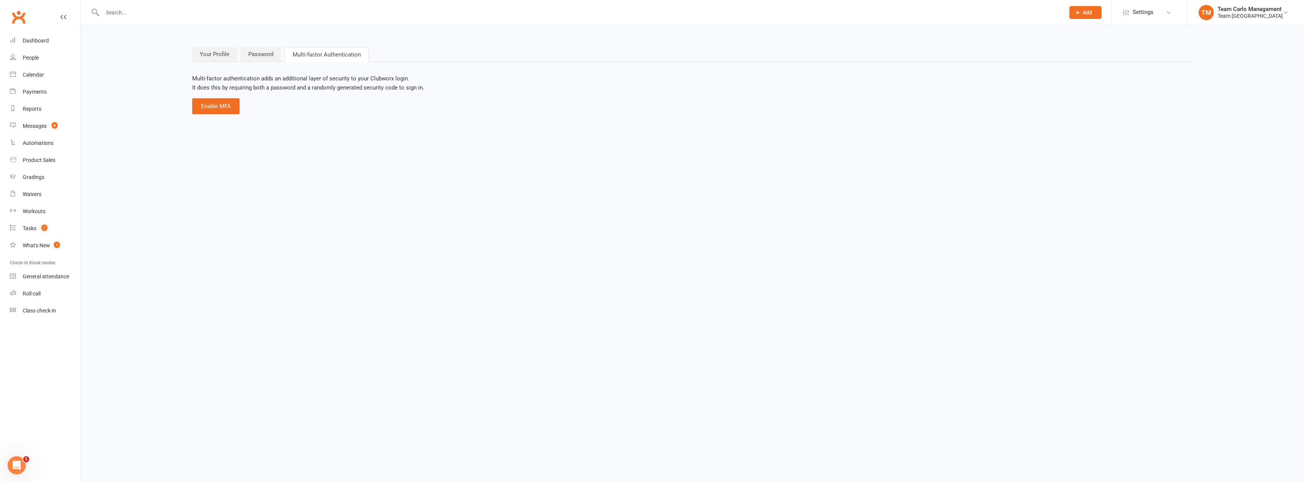
click at [266, 52] on link "Password" at bounding box center [261, 54] width 40 height 14
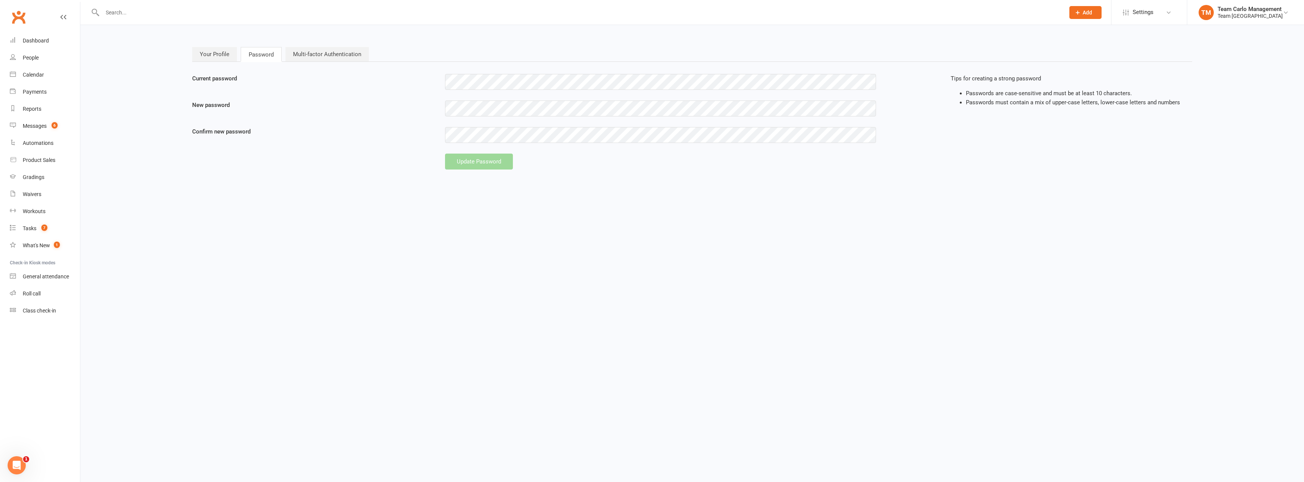
type input "info@teamcarlo.com.au"
click at [214, 53] on link "Your Profile" at bounding box center [214, 54] width 45 height 14
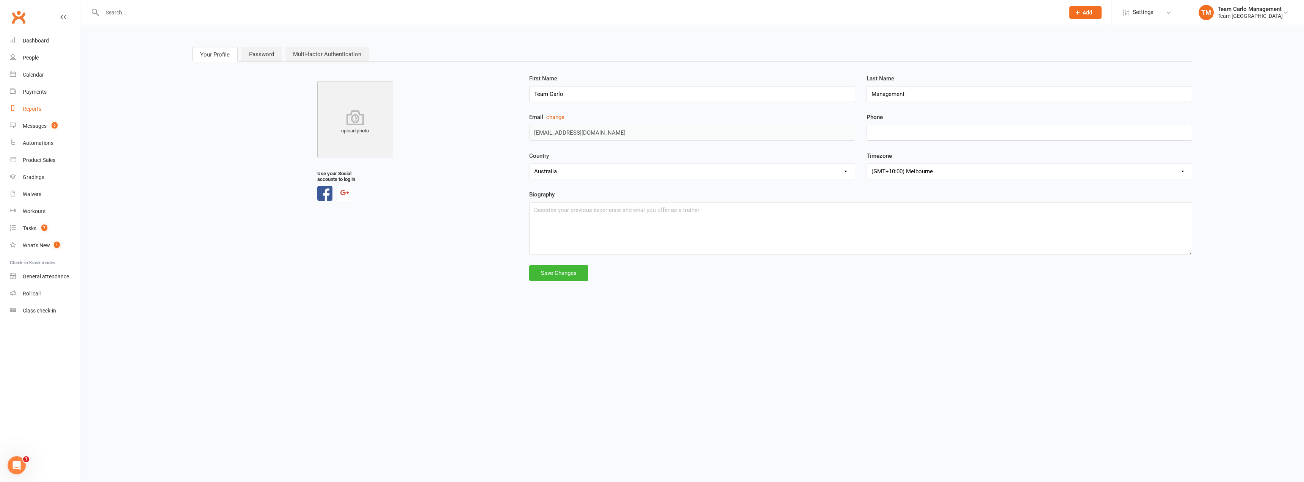
click at [38, 105] on link "Reports" at bounding box center [45, 108] width 70 height 17
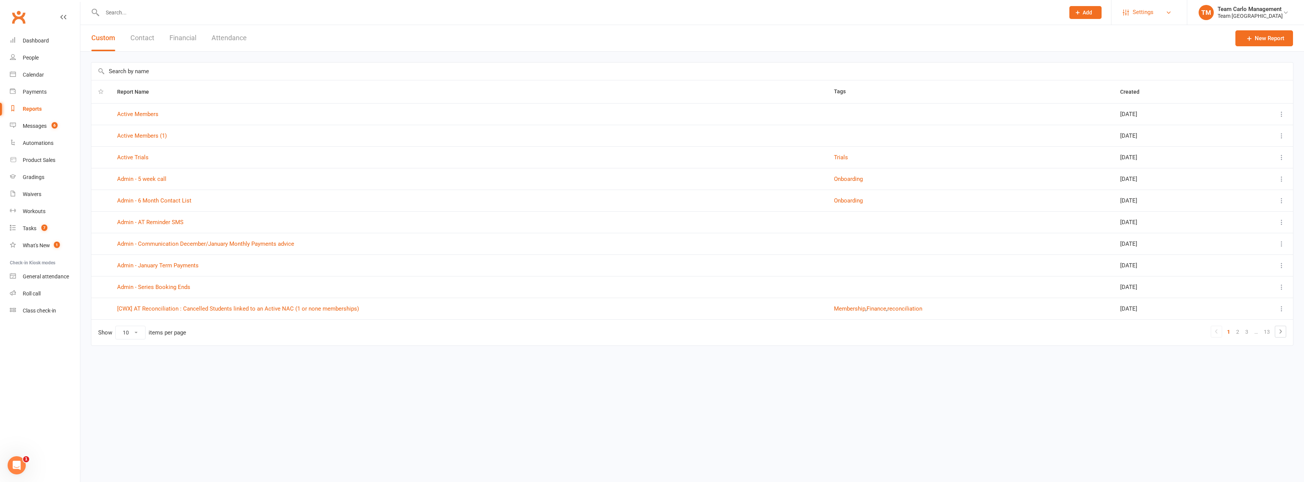
click at [1087, 6] on span "Settings" at bounding box center [1142, 12] width 21 height 17
click at [150, 37] on button "Contact" at bounding box center [142, 38] width 24 height 26
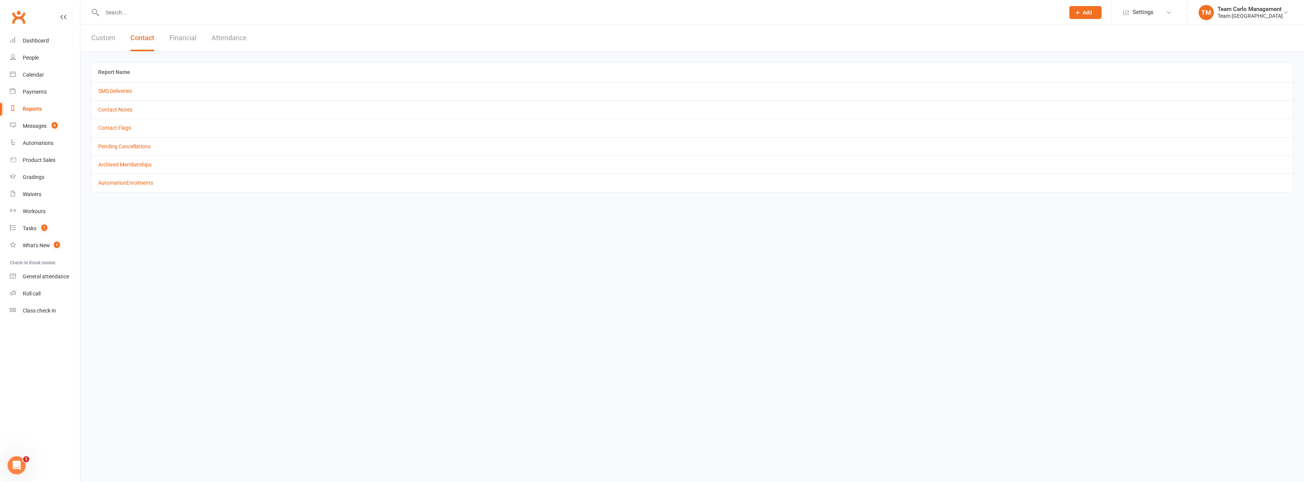
click at [177, 36] on button "Financial" at bounding box center [182, 38] width 27 height 26
click at [266, 38] on header "Custom Contact Financial Attendance" at bounding box center [691, 38] width 1223 height 27
click at [251, 39] on div "Custom Contact Financial Attendance" at bounding box center [169, 38] width 178 height 26
click at [242, 39] on button "Attendance" at bounding box center [230, 38] width 35 height 26
click at [38, 58] on div "People" at bounding box center [31, 58] width 16 height 6
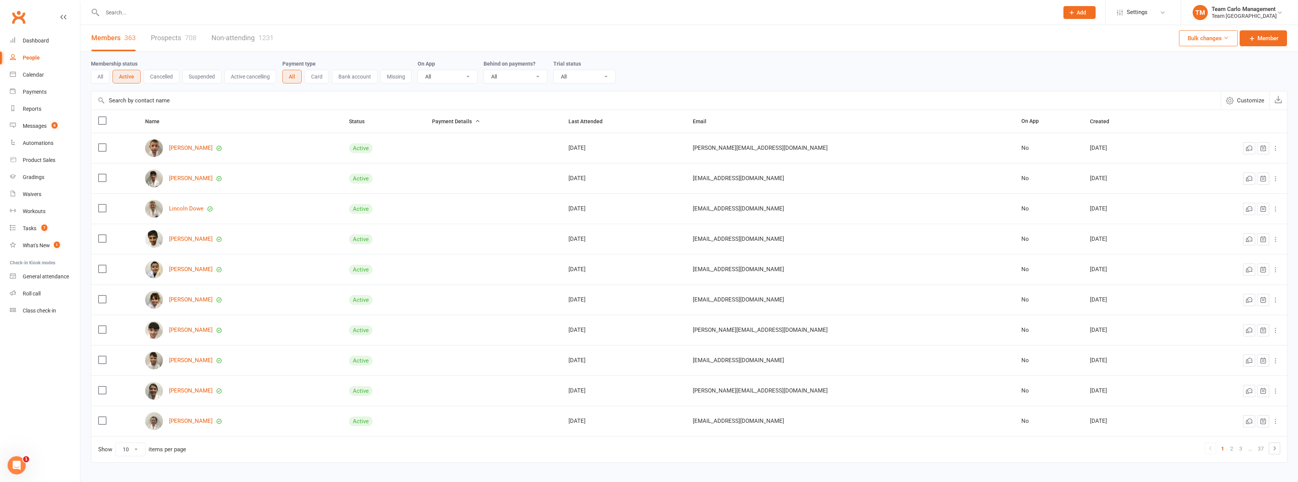
click at [1087, 104] on span "Customize" at bounding box center [1250, 100] width 27 height 9
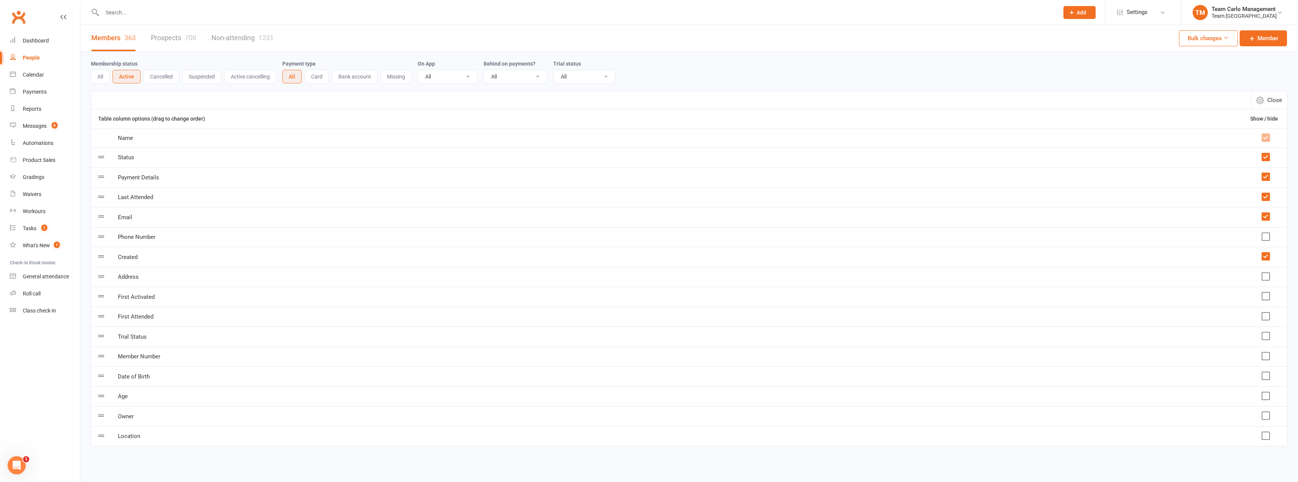
click at [1087, 103] on span "Close" at bounding box center [1274, 100] width 15 height 9
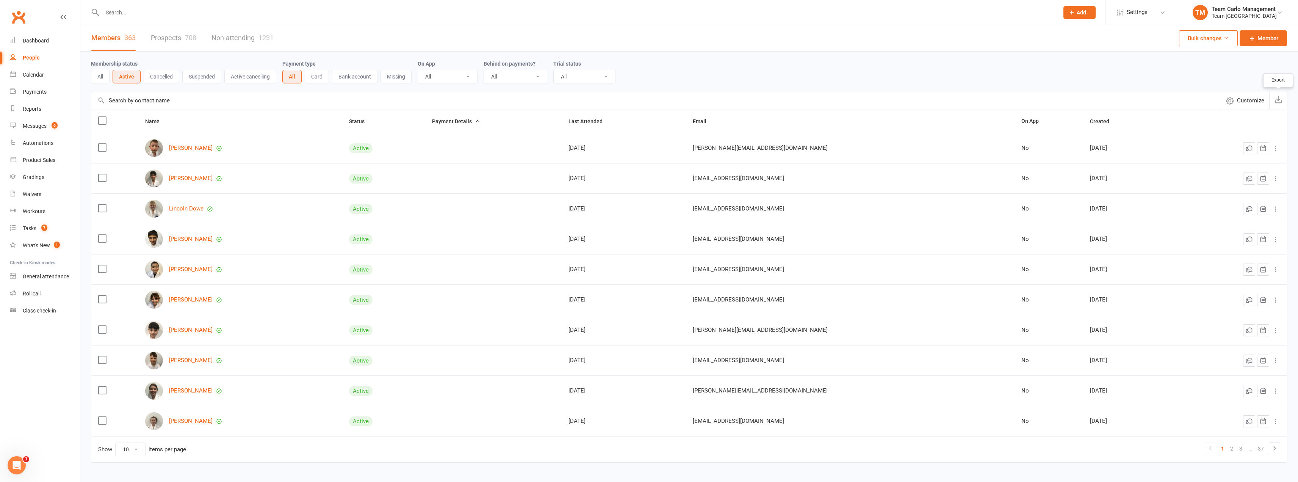
click at [1087, 96] on icon "button" at bounding box center [1278, 100] width 8 height 8
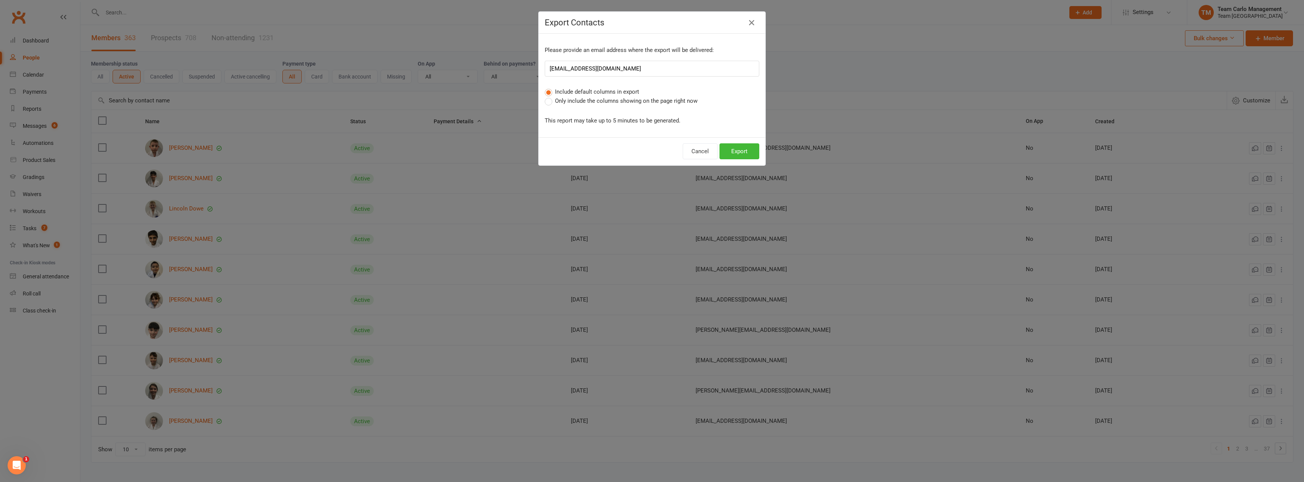
click at [654, 72] on input "info@teamcarlo.com.au" at bounding box center [652, 69] width 214 height 16
type input "jayson.r@gymdesk.com"
click at [738, 149] on button "Export" at bounding box center [739, 151] width 40 height 16
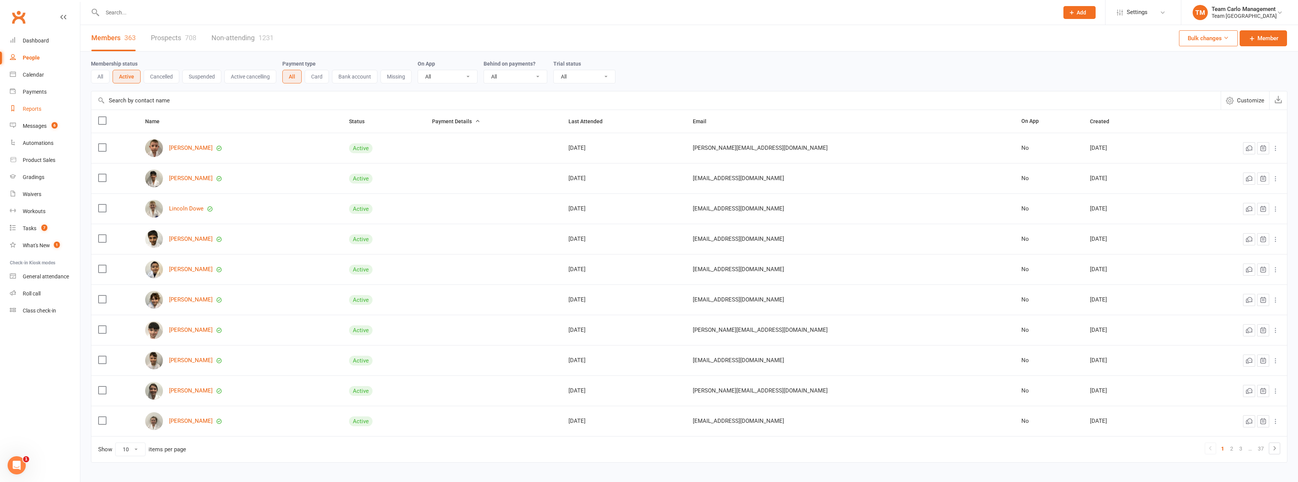
click at [31, 108] on div "Reports" at bounding box center [32, 109] width 19 height 6
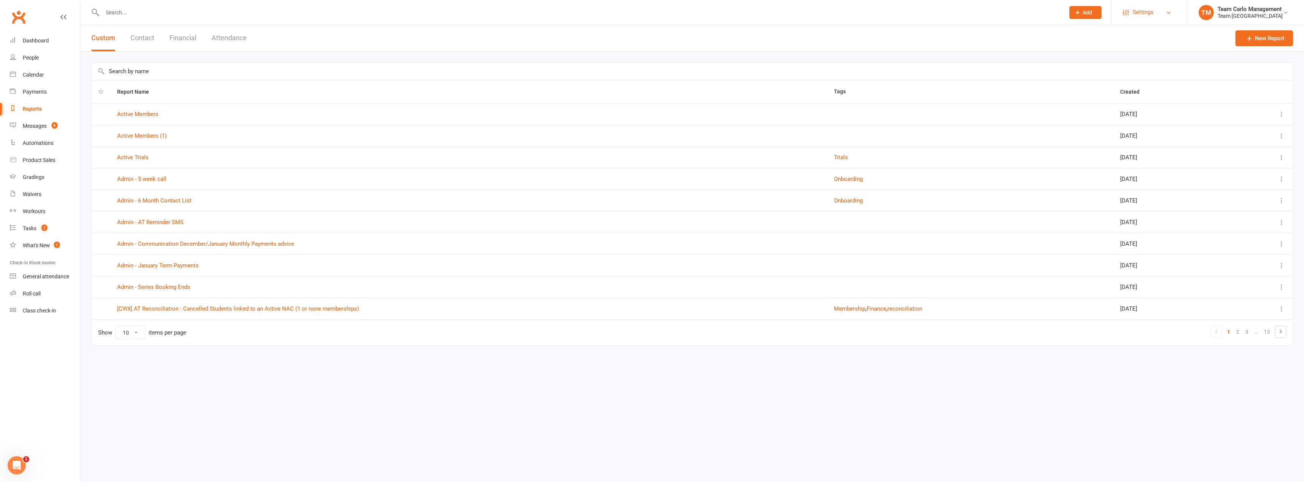
click at [1087, 16] on span "Settings" at bounding box center [1142, 12] width 21 height 17
click at [1087, 106] on link "Customize Contacts" at bounding box center [1148, 104] width 75 height 17
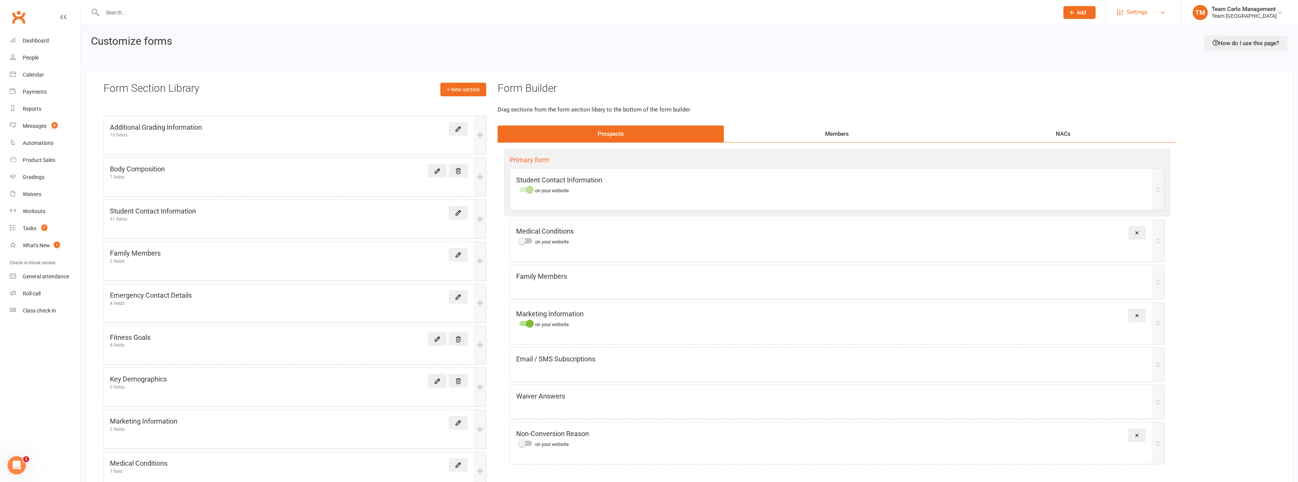
click at [1087, 7] on span "Settings" at bounding box center [1137, 12] width 21 height 17
click at [33, 107] on div "Reports" at bounding box center [32, 109] width 19 height 6
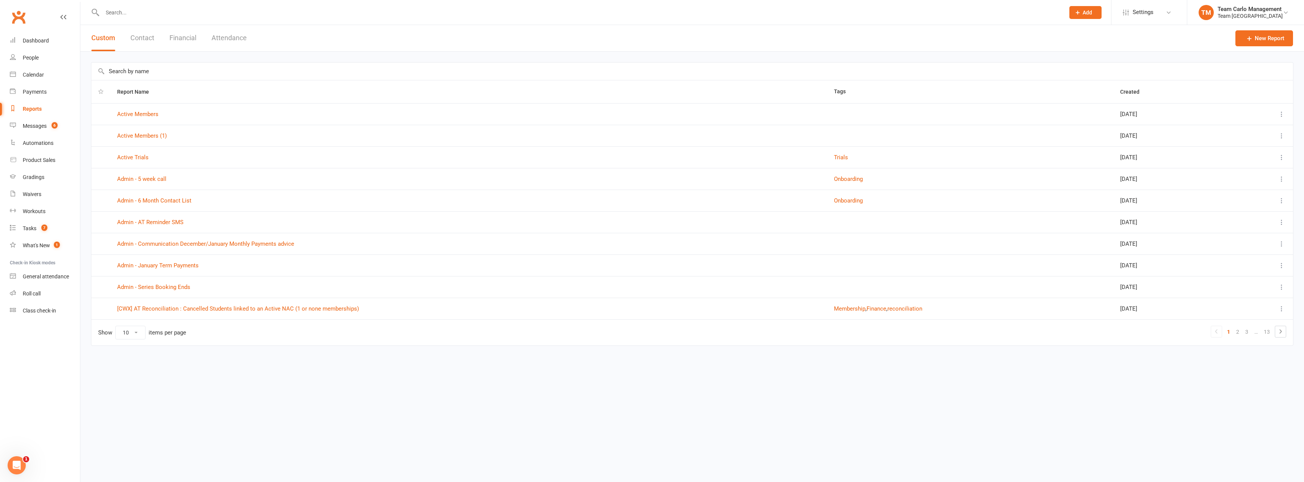
click at [144, 42] on button "Contact" at bounding box center [142, 38] width 24 height 26
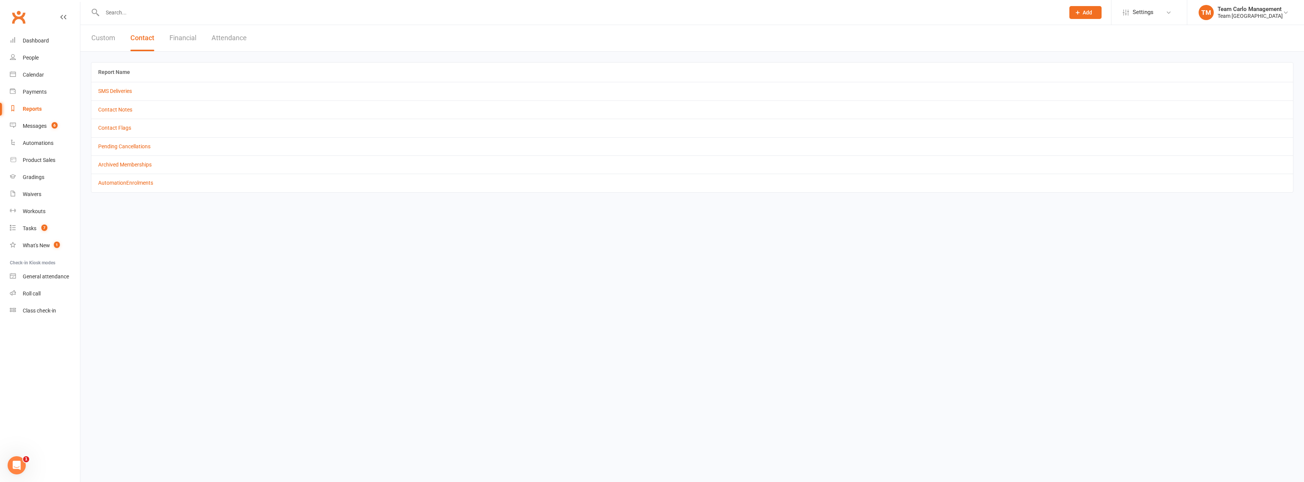
click at [108, 40] on button "Custom" at bounding box center [103, 38] width 24 height 26
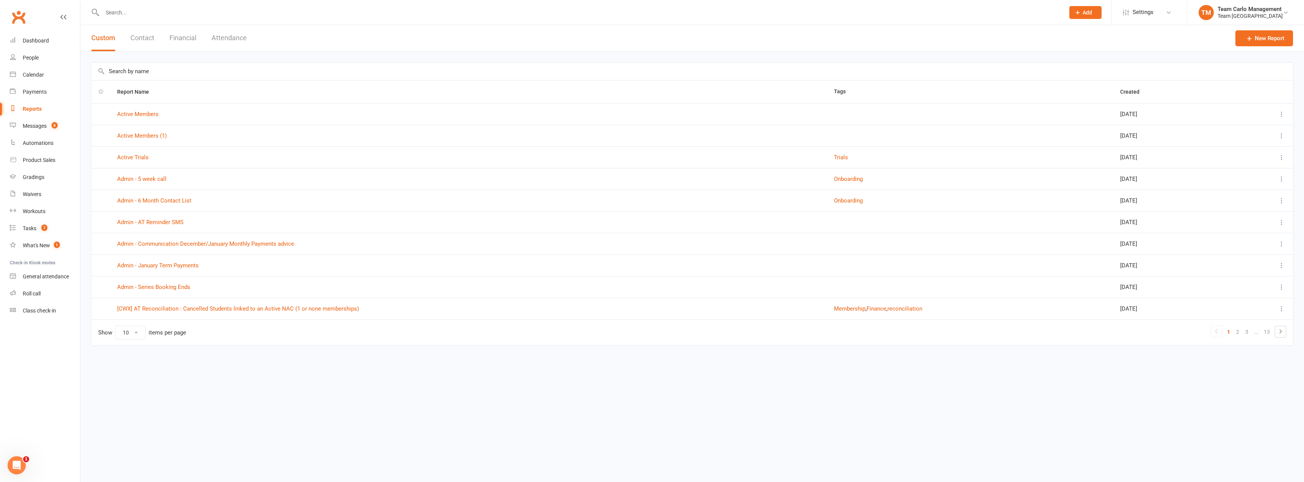
click at [1087, 110] on div at bounding box center [1261, 114] width 50 height 9
click at [1087, 114] on div at bounding box center [1261, 114] width 50 height 9
click at [1087, 114] on td at bounding box center [1261, 114] width 64 height 22
drag, startPoint x: 1287, startPoint y: 112, endPoint x: 1280, endPoint y: 112, distance: 7.2
click at [1087, 112] on td at bounding box center [1261, 114] width 64 height 22
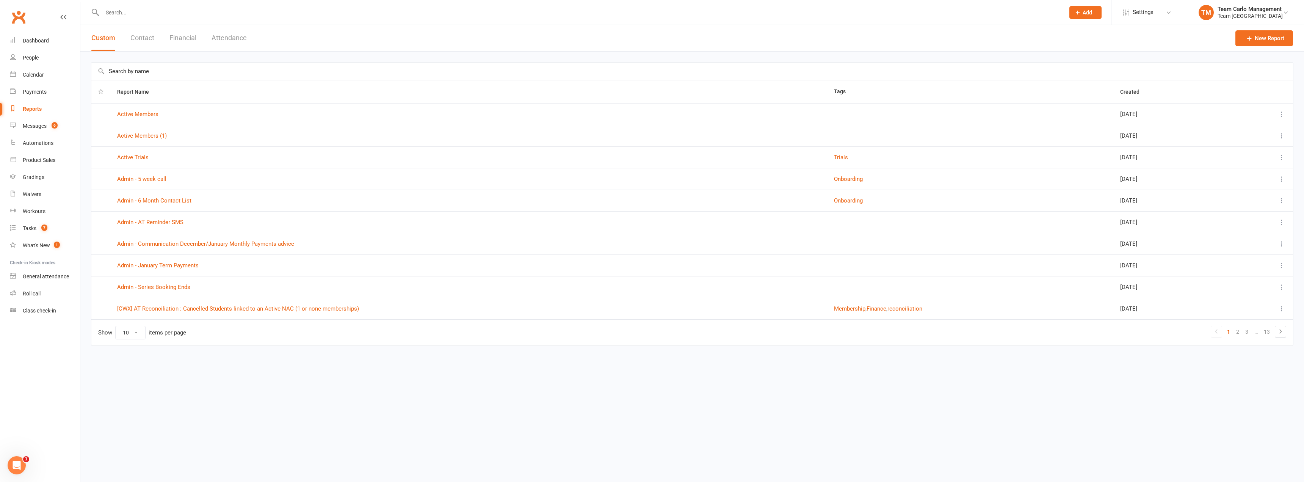
click at [1087, 112] on icon at bounding box center [1282, 114] width 8 height 8
click at [1087, 146] on link "Edit" at bounding box center [1247, 143] width 75 height 15
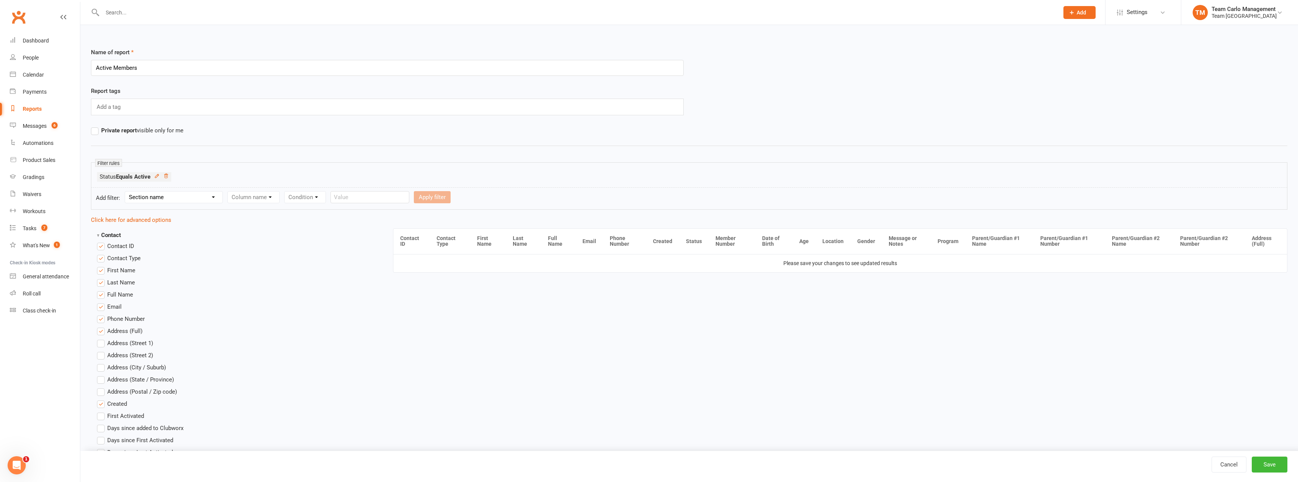
click at [279, 134] on div "Private report visible only for me" at bounding box center [387, 130] width 604 height 9
click at [1080, 7] on button "Add" at bounding box center [1079, 12] width 32 height 13
click at [991, 111] on div "Report tags Add a tag" at bounding box center [689, 105] width 1208 height 39
click at [118, 220] on link "Click here for advanced options" at bounding box center [131, 219] width 80 height 7
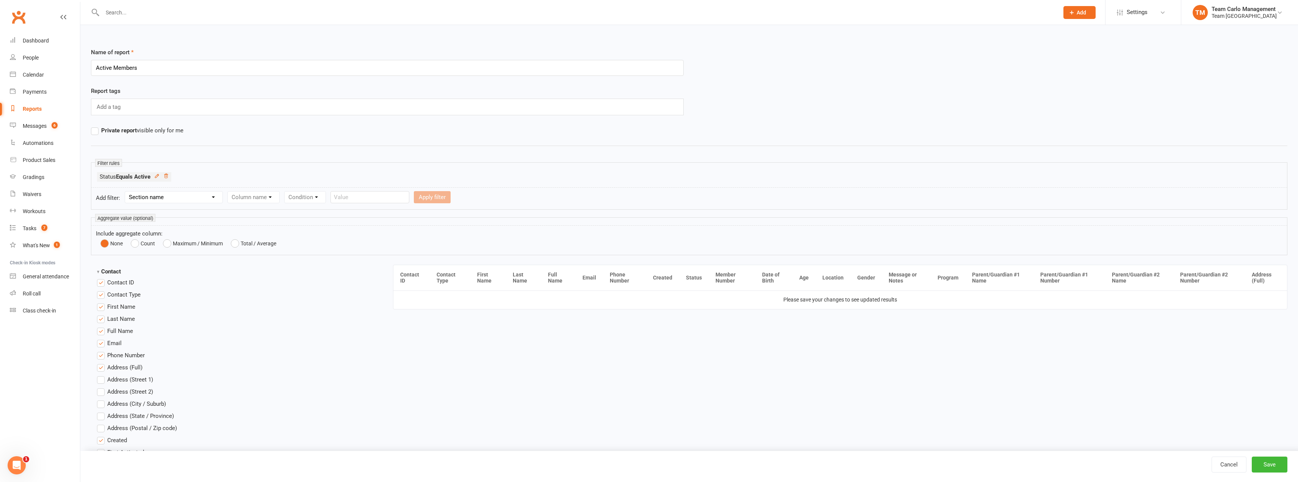
click at [118, 220] on small "Aggregate value (optional)" at bounding box center [125, 218] width 60 height 8
click at [1087, 11] on icon at bounding box center [1163, 12] width 6 height 6
click at [1079, 166] on div "Filter rules Status Equals Active" at bounding box center [689, 174] width 1196 height 25
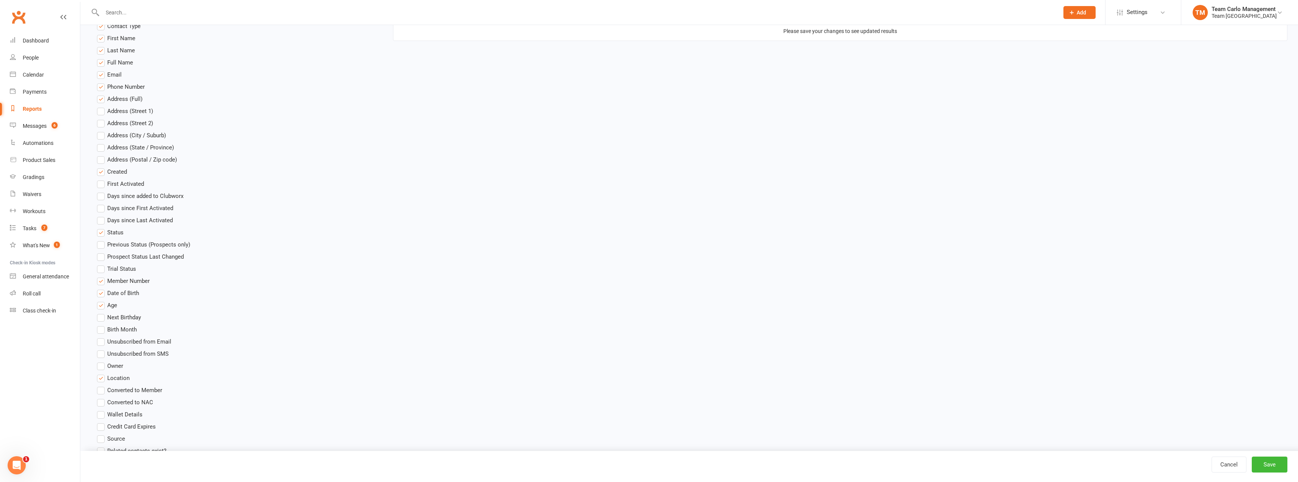
scroll to position [263, 0]
click at [30, 55] on div "People" at bounding box center [31, 58] width 16 height 6
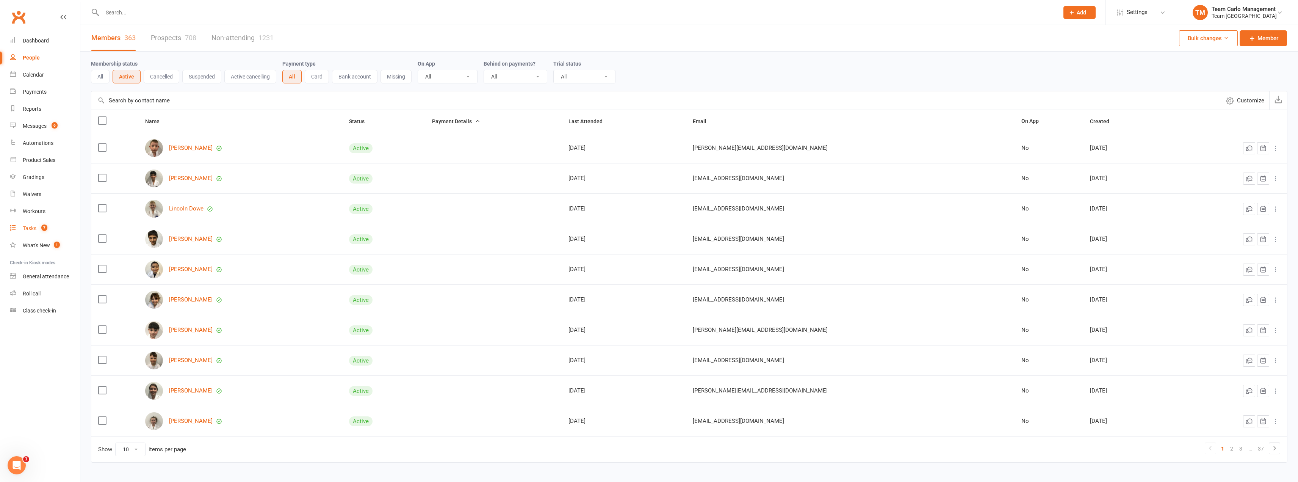
click at [40, 235] on link "Tasks 7" at bounding box center [45, 228] width 70 height 17
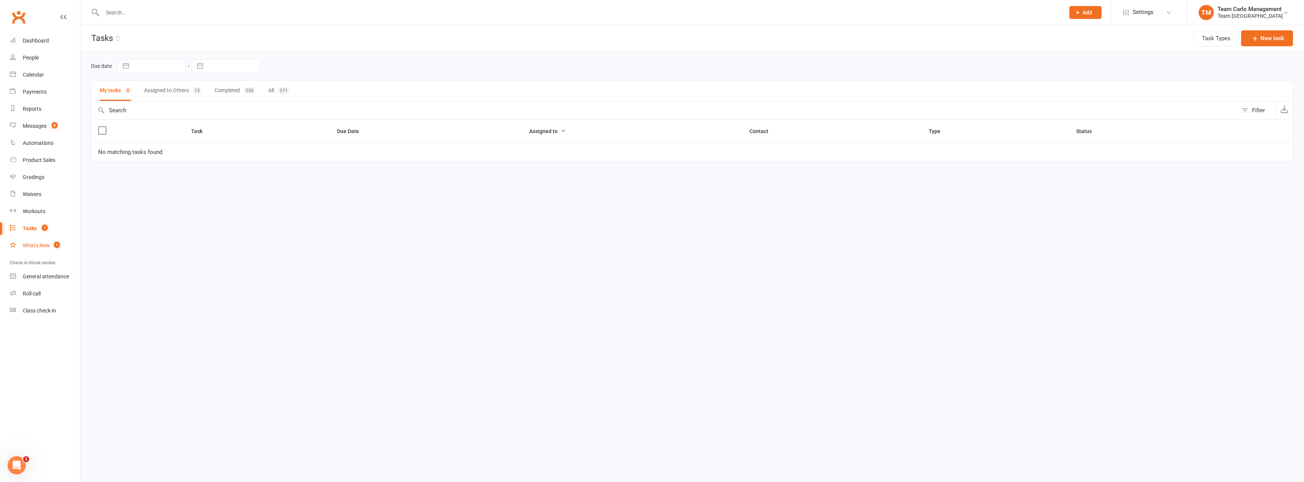
click at [40, 242] on link "What's New 1" at bounding box center [45, 245] width 70 height 17
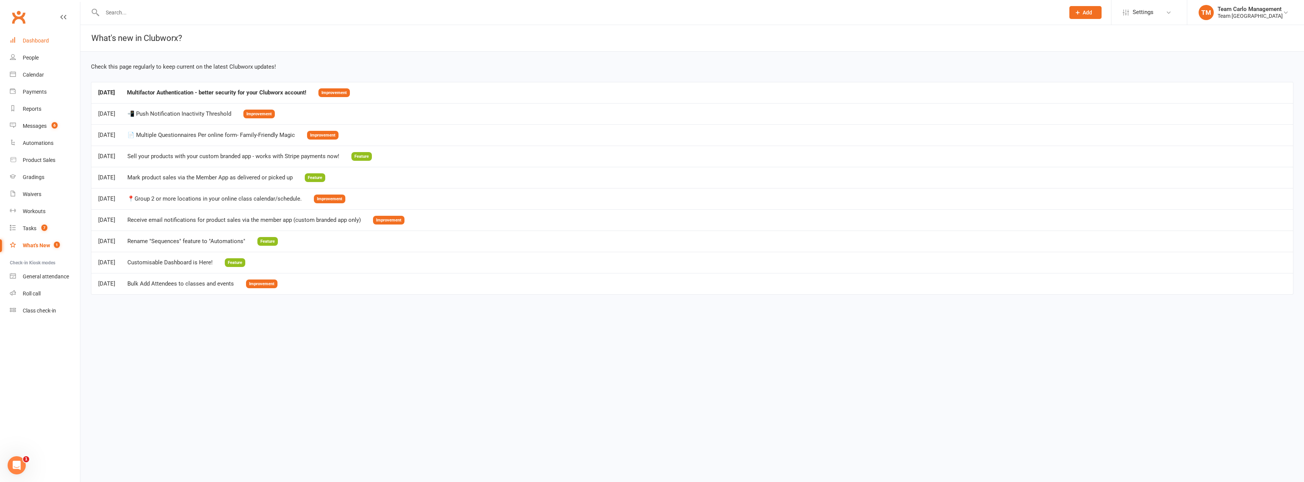
click at [43, 41] on div "Dashboard" at bounding box center [36, 41] width 26 height 6
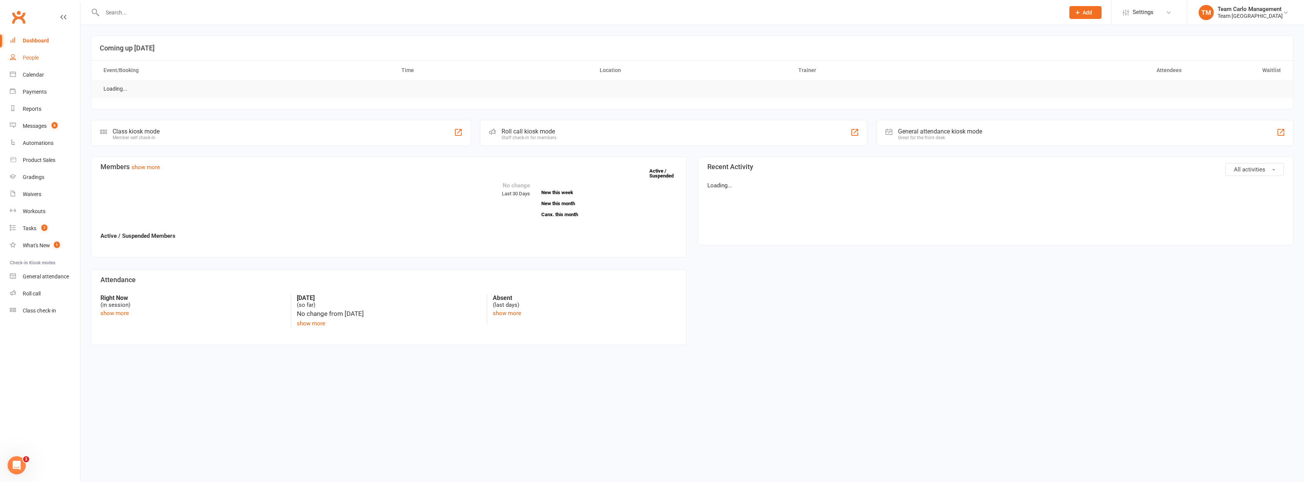
click at [37, 58] on div "People" at bounding box center [31, 58] width 16 height 6
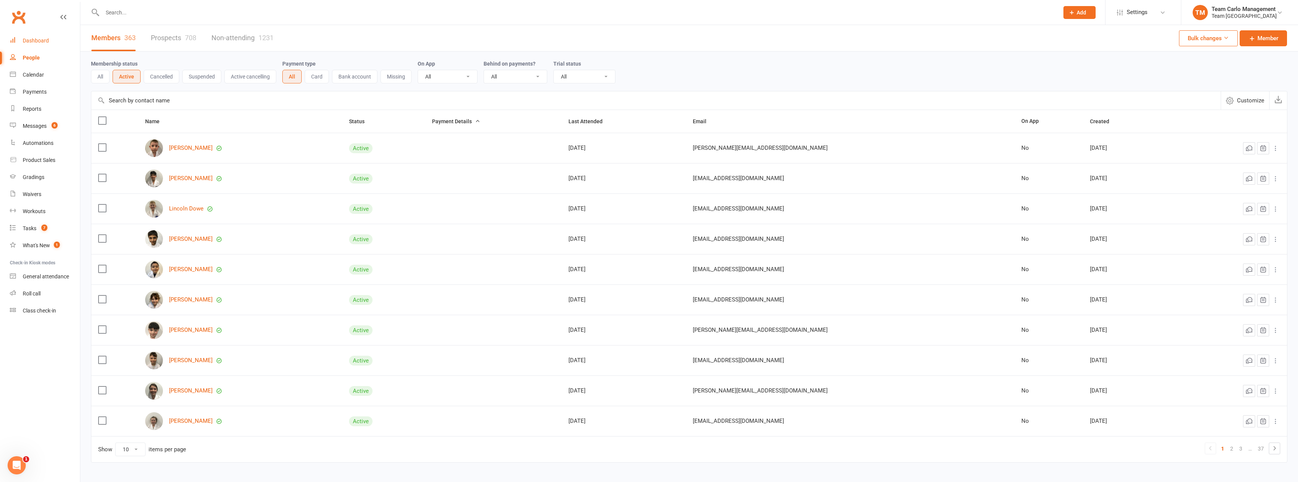
click at [45, 39] on div "Dashboard" at bounding box center [36, 41] width 26 height 6
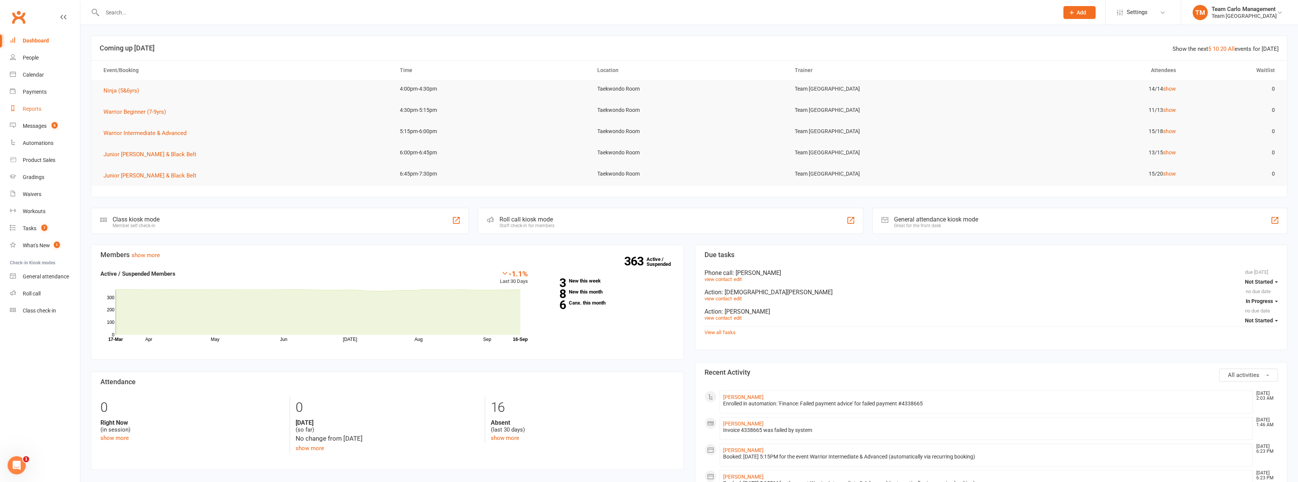
click at [40, 109] on div "Reports" at bounding box center [32, 109] width 19 height 6
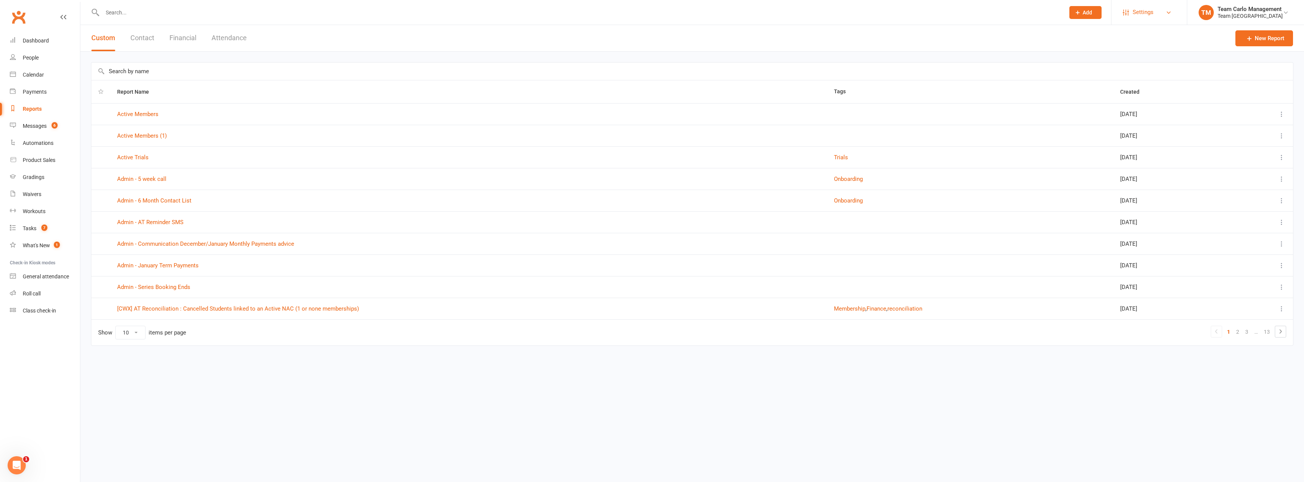
click at [1087, 12] on link "Settings" at bounding box center [1149, 12] width 53 height 17
click at [1087, 119] on link "Account Profile" at bounding box center [1148, 122] width 75 height 17
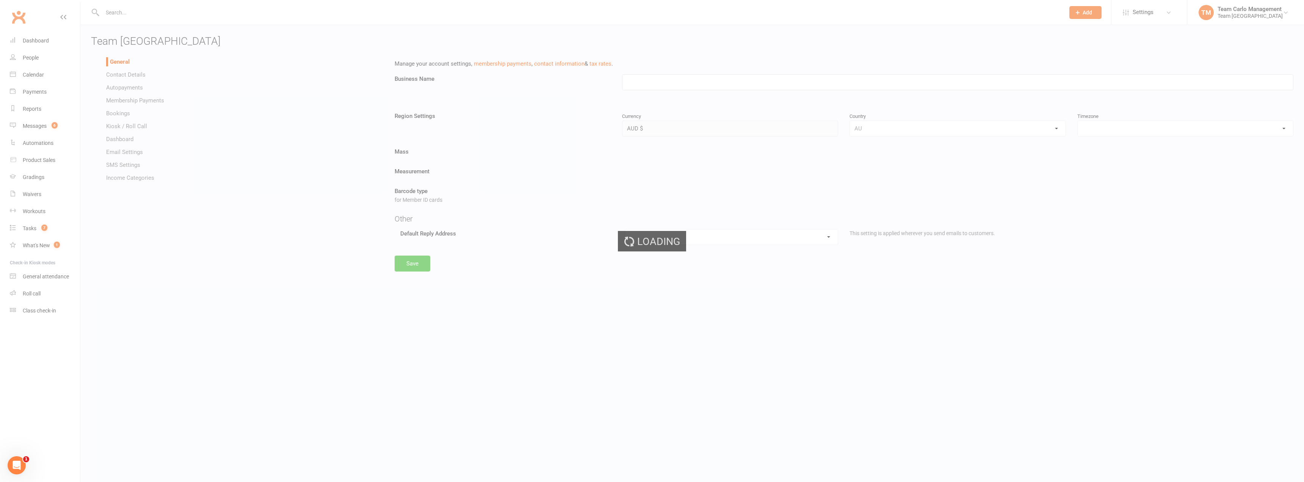
type input "Team [GEOGRAPHIC_DATA]"
select select "Australia/Melbourne"
select select "airportwest@teamcarlo.com.au"
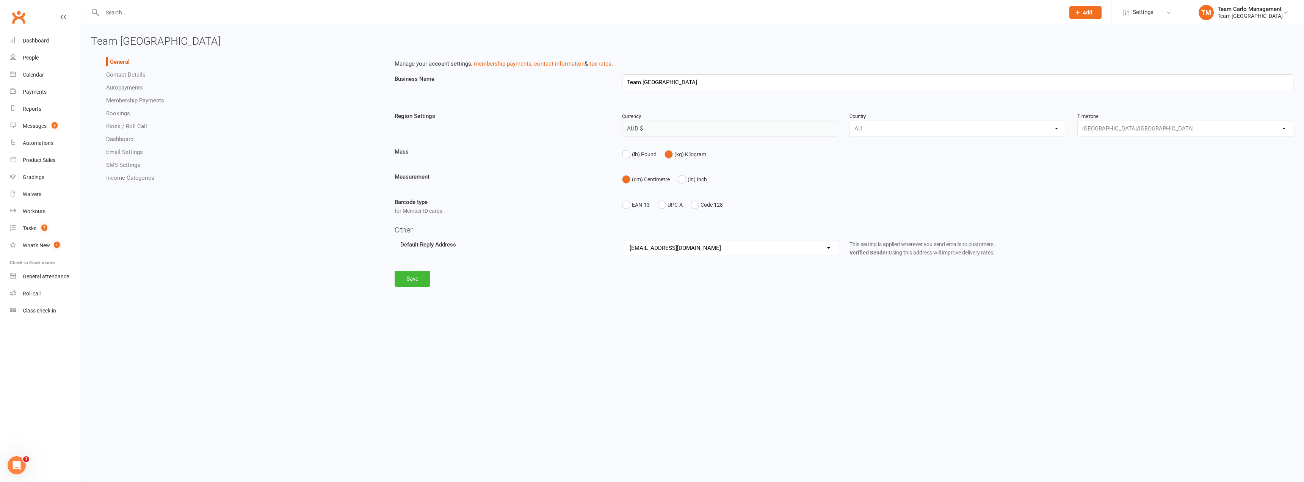
click at [117, 142] on link "Dashboard" at bounding box center [119, 139] width 27 height 7
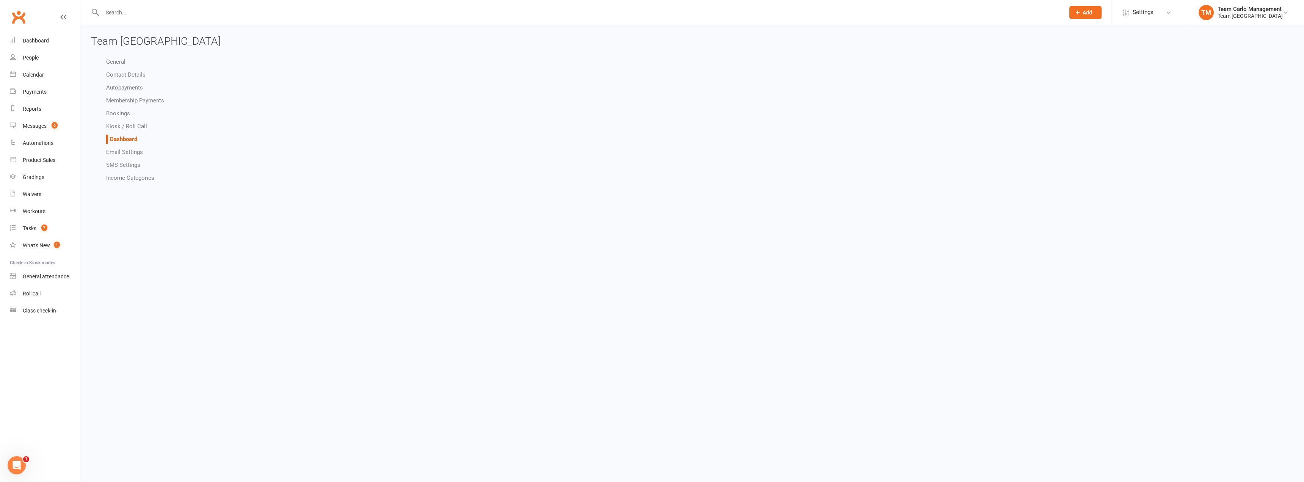
select select "hide_net_revenue_for_all_users"
select select "hide_monthly_revenue_for_all_users"
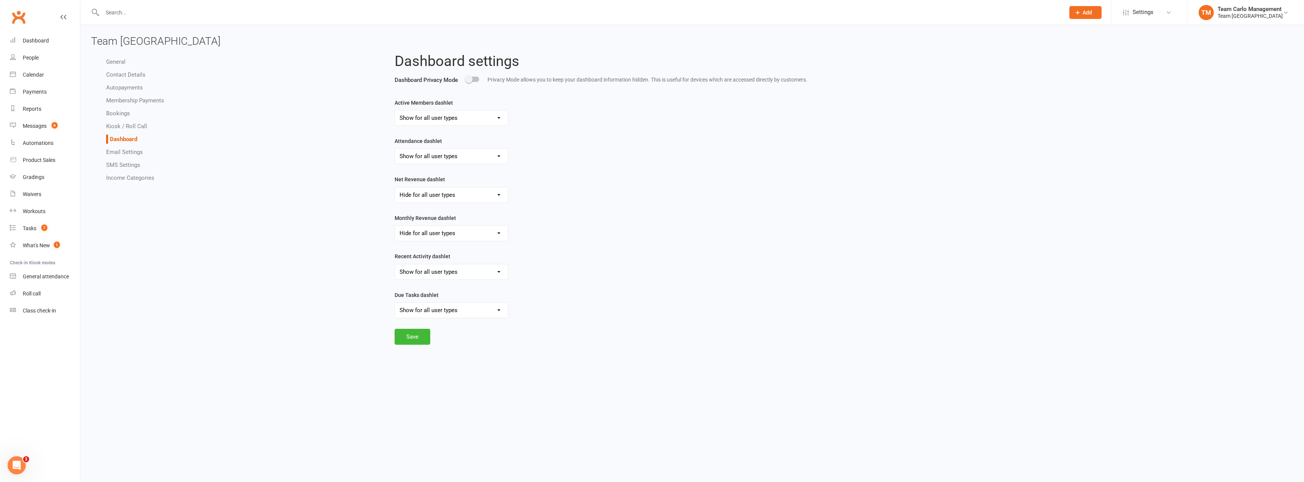
click at [142, 74] on link "Contact Details" at bounding box center [125, 74] width 39 height 7
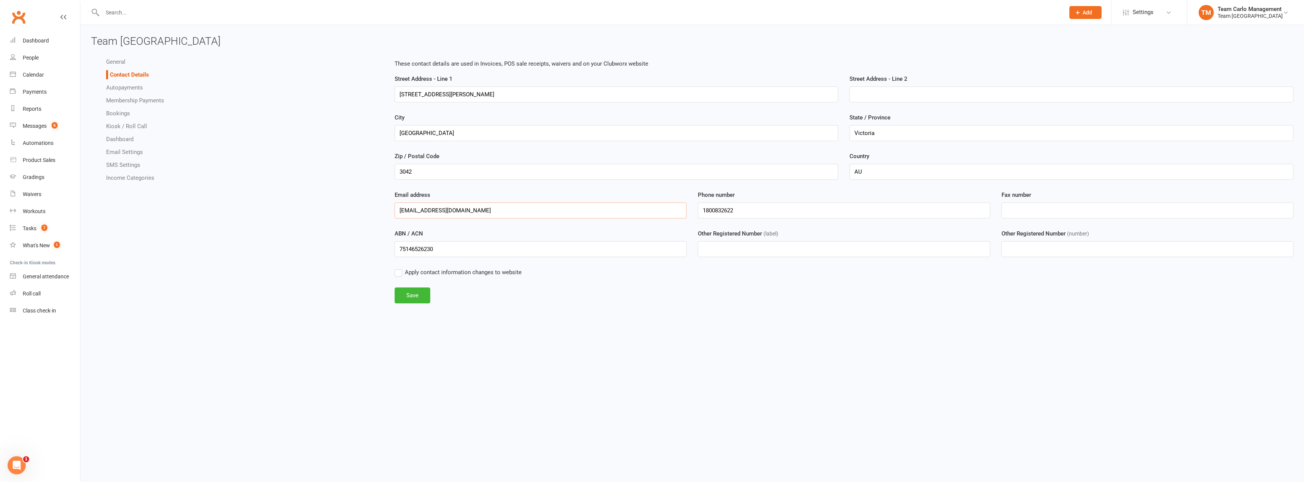
click at [503, 207] on input "airportwest@teamcarlo.com.au" at bounding box center [541, 210] width 292 height 16
click at [677, 326] on html "Prospect Member Non-attending contact Class / event Appointment Grading event T…" at bounding box center [652, 163] width 1304 height 326
click at [124, 139] on link "Dashboard" at bounding box center [119, 139] width 27 height 7
select select "hide_net_revenue_for_all_users"
select select "hide_monthly_revenue_for_all_users"
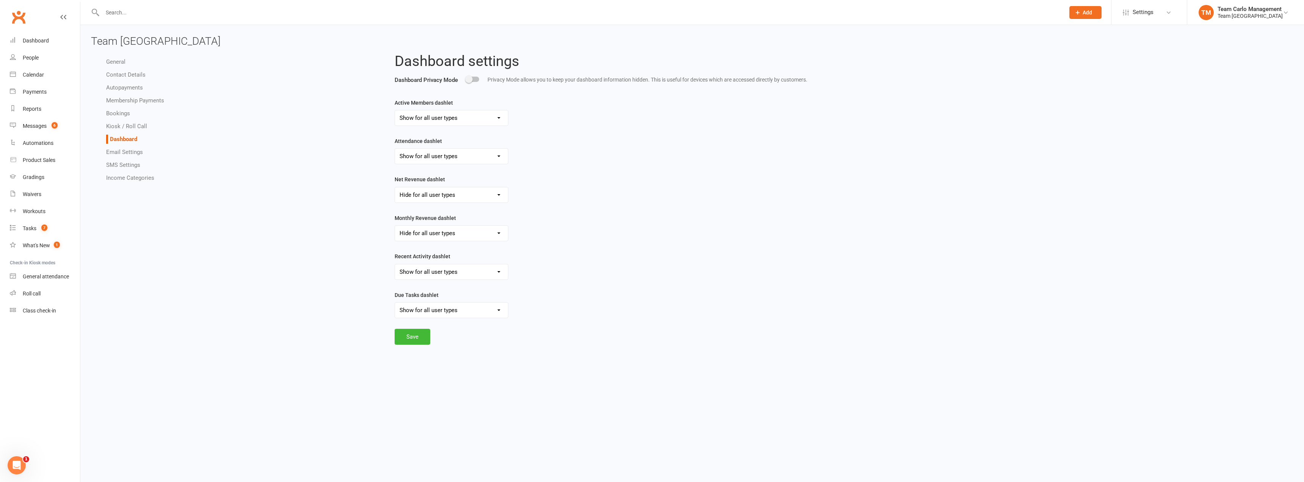
click at [124, 152] on link "Email Settings" at bounding box center [124, 152] width 37 height 7
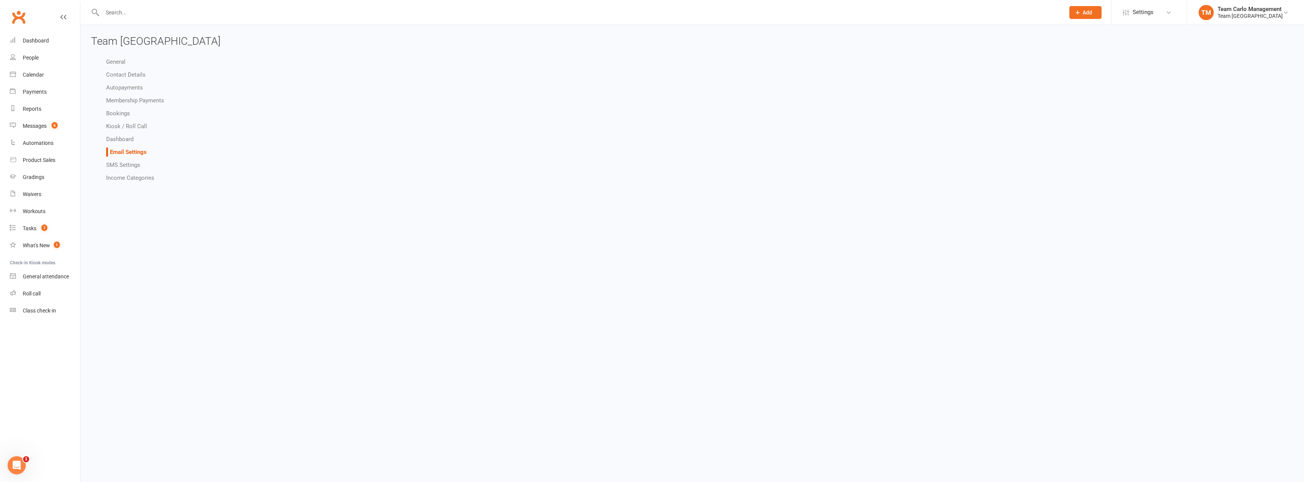
click at [124, 174] on link "Income Categories" at bounding box center [130, 177] width 48 height 7
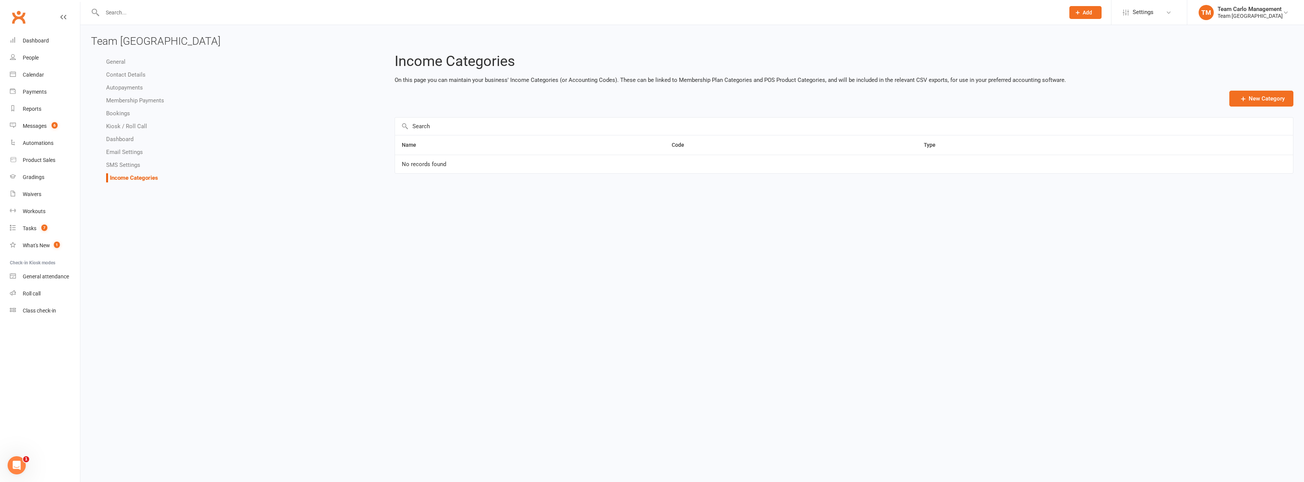
click at [129, 99] on link "Membership Payments" at bounding box center [135, 100] width 58 height 7
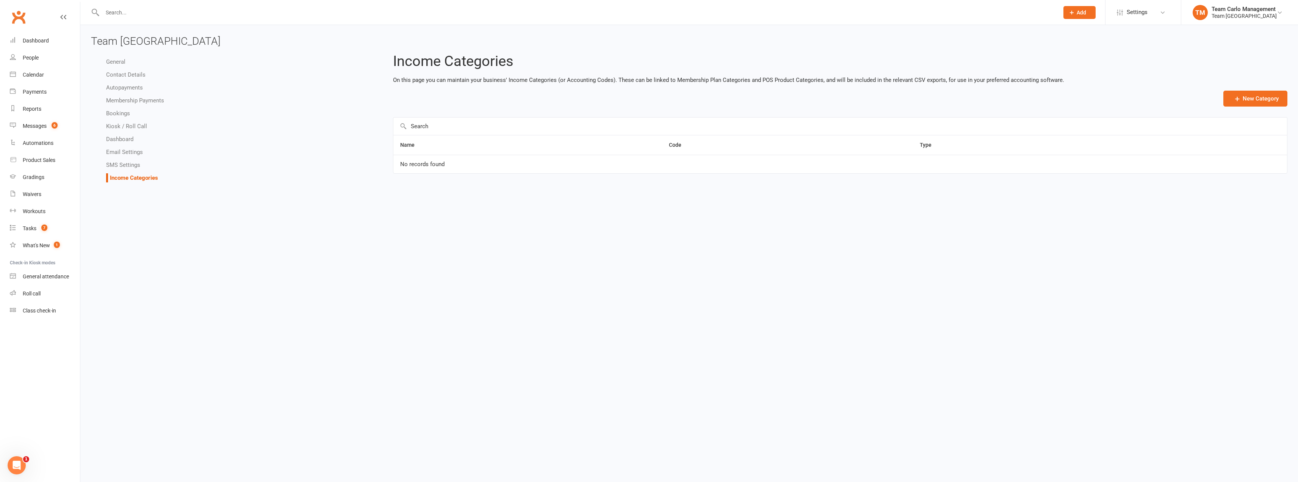
select select "608"
select select "anniversary_membership_limits"
select select "expire_class_packs_on_booking_creation"
select select "allow_make_up_classes_for_expired_memberships_up_to_90d"
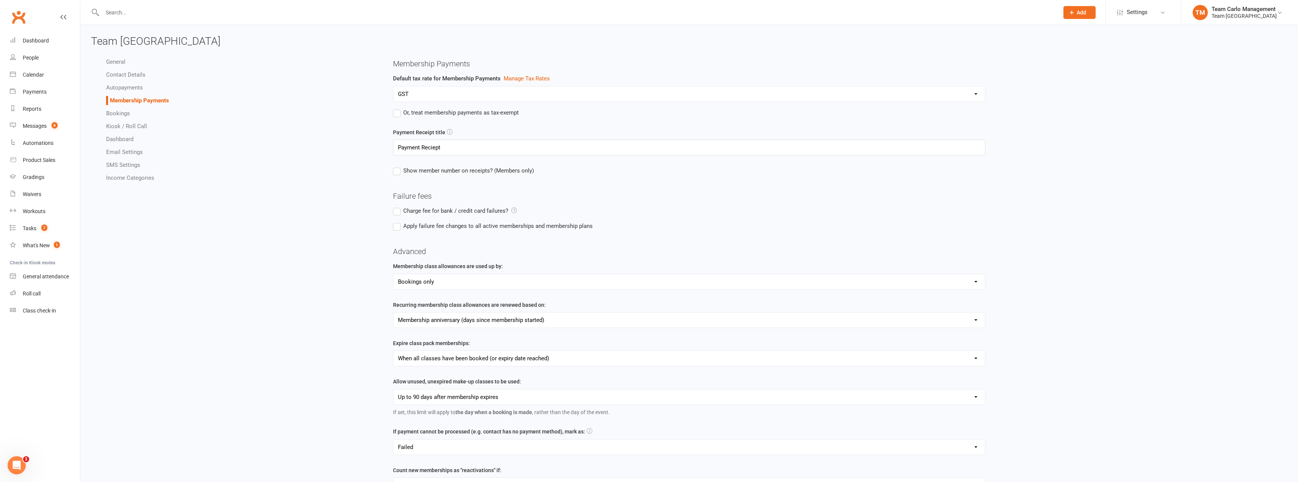
click at [131, 88] on link "Autopayments" at bounding box center [124, 87] width 37 height 7
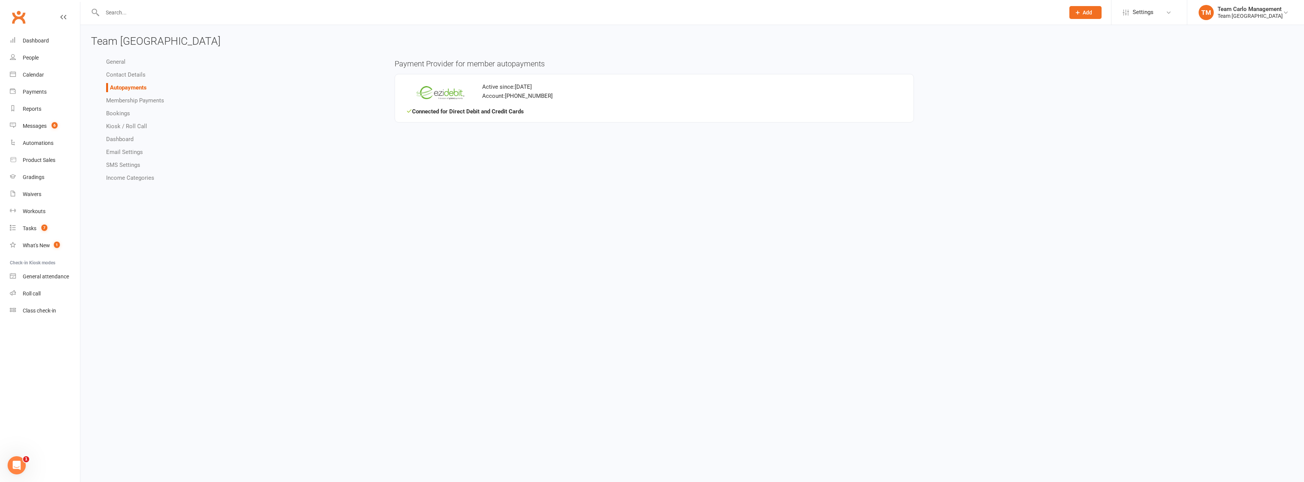
click at [138, 74] on link "Contact Details" at bounding box center [125, 74] width 39 height 7
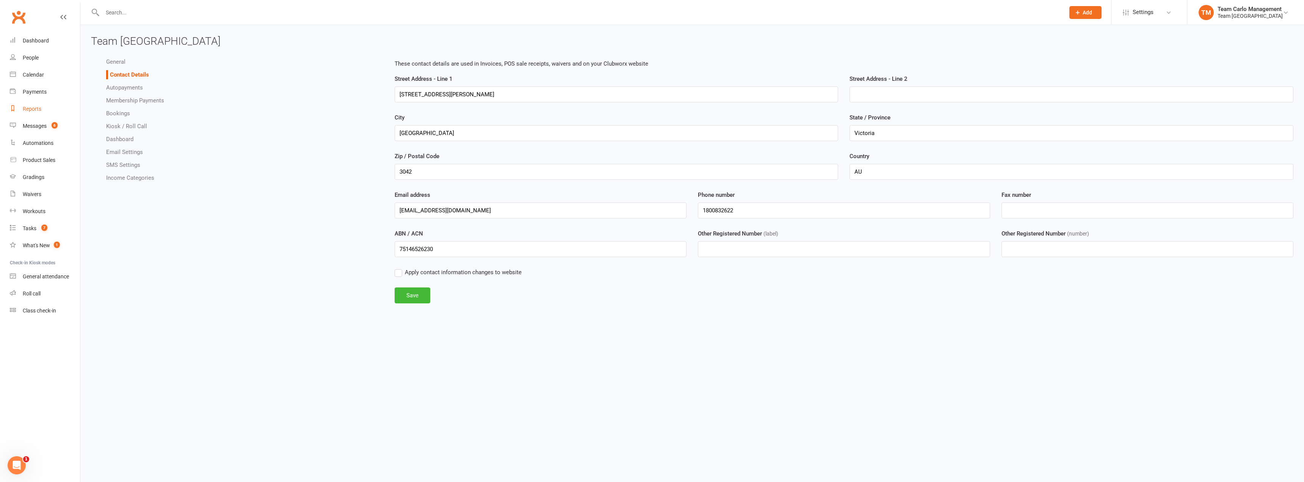
click at [44, 107] on link "Reports" at bounding box center [45, 108] width 70 height 17
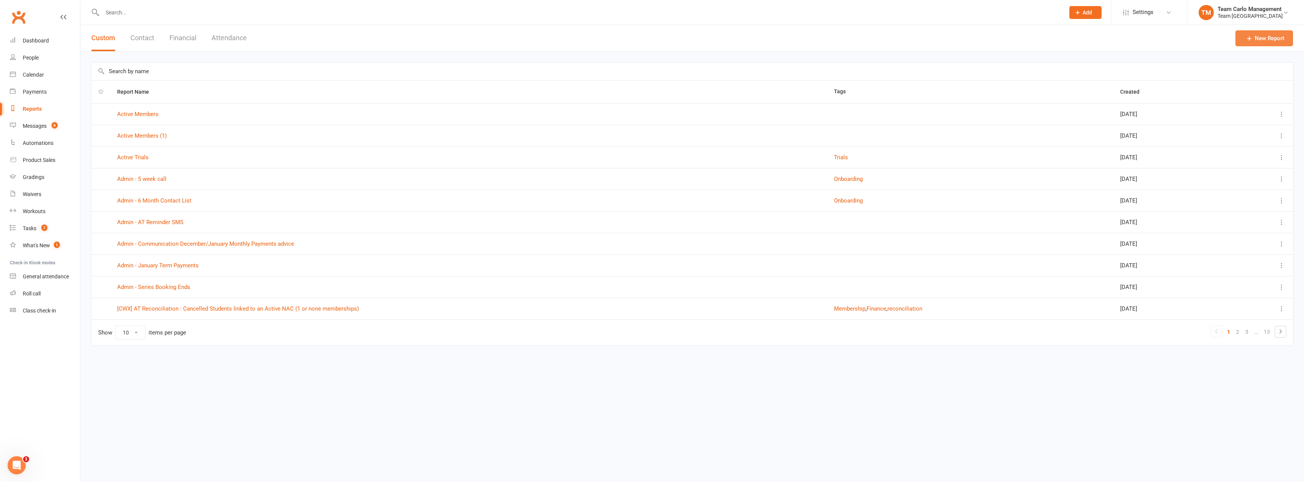
click at [1087, 41] on link "New Report" at bounding box center [1264, 38] width 58 height 16
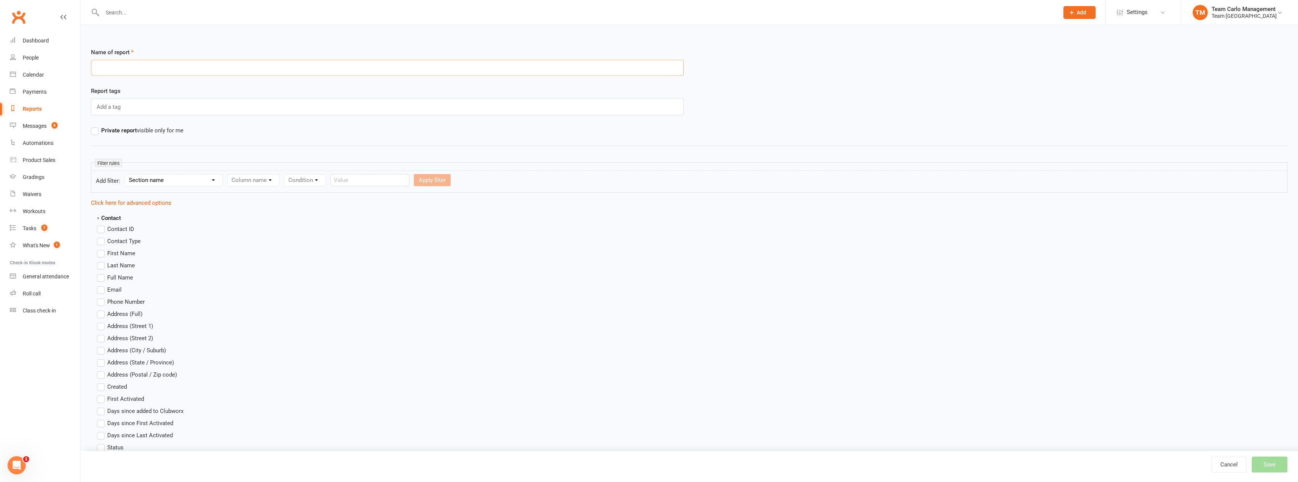
click at [140, 70] on input "text" at bounding box center [387, 68] width 593 height 16
type input "Requested by Jayson of Gymdesk - Active Members"
click at [178, 183] on select "Section name Contact Attendance Aggregate Payment Booking Waitlist Attendees Ca…" at bounding box center [173, 179] width 97 height 11
select select "0"
click at [126, 174] on select "Section name Contact Attendance Aggregate Payment Booking Waitlist Attendees Ca…" at bounding box center [173, 179] width 97 height 11
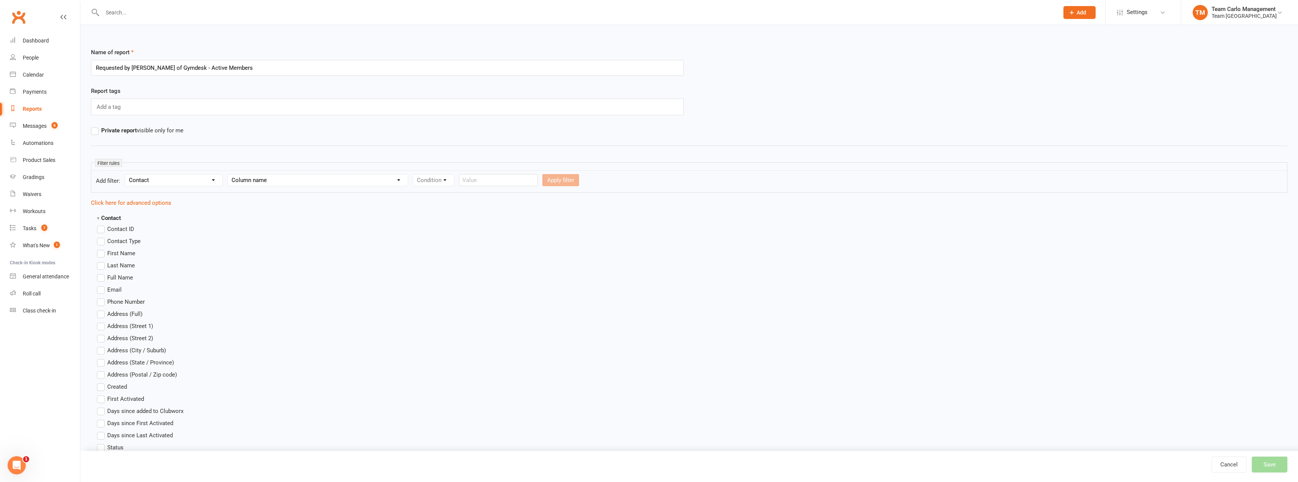
click at [286, 172] on form "Add filter: Section name Contact Attendance Aggregate Payment Booking Waitlist …" at bounding box center [689, 181] width 1196 height 22
click at [285, 182] on select "Column name Is in other report Is not in other report Contact Type First Name L…" at bounding box center [318, 179] width 180 height 11
select select "19"
click at [230, 174] on select "Column name Is in other report Is not in other report Contact Type First Name L…" at bounding box center [318, 179] width 180 height 11
click at [451, 183] on select "Condition Equals Does not equal Contains Does not contain Is blank or does not …" at bounding box center [456, 179] width 87 height 11
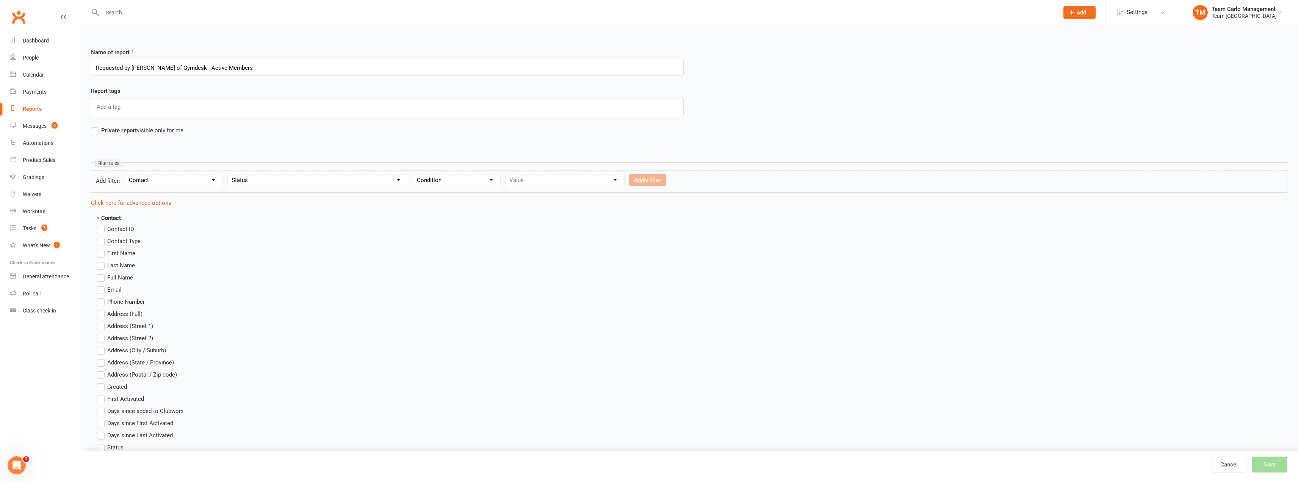
click at [347, 136] on div "Name of report Requested by Jayson of Gymdesk - Active Members Report tags Add …" at bounding box center [689, 99] width 1196 height 102
click at [457, 177] on select "Condition Equals Does not equal Contains Does not contain Is blank or does not …" at bounding box center [456, 179] width 87 height 11
select select "0"
click at [415, 174] on select "Condition Equals Does not equal Contains Does not contain Is blank or does not …" at bounding box center [456, 179] width 87 height 11
click at [574, 178] on select "Value Prospect: Open Prospect: Closed Prospect: Website Lead Prospect: Term Fol…" at bounding box center [565, 179] width 119 height 11
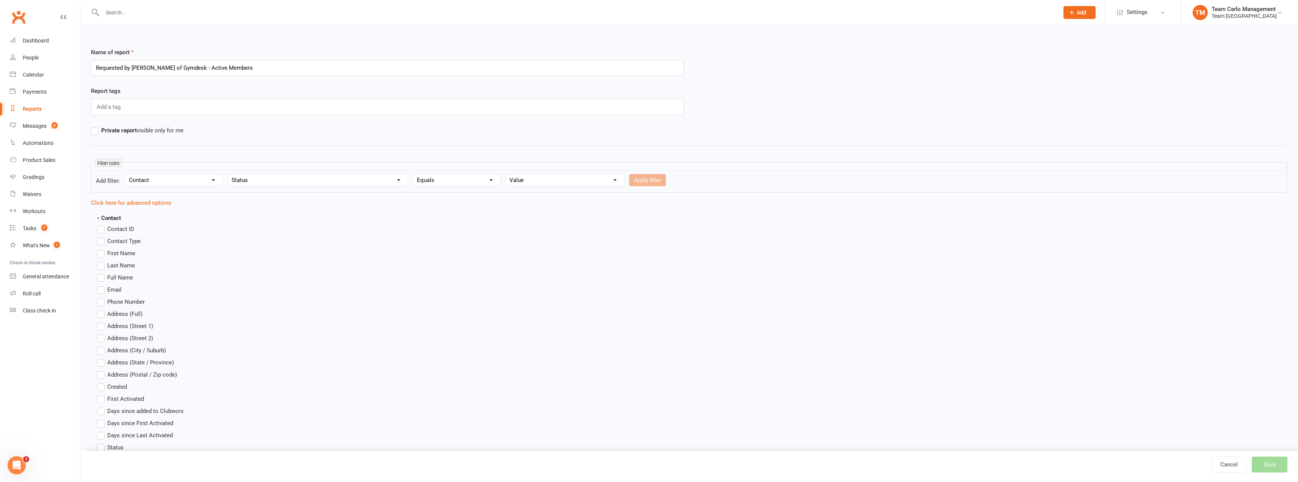
select select "12"
click at [507, 174] on select "Value Prospect: Open Prospect: Closed Prospect: Website Lead Prospect: Term Fol…" at bounding box center [565, 179] width 119 height 11
click at [127, 230] on span "Contact ID" at bounding box center [120, 228] width 27 height 8
click at [102, 224] on input "Contact ID" at bounding box center [99, 224] width 5 height 0
click at [127, 228] on span "Contact ID" at bounding box center [120, 228] width 27 height 8
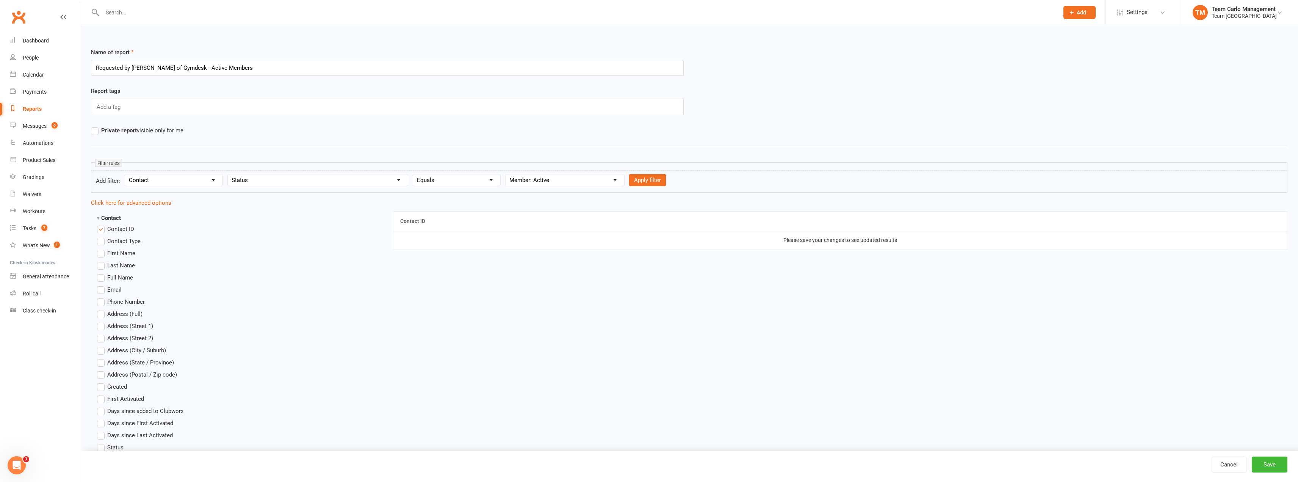
click at [102, 224] on input "Contact ID" at bounding box center [99, 224] width 5 height 0
click at [117, 249] on span "First Name" at bounding box center [121, 253] width 28 height 8
click at [102, 249] on input "First Name" at bounding box center [99, 249] width 5 height 0
click at [115, 264] on span "Last Name" at bounding box center [121, 265] width 28 height 8
click at [102, 261] on input "Last Name" at bounding box center [99, 261] width 5 height 0
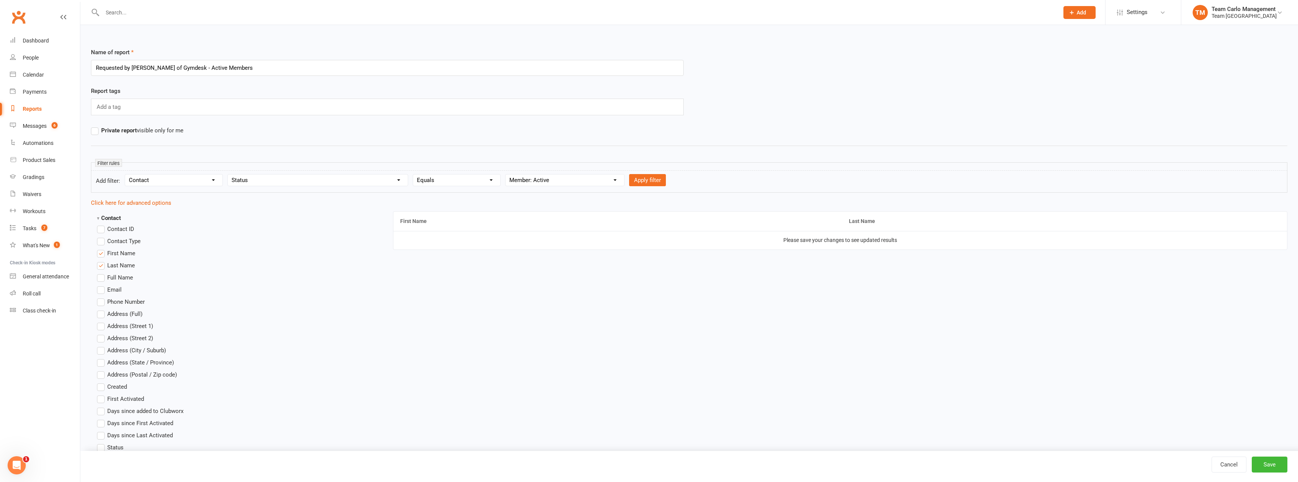
drag, startPoint x: 120, startPoint y: 279, endPoint x: 111, endPoint y: 294, distance: 17.8
click at [120, 280] on span "Full Name" at bounding box center [120, 277] width 26 height 8
click at [102, 273] on input "Full Name" at bounding box center [99, 273] width 5 height 0
click at [111, 291] on span "Email" at bounding box center [114, 289] width 14 height 8
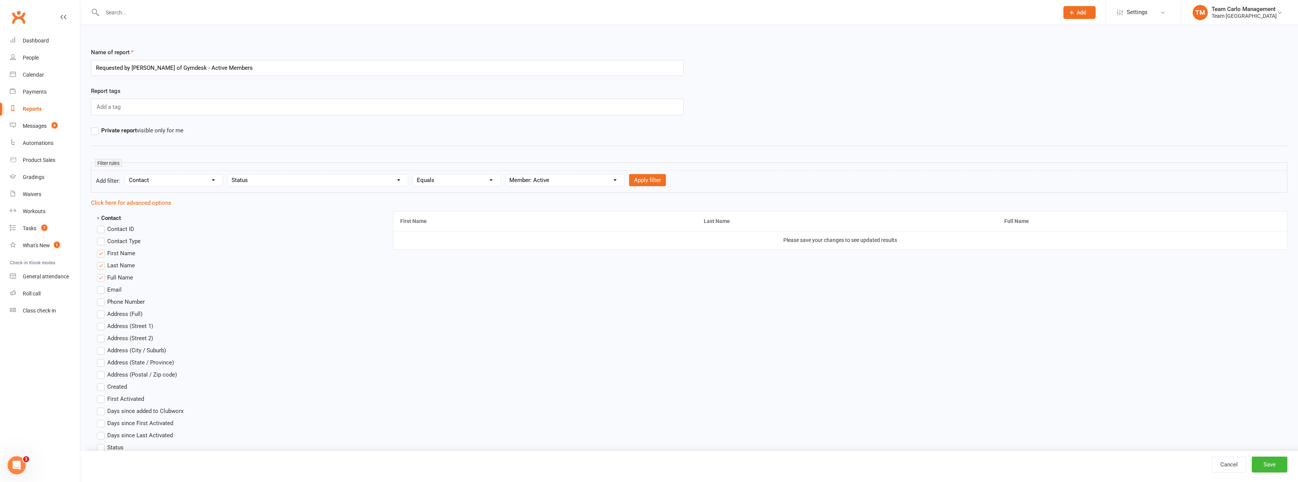
click at [102, 285] on input "Email" at bounding box center [99, 285] width 5 height 0
click at [121, 302] on span "Phone Number" at bounding box center [126, 301] width 38 height 8
click at [102, 297] on input "Phone Number" at bounding box center [99, 297] width 5 height 0
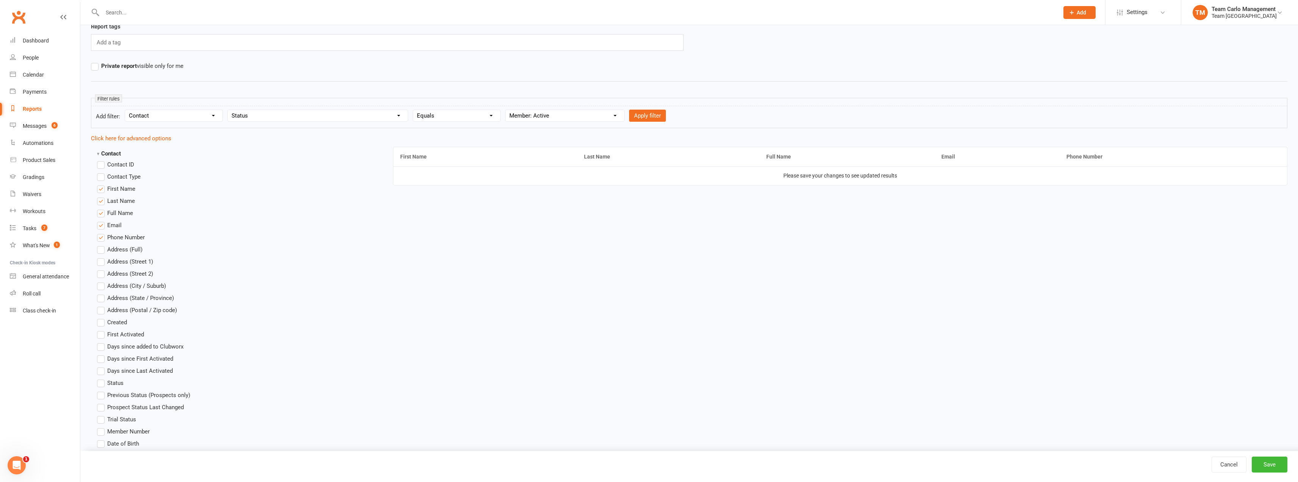
scroll to position [76, 0]
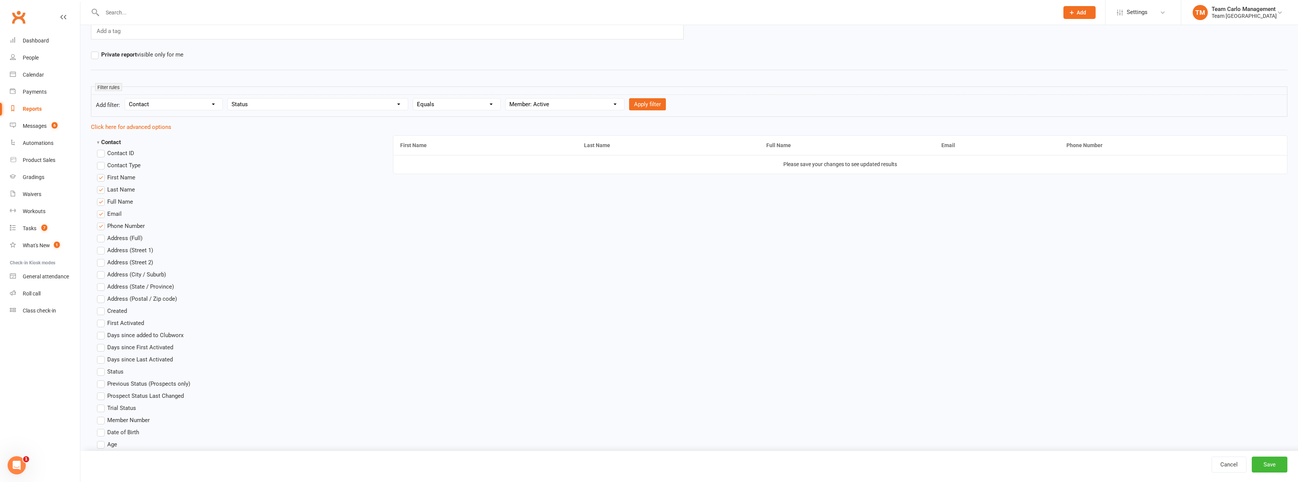
click at [133, 236] on span "Address (Full)" at bounding box center [124, 237] width 35 height 8
click at [102, 233] on input "Address (Full)" at bounding box center [99, 233] width 5 height 0
click at [123, 312] on span "Created" at bounding box center [117, 310] width 20 height 8
click at [102, 306] on input "Created" at bounding box center [99, 306] width 5 height 0
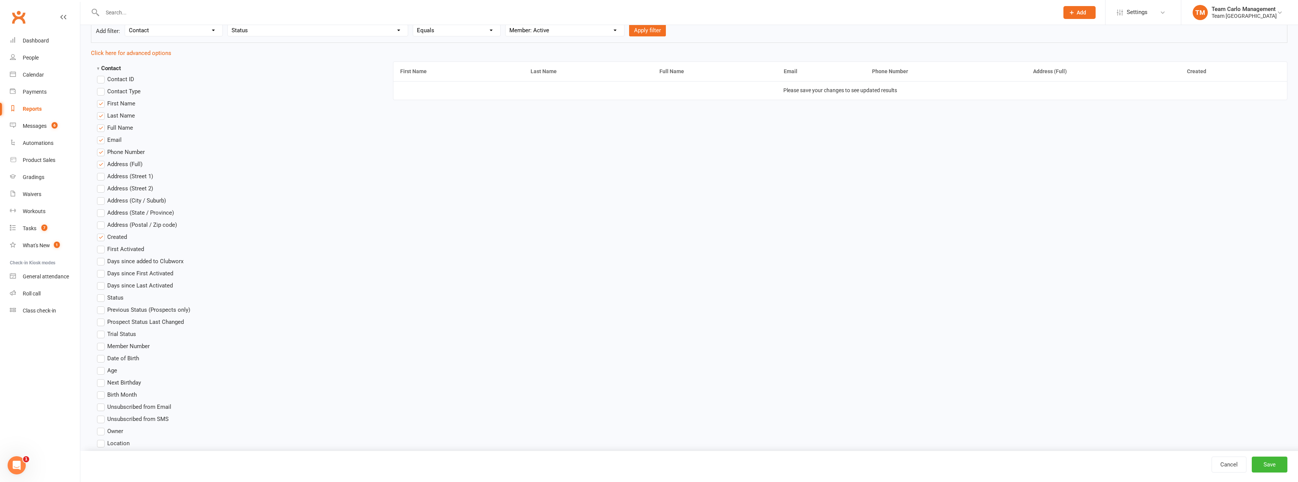
scroll to position [152, 0]
click at [121, 294] on span "Status" at bounding box center [115, 295] width 16 height 8
click at [102, 291] on input "Status" at bounding box center [99, 291] width 5 height 0
click at [114, 354] on span "Date of Birth" at bounding box center [123, 356] width 32 height 8
click at [102, 352] on input "Date of Birth" at bounding box center [99, 352] width 5 height 0
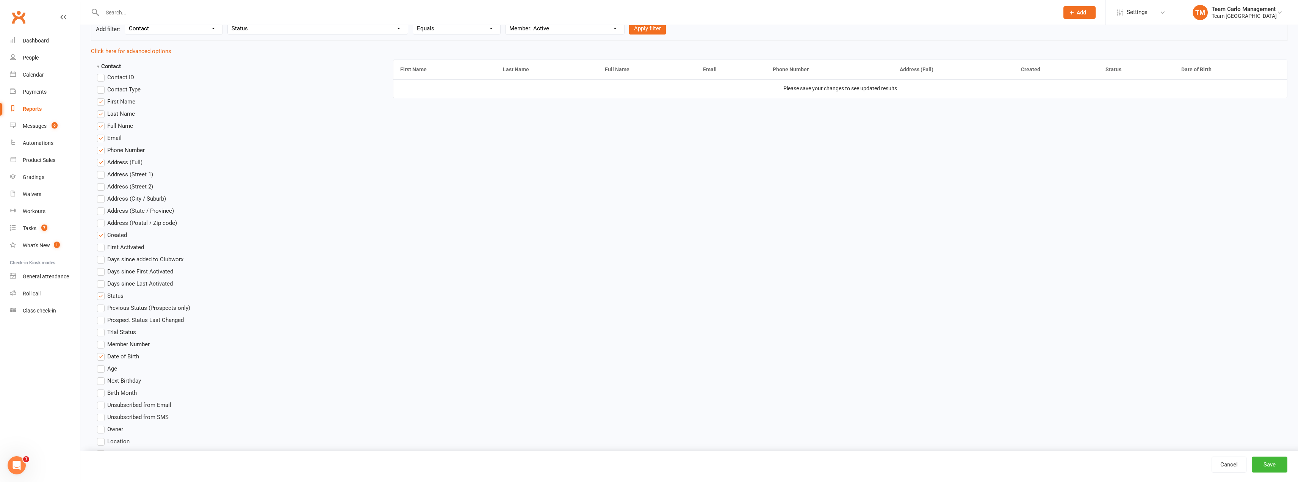
click at [108, 364] on span "Age" at bounding box center [112, 368] width 10 height 8
click at [102, 364] on input "Age" at bounding box center [99, 364] width 5 height 0
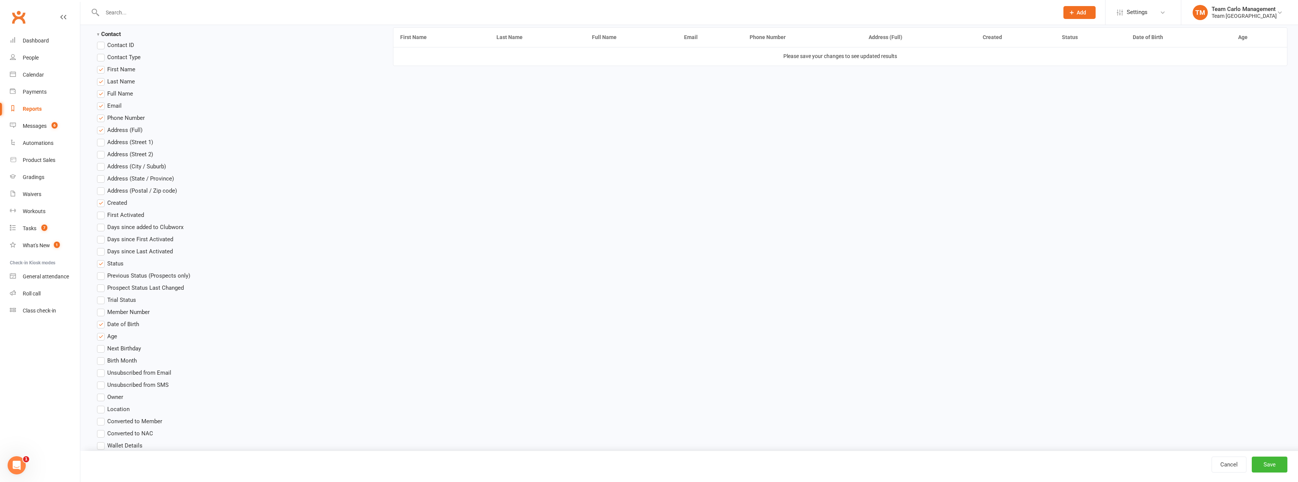
scroll to position [227, 0]
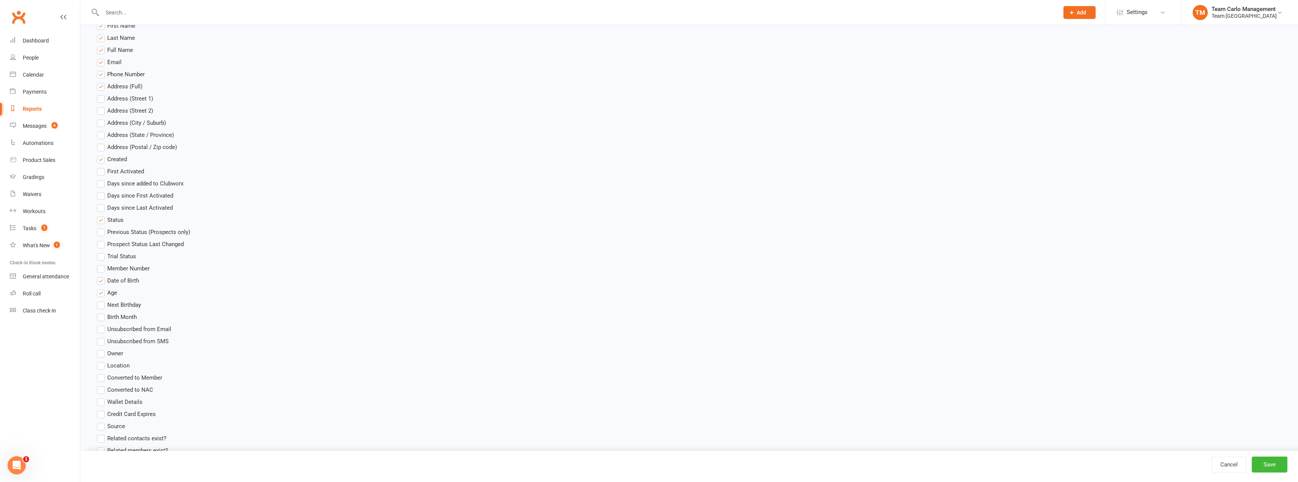
click at [111, 362] on span "Location" at bounding box center [118, 365] width 22 height 8
click at [102, 361] on input "Location" at bounding box center [99, 361] width 5 height 0
click at [108, 335] on label "Gender" at bounding box center [111, 330] width 28 height 9
click at [102, 326] on input "Gender" at bounding box center [99, 326] width 5 height 0
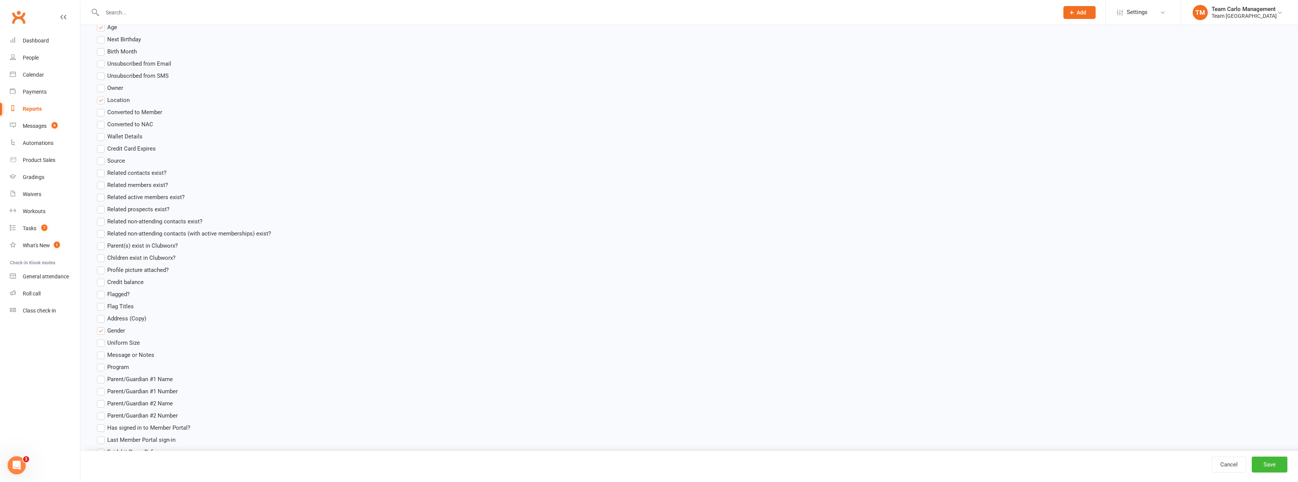
click at [124, 352] on span "Message or Notes" at bounding box center [130, 354] width 47 height 8
click at [102, 350] on input "Message or Notes" at bounding box center [99, 350] width 5 height 0
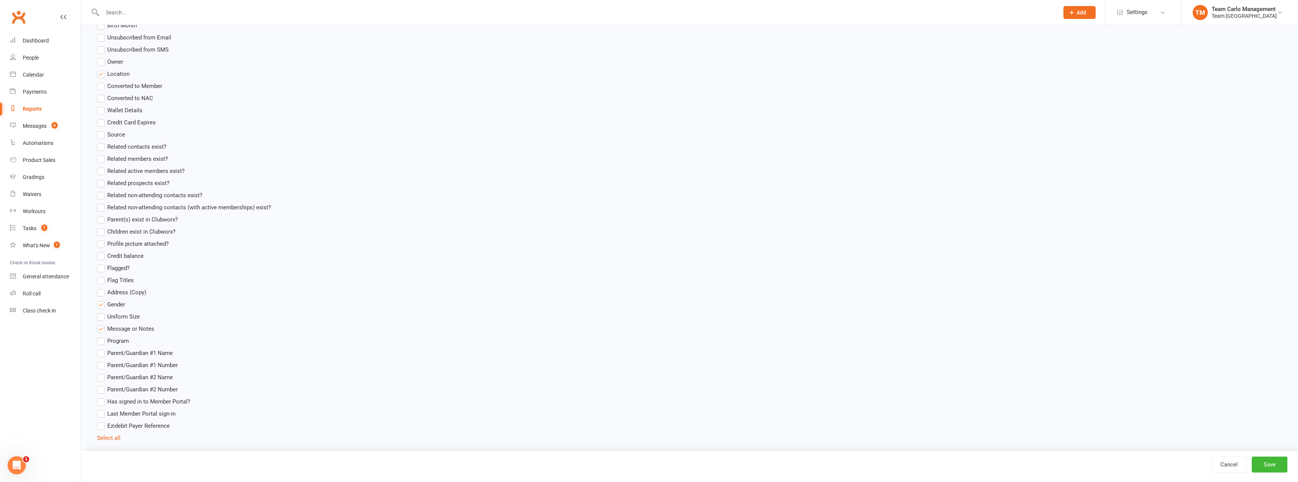
scroll to position [531, 0]
click at [124, 327] on span "Program" at bounding box center [118, 328] width 22 height 8
click at [102, 324] on input "Program" at bounding box center [99, 324] width 5 height 0
click at [128, 337] on span "Parent/Guardian #1 Name" at bounding box center [140, 341] width 66 height 8
click at [102, 337] on input "Parent/Guardian #1 Name" at bounding box center [99, 337] width 5 height 0
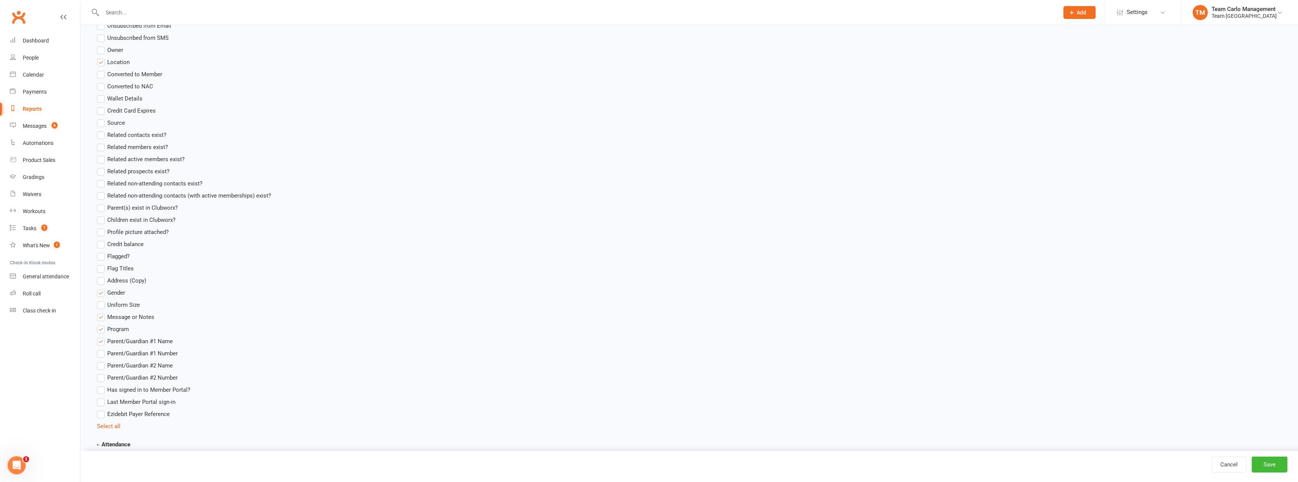
click at [138, 351] on span "Parent/Guardian #1 Number" at bounding box center [142, 353] width 70 height 8
click at [102, 349] on input "Parent/Guardian #1 Number" at bounding box center [99, 349] width 5 height 0
click at [145, 366] on span "Parent/Guardian #2 Name" at bounding box center [140, 365] width 66 height 8
click at [102, 361] on input "Parent/Guardian #2 Name" at bounding box center [99, 361] width 5 height 0
click at [142, 377] on span "Parent/Guardian #2 Number" at bounding box center [142, 377] width 70 height 8
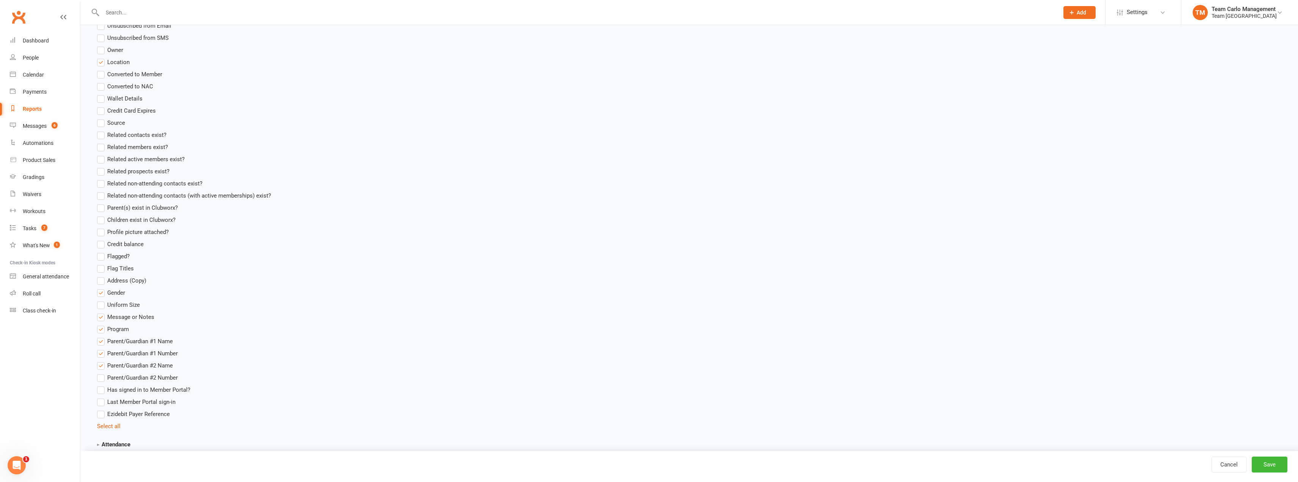
click at [102, 373] on input "Parent/Guardian #2 Number" at bounding box center [99, 373] width 5 height 0
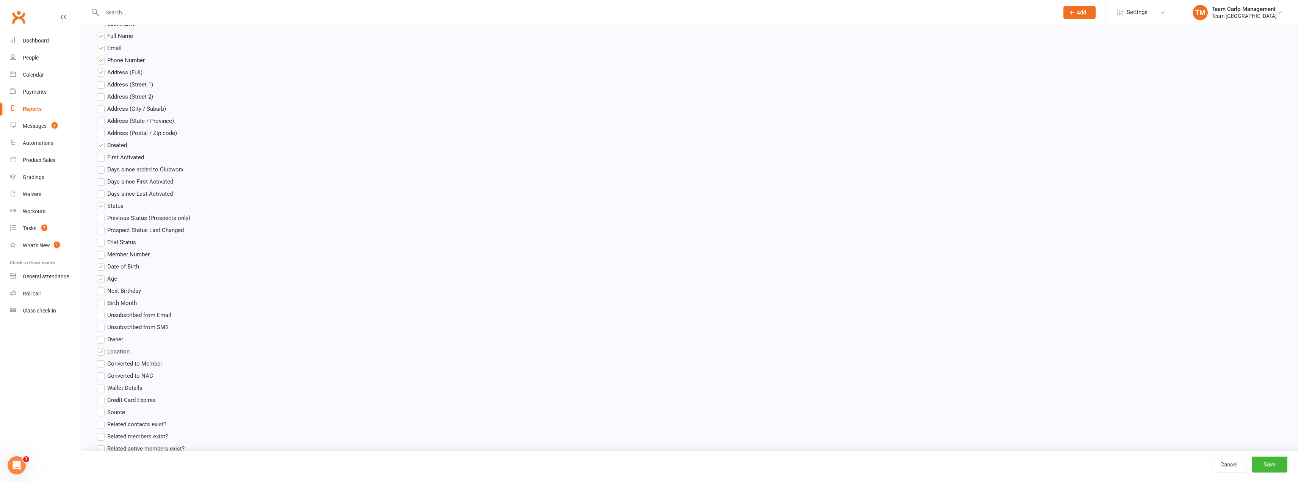
scroll to position [152, 0]
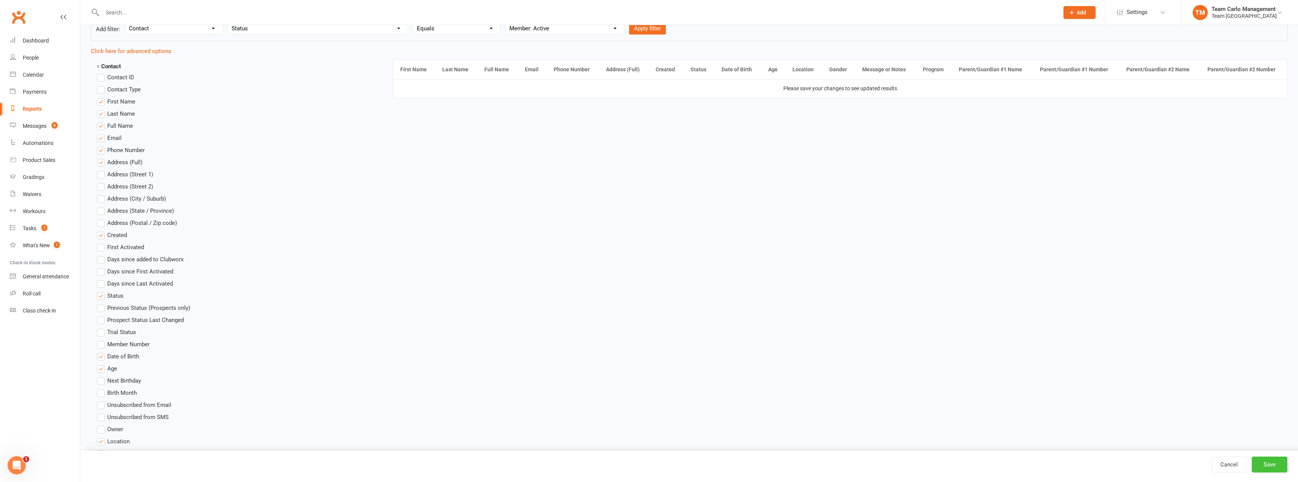
click at [1087, 462] on button "Save" at bounding box center [1270, 464] width 36 height 16
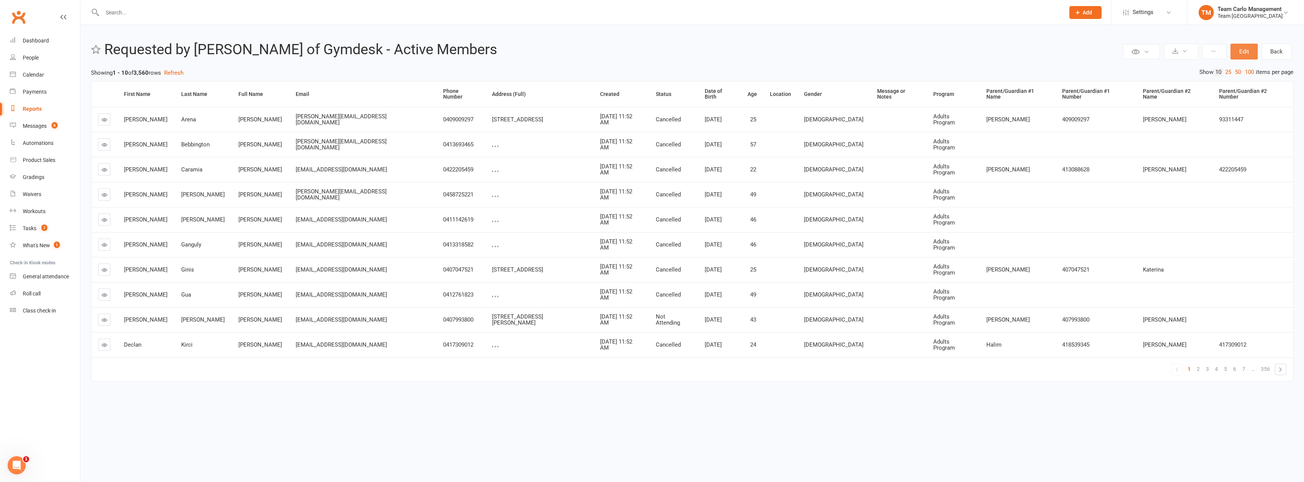
click at [1087, 49] on button "Edit" at bounding box center [1243, 52] width 27 height 16
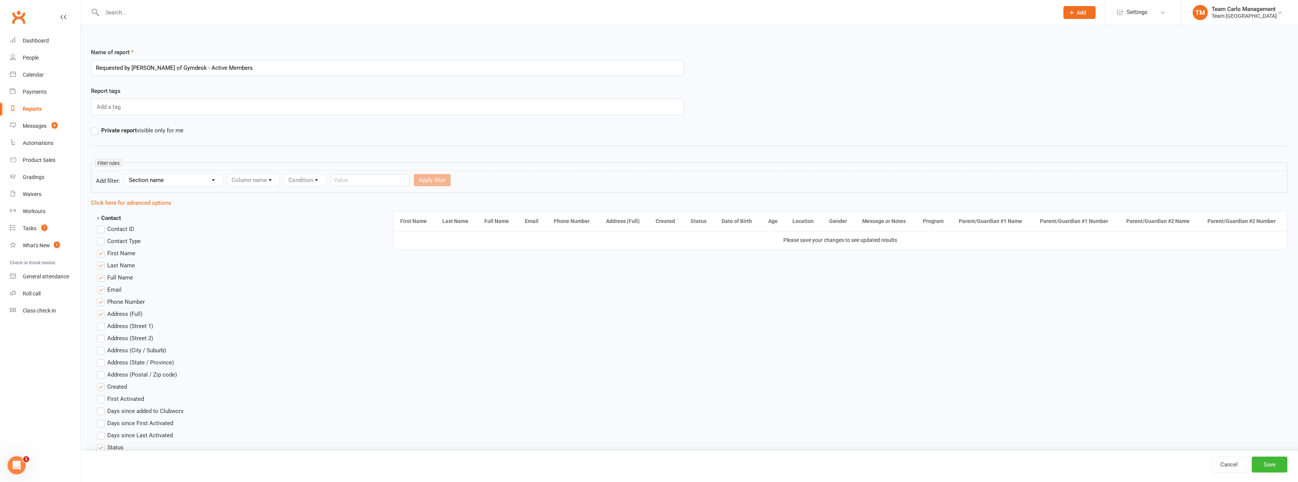
click at [199, 65] on input "Requested by Jayson of Gymdesk - Active Members" at bounding box center [387, 68] width 593 height 16
type input "Requested by [PERSON_NAME] of Gymdesk - ALL Members"
click at [299, 139] on div "Name of report Requested by Jayson of Gymdesk - ALL Members Report tags Add a t…" at bounding box center [689, 99] width 1196 height 102
click at [1087, 465] on button "Save" at bounding box center [1270, 464] width 36 height 16
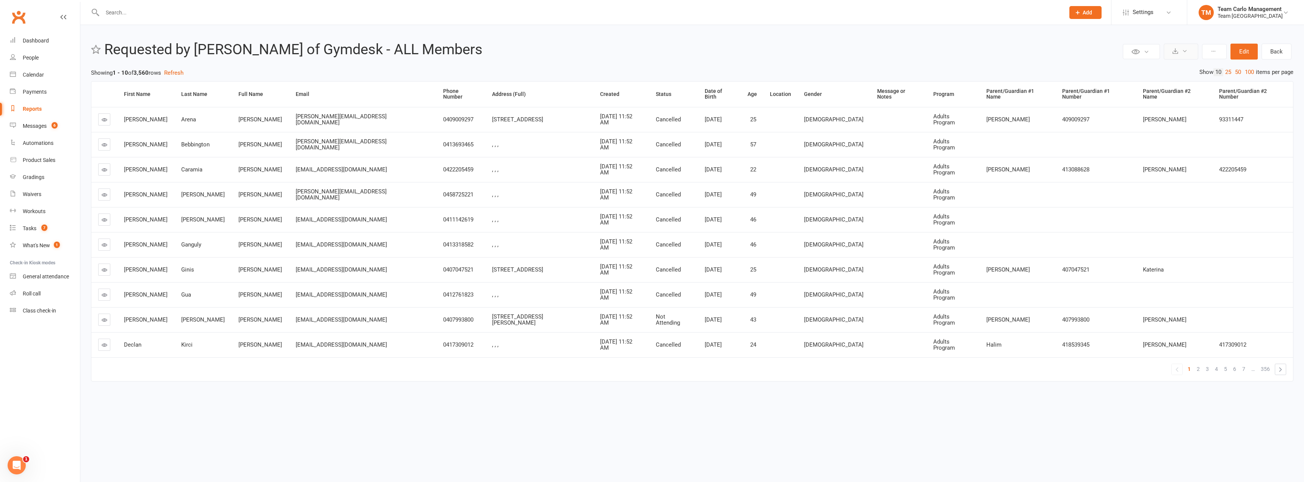
click at [1087, 57] on button at bounding box center [1180, 52] width 34 height 16
click at [1087, 65] on link "Export to CSV" at bounding box center [1158, 69] width 80 height 15
click at [1087, 49] on button at bounding box center [1180, 52] width 34 height 16
click at [1087, 54] on icon at bounding box center [1135, 51] width 8 height 8
click at [1087, 39] on div "Private Report Only visible by me Public Report Visible to everyone Export to C…" at bounding box center [691, 215] width 1223 height 381
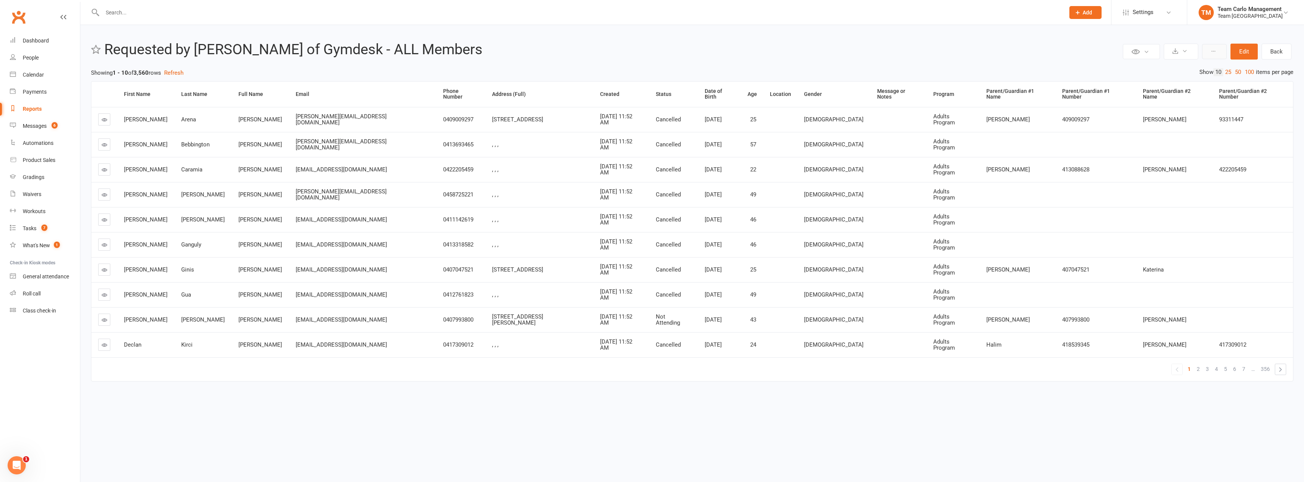
click at [1087, 53] on button at bounding box center [1214, 51] width 25 height 15
click at [1087, 50] on h2 "Requested by [PERSON_NAME] of Gymdesk - ALL Members" at bounding box center [612, 50] width 1016 height 16
click at [1087, 55] on button "Edit" at bounding box center [1243, 52] width 27 height 16
click at [1087, 72] on link "100" at bounding box center [1249, 72] width 13 height 8
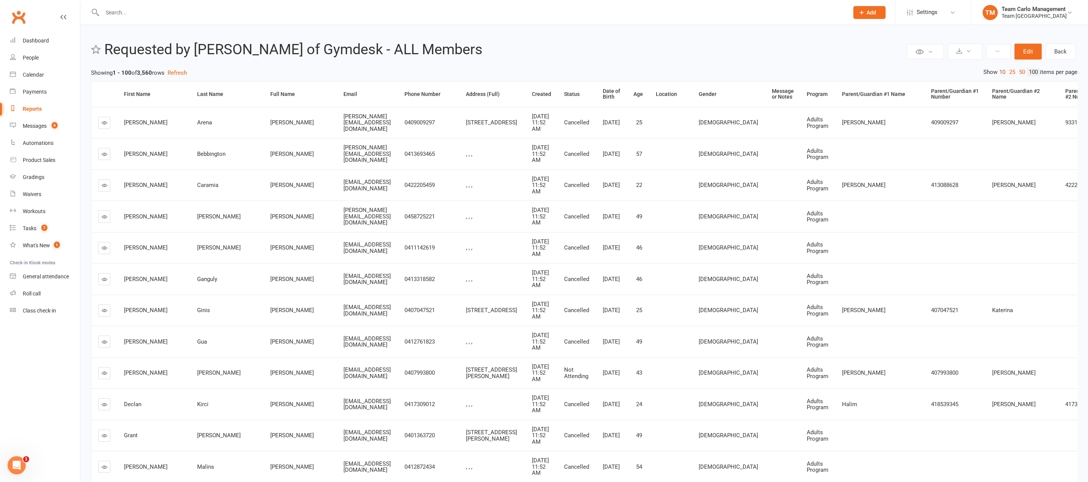
click at [1000, 74] on link "10" at bounding box center [1002, 72] width 10 height 8
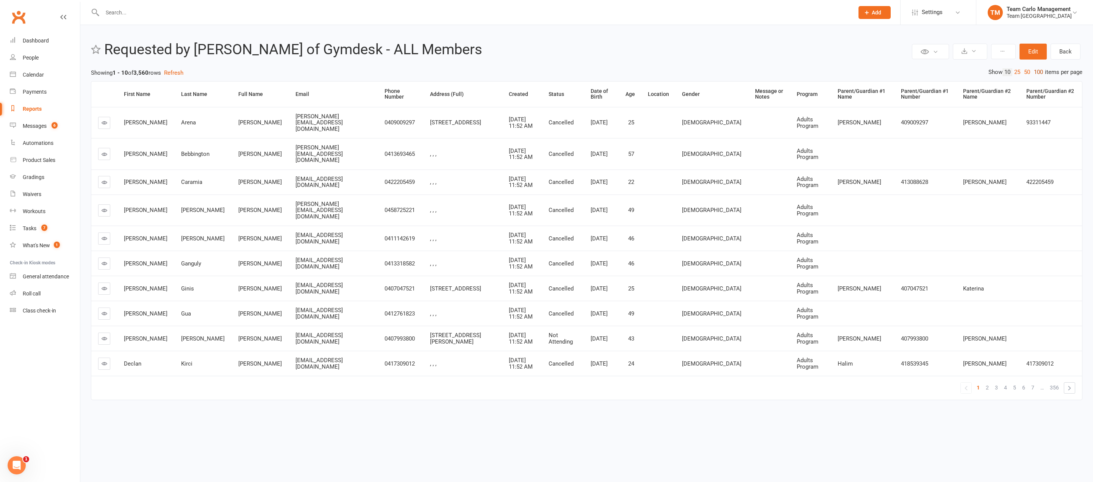
click at [1037, 74] on link "100" at bounding box center [1038, 72] width 13 height 8
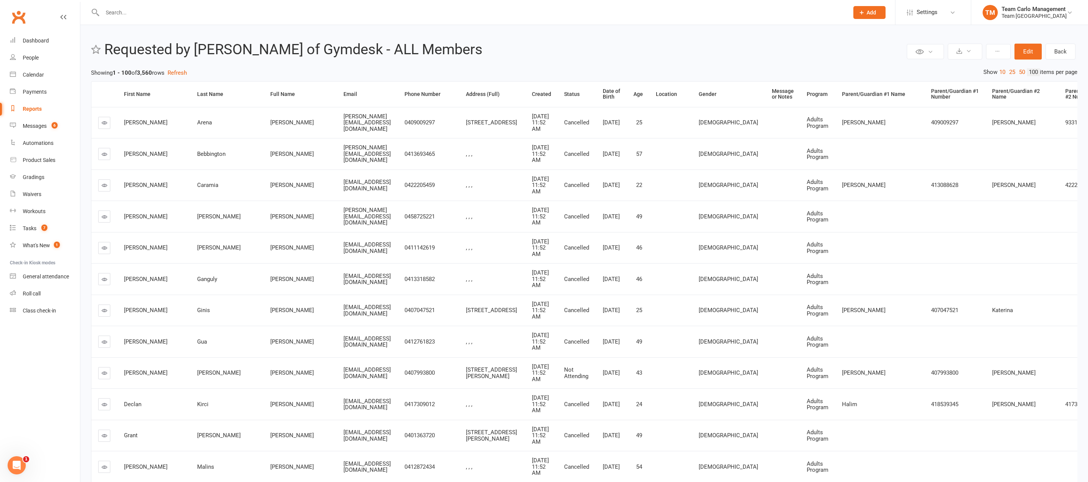
click at [684, 44] on h2 "Requested by [PERSON_NAME] of Gymdesk - ALL Members" at bounding box center [504, 50] width 800 height 16
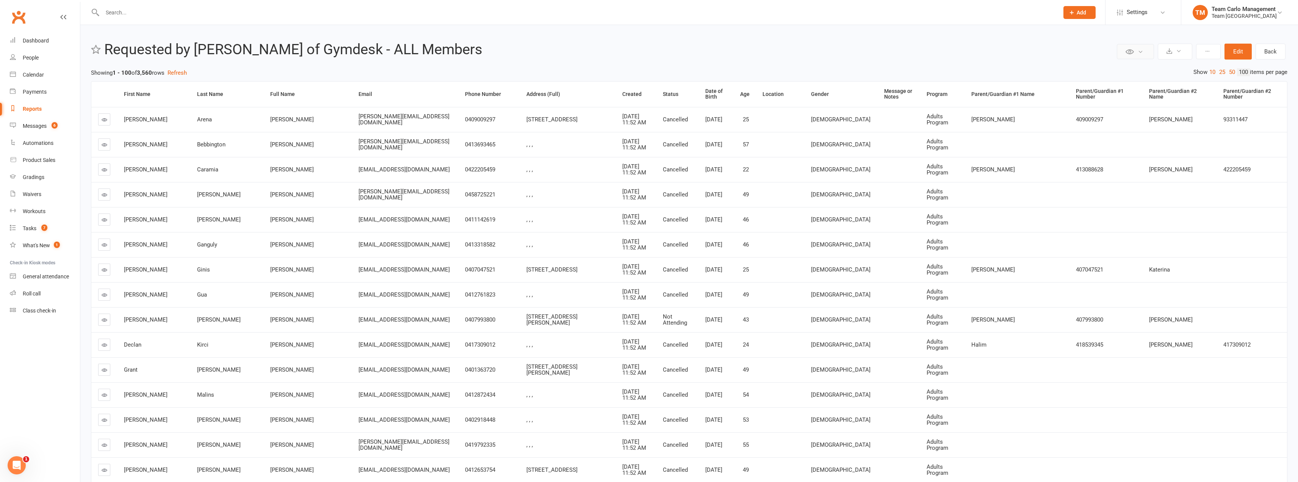
click at [1087, 52] on button at bounding box center [1135, 51] width 37 height 15
click at [1046, 53] on h2 "Requested by [PERSON_NAME] of Gymdesk - ALL Members" at bounding box center [609, 50] width 1011 height 16
click at [1087, 58] on button at bounding box center [1208, 51] width 25 height 15
click at [1026, 58] on header "Private Report Only visible by me Public Report Visible to everyone Export to C…" at bounding box center [689, 52] width 1196 height 20
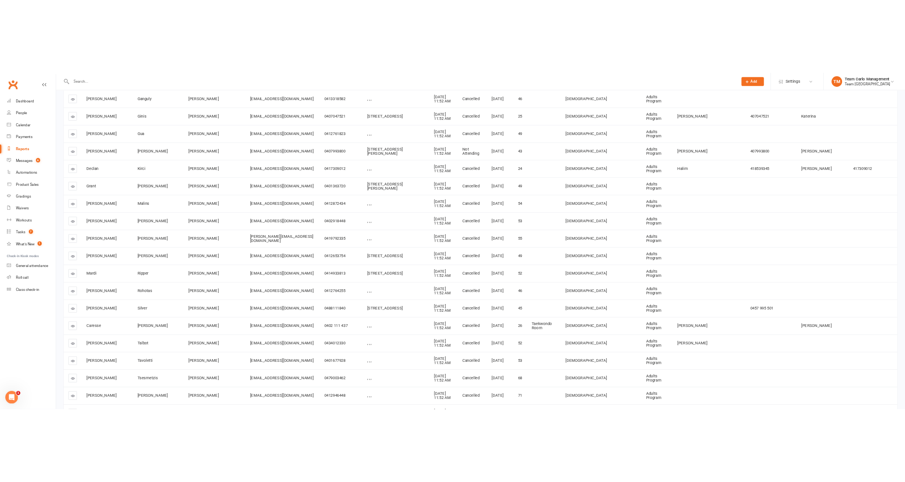
scroll to position [38, 0]
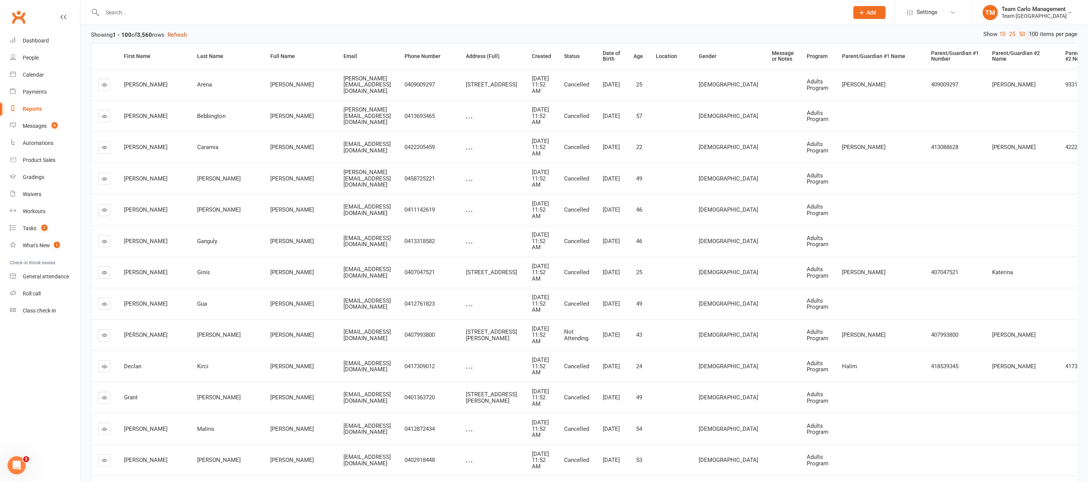
click at [185, 34] on button "Refresh" at bounding box center [177, 34] width 19 height 9
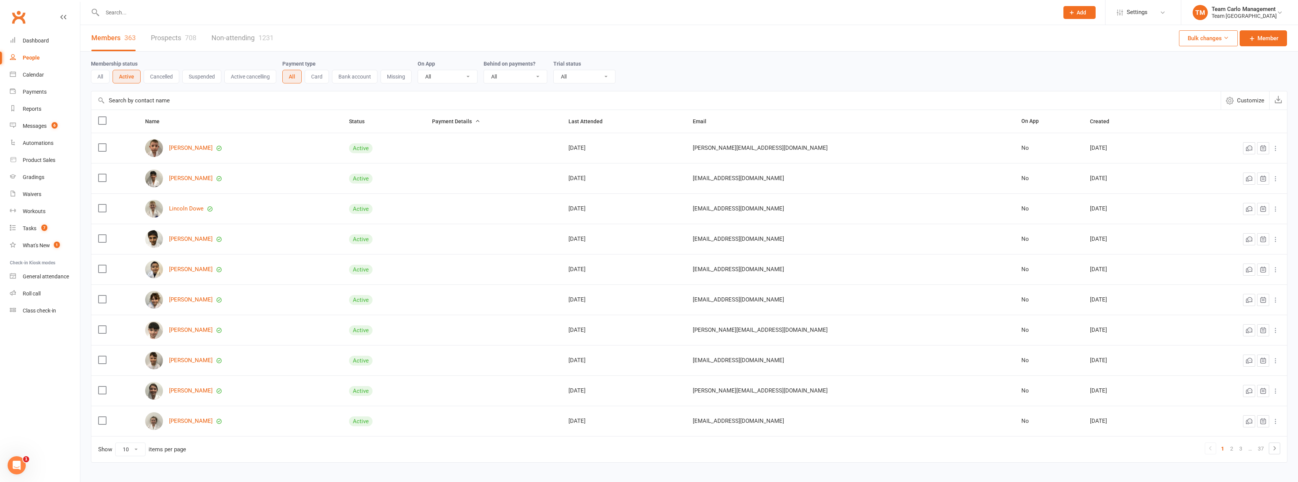
click at [107, 69] on div "Membership status All Active Cancelled Suspended Active cancelling" at bounding box center [186, 71] width 191 height 24
click at [106, 72] on button "All" at bounding box center [100, 77] width 19 height 14
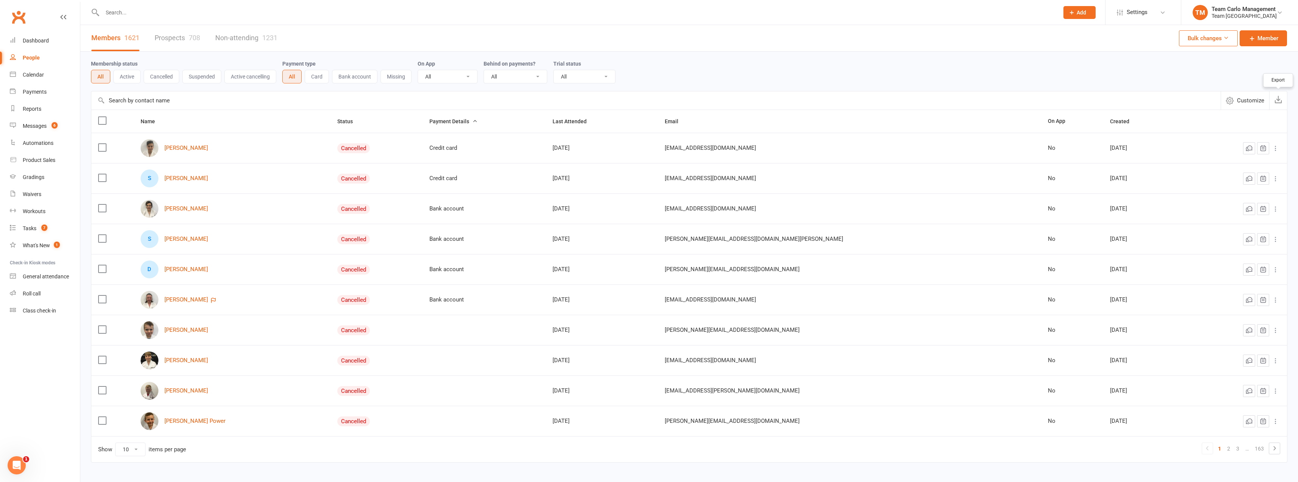
click at [1279, 102] on icon "button" at bounding box center [1278, 100] width 8 height 8
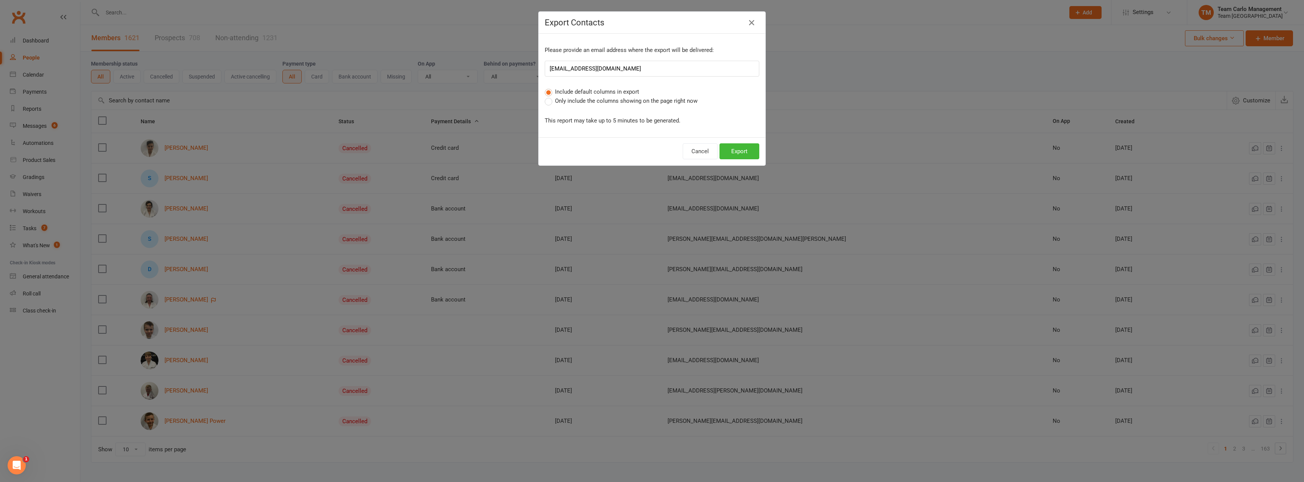
click at [626, 67] on input "[EMAIL_ADDRESS][DOMAIN_NAME]" at bounding box center [652, 69] width 214 height 16
click at [626, 67] on input "info@teamcarlo.com.au" at bounding box center [652, 69] width 214 height 16
type input "jayson.r@gymdesk.com"
click at [737, 152] on button "Export" at bounding box center [739, 151] width 40 height 16
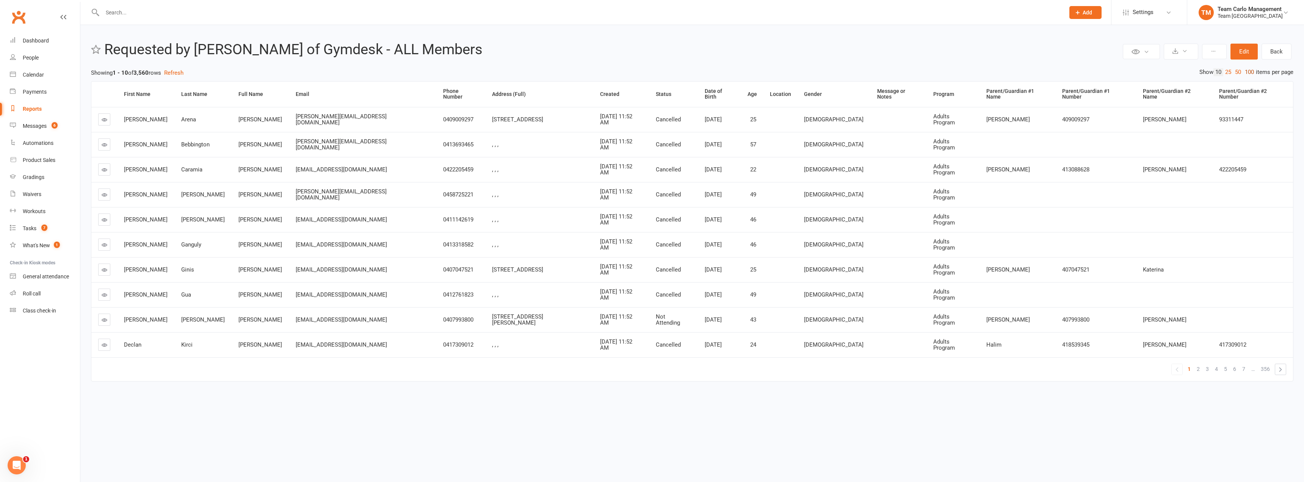
click at [1245, 72] on link "100" at bounding box center [1249, 72] width 13 height 8
click at [910, 44] on h2 "Requested by [PERSON_NAME] of Gymdesk - ALL Members" at bounding box center [612, 50] width 1016 height 16
click at [492, 59] on header "Private Report Only visible by me Public Report Visible to everyone Export to C…" at bounding box center [692, 52] width 1202 height 20
